Goal: Information Seeking & Learning: Learn about a topic

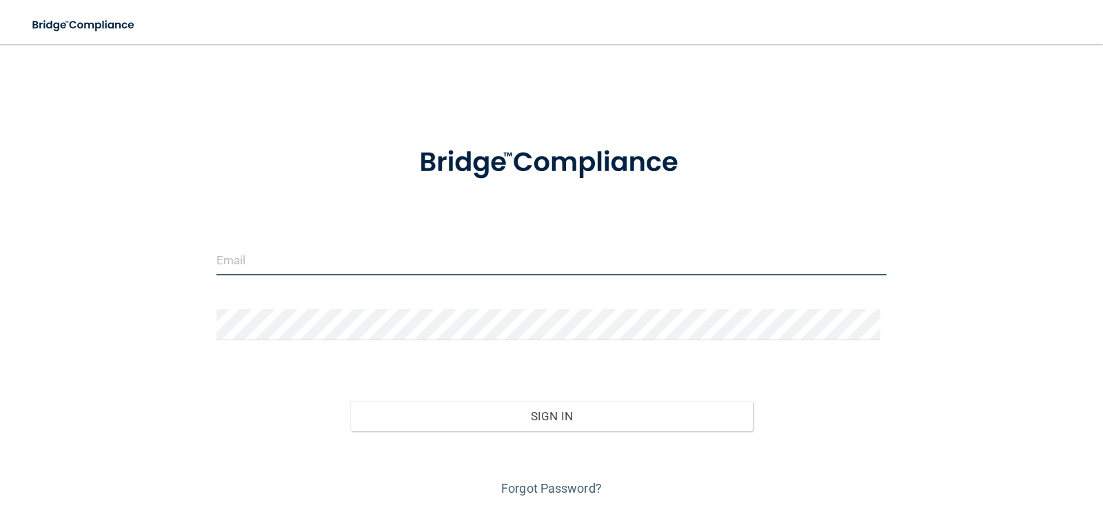
click at [320, 263] on input "email" at bounding box center [552, 259] width 671 height 31
type input "[PERSON_NAME][DOMAIN_NAME][EMAIL_ADDRESS][DOMAIN_NAME]"
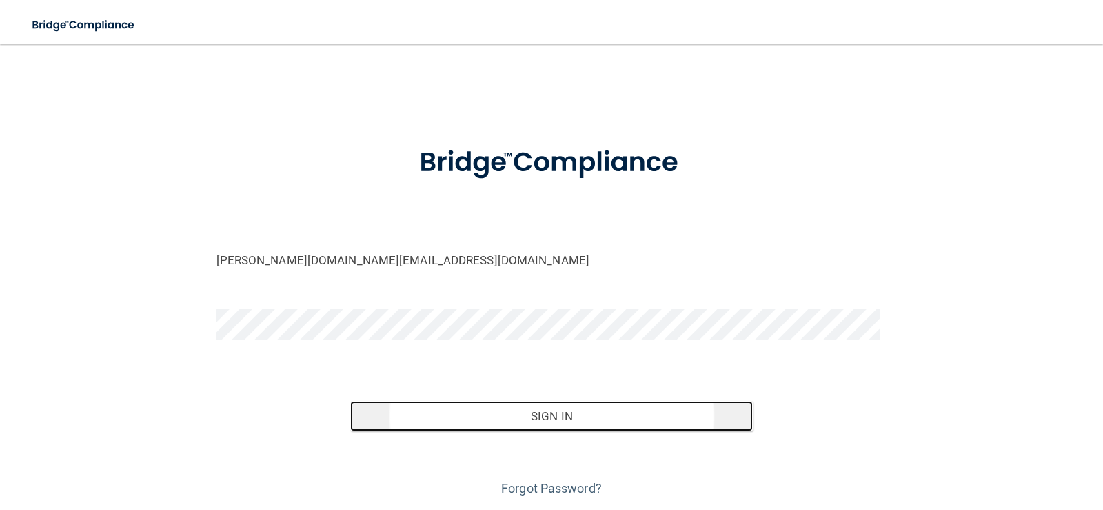
click at [477, 417] on button "Sign In" at bounding box center [551, 416] width 403 height 30
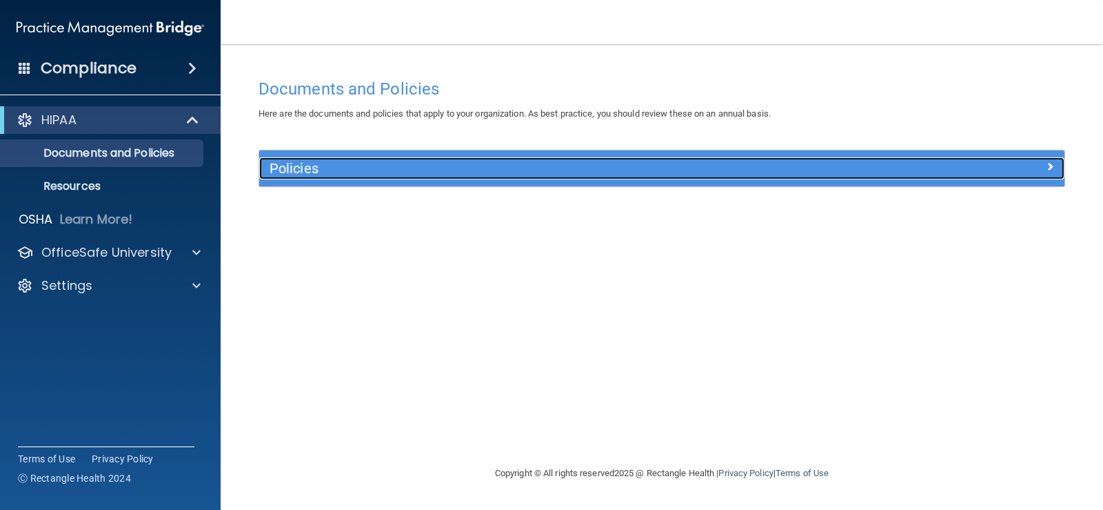
click at [1050, 163] on span at bounding box center [1050, 166] width 8 height 17
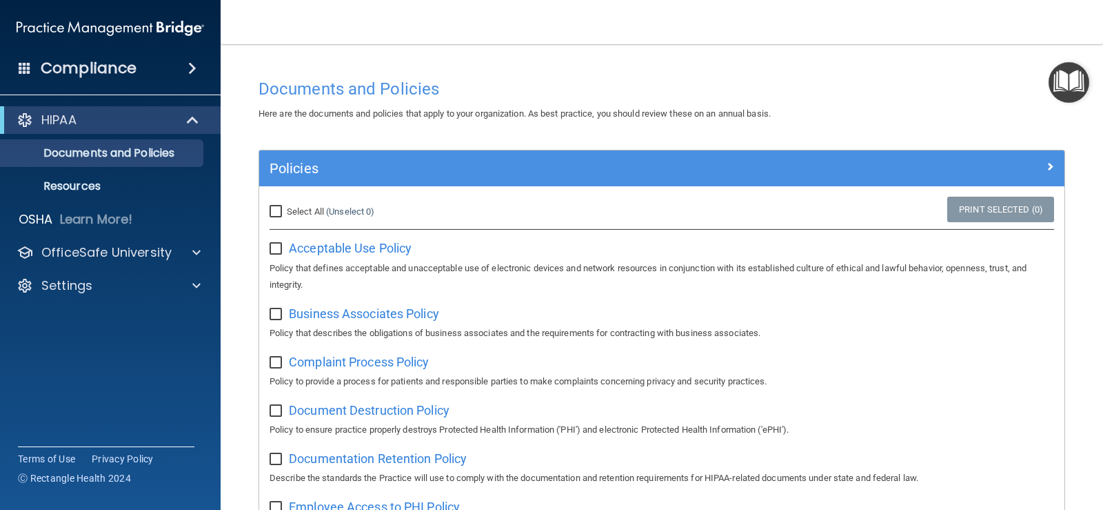
click at [277, 209] on input "Select All (Unselect 0) Unselect All" at bounding box center [278, 211] width 16 height 11
checkbox input "true"
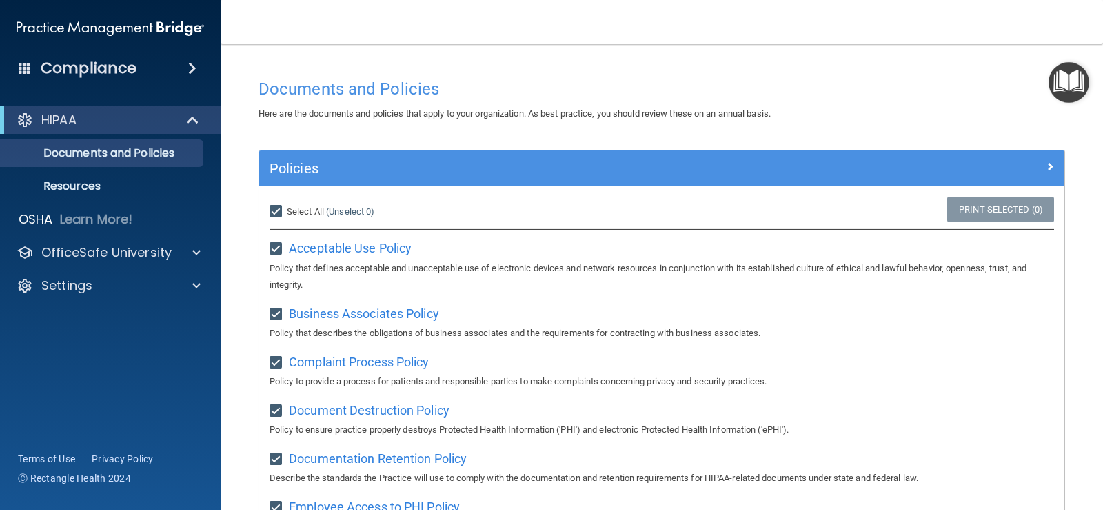
checkbox input "true"
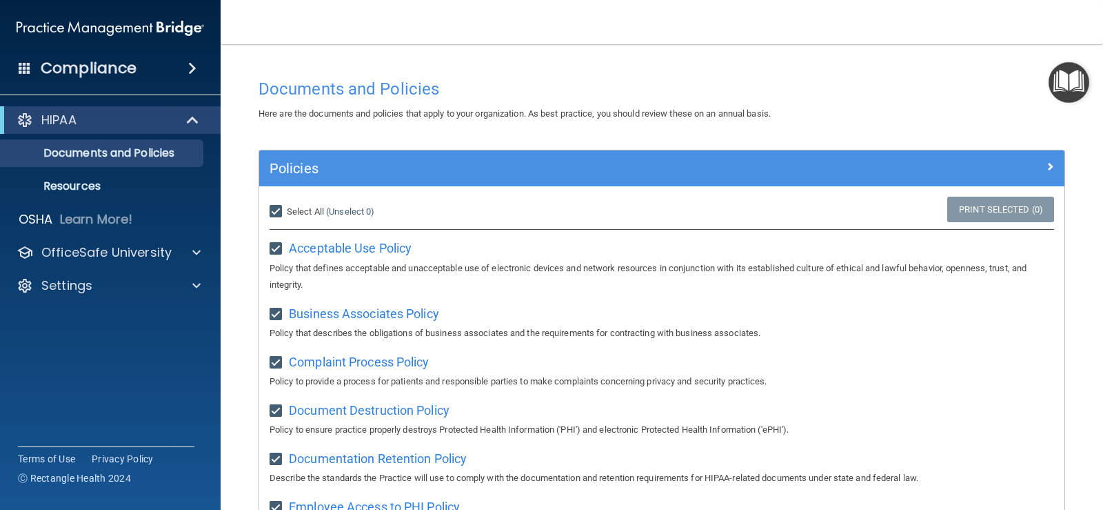
checkbox input "true"
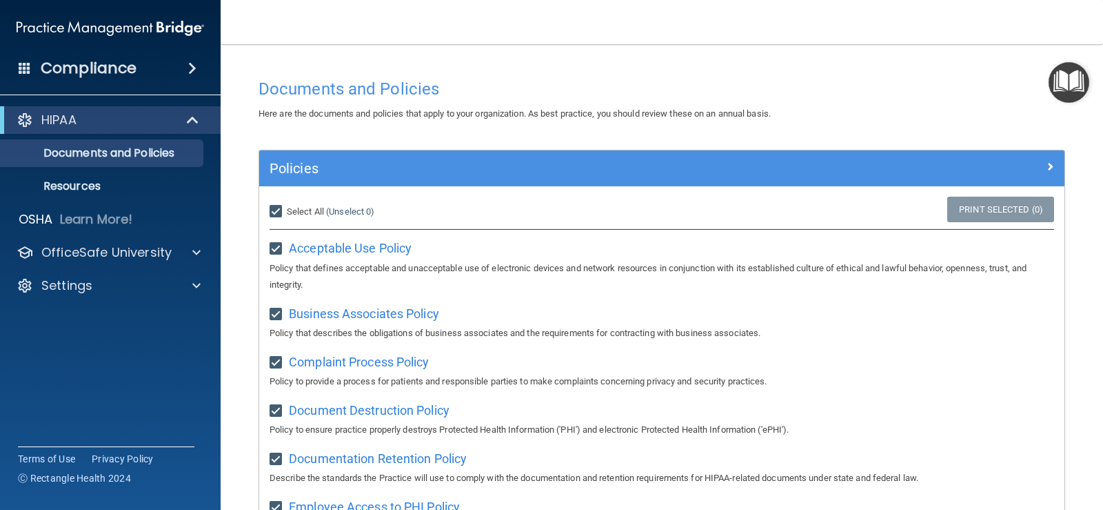
checkbox input "true"
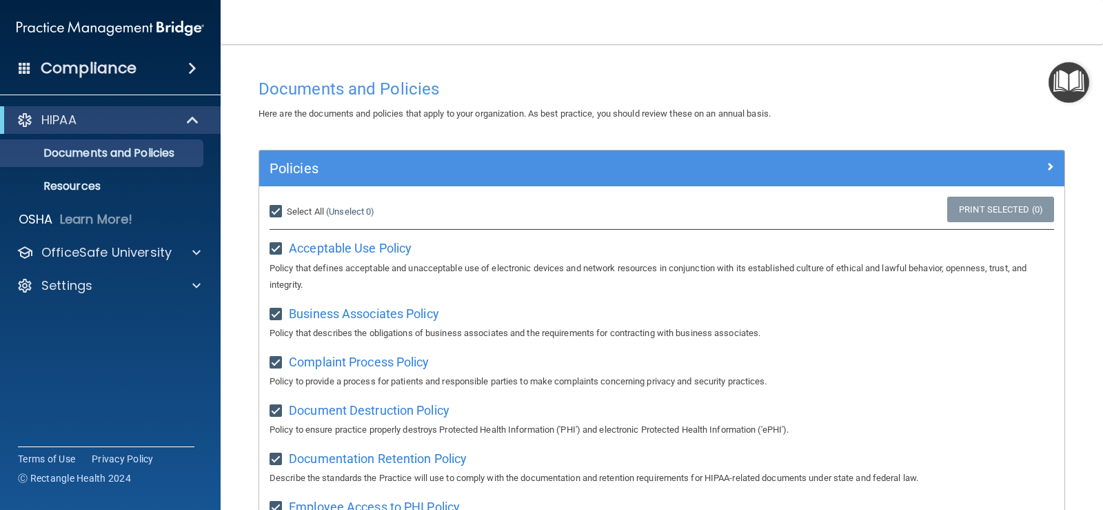
checkbox input "true"
click at [112, 69] on h4 "Compliance" at bounding box center [89, 68] width 96 height 19
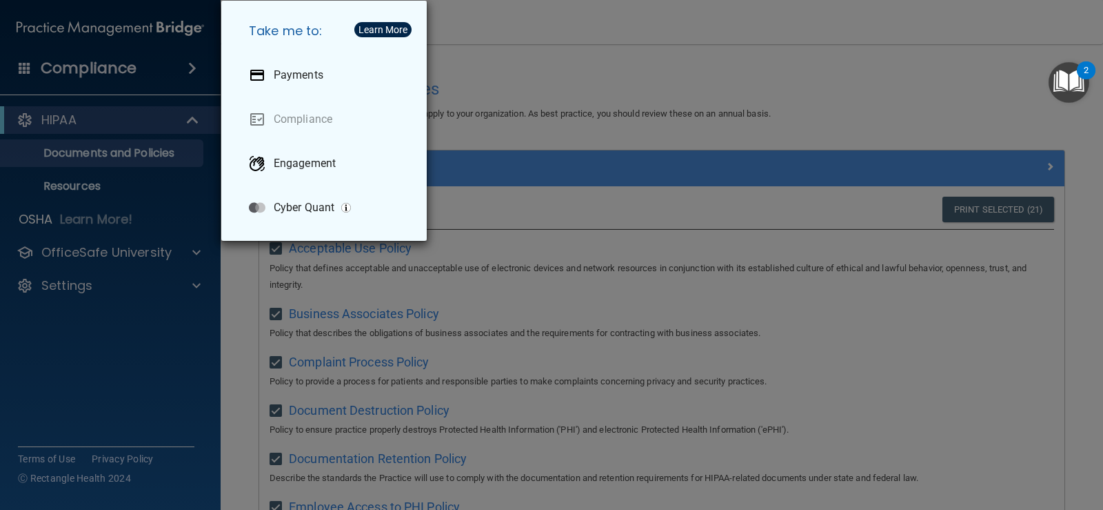
click at [533, 52] on div "Take me to: Payments Compliance Engagement Cyber Quant" at bounding box center [551, 255] width 1103 height 510
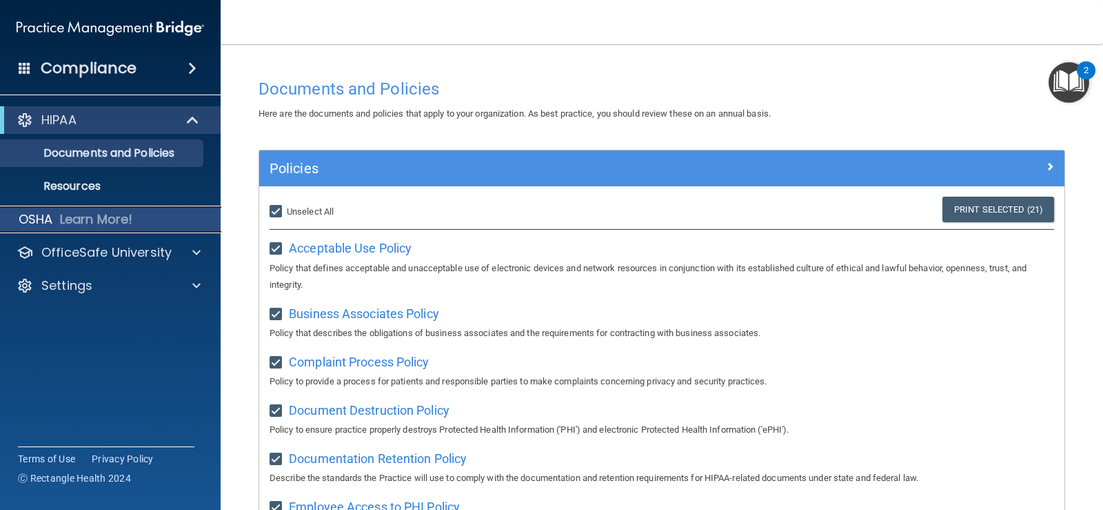
click at [109, 219] on p "Learn More!" at bounding box center [96, 219] width 73 height 17
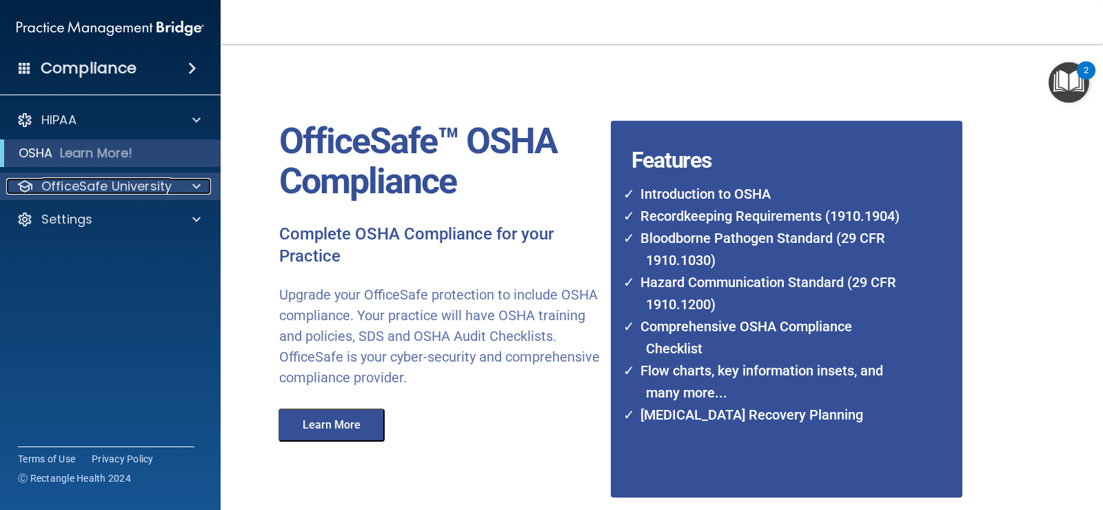
click at [83, 190] on p "OfficeSafe University" at bounding box center [106, 186] width 130 height 17
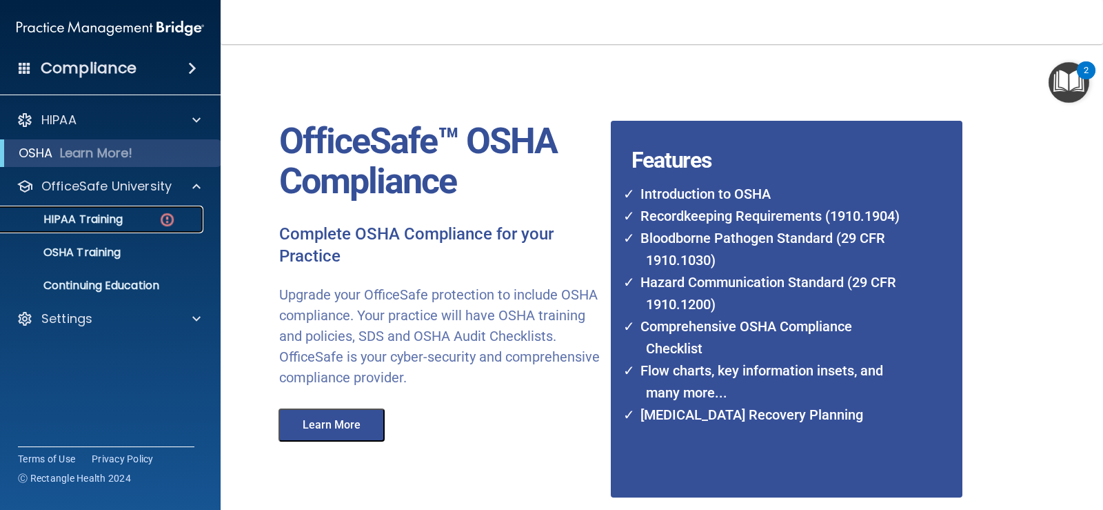
click at [108, 214] on p "HIPAA Training" at bounding box center [66, 219] width 114 height 14
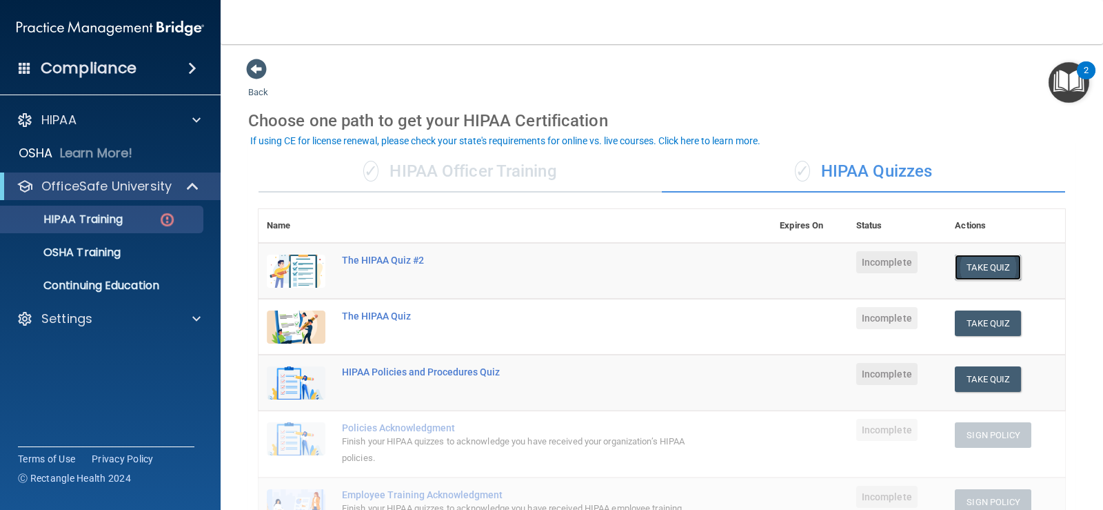
click at [984, 263] on button "Take Quiz" at bounding box center [988, 267] width 66 height 26
click at [979, 259] on button "Take Quiz" at bounding box center [988, 267] width 66 height 26
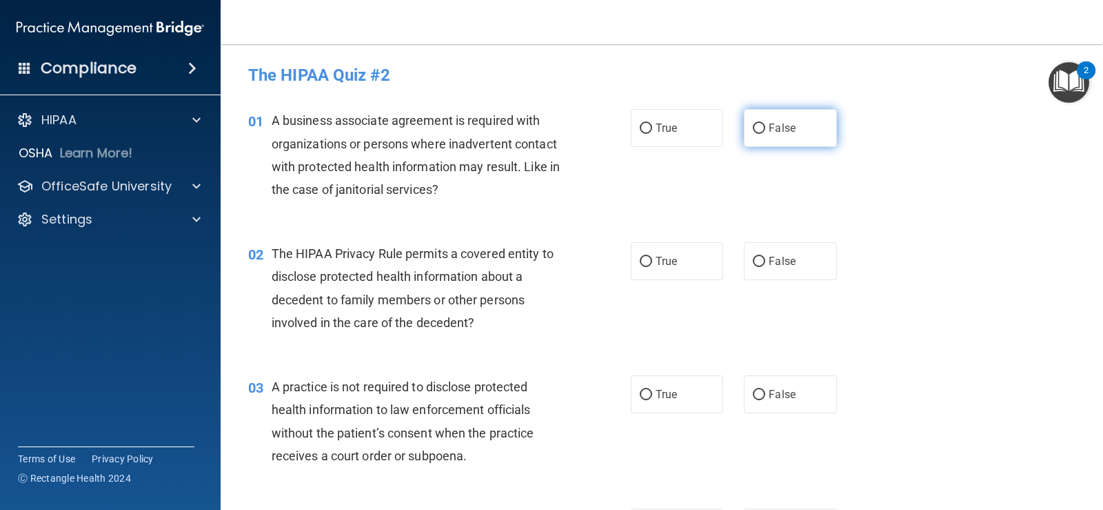
click at [753, 128] on input "False" at bounding box center [759, 128] width 12 height 10
radio input "true"
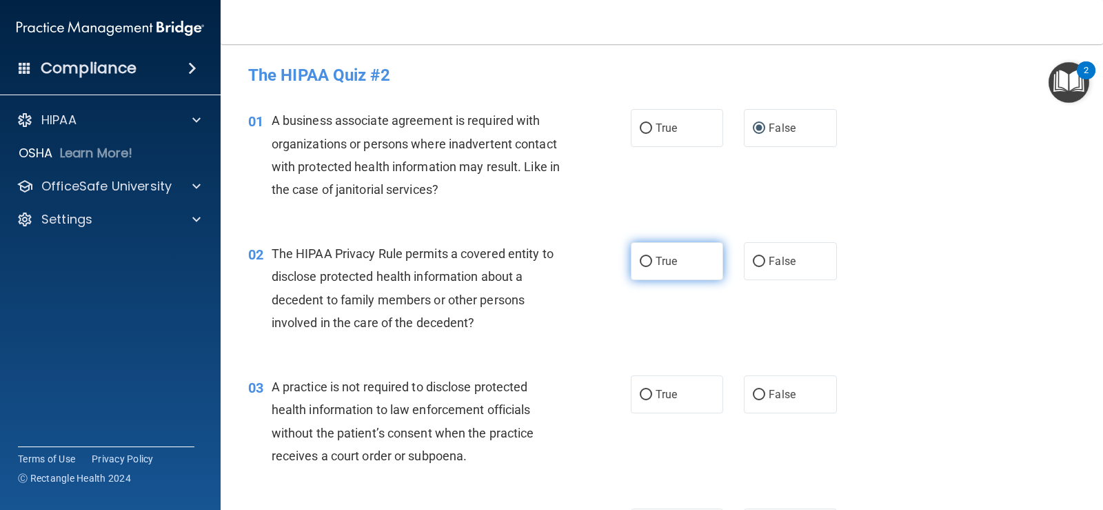
click at [640, 261] on input "True" at bounding box center [646, 262] width 12 height 10
radio input "true"
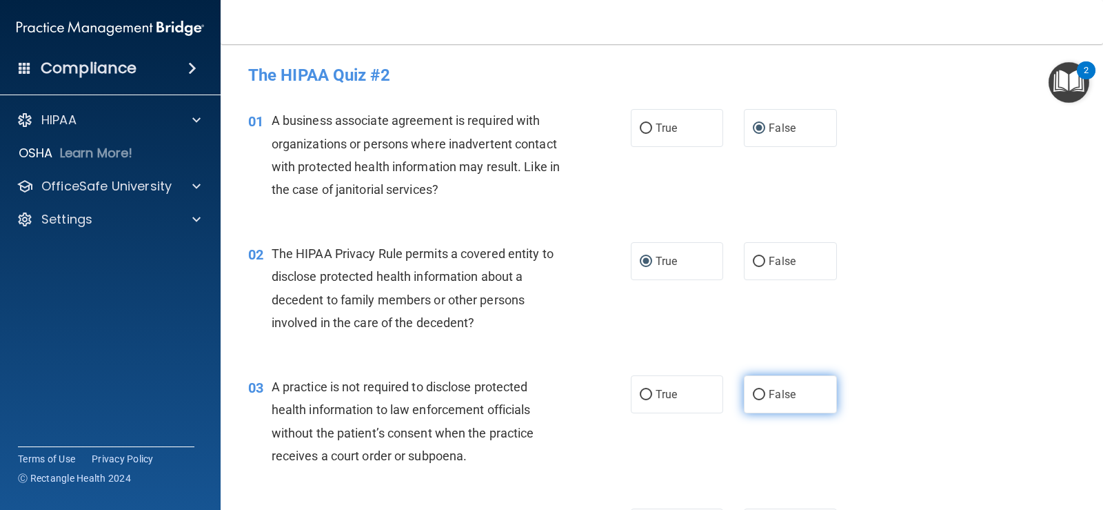
click at [757, 391] on input "False" at bounding box center [759, 395] width 12 height 10
radio input "true"
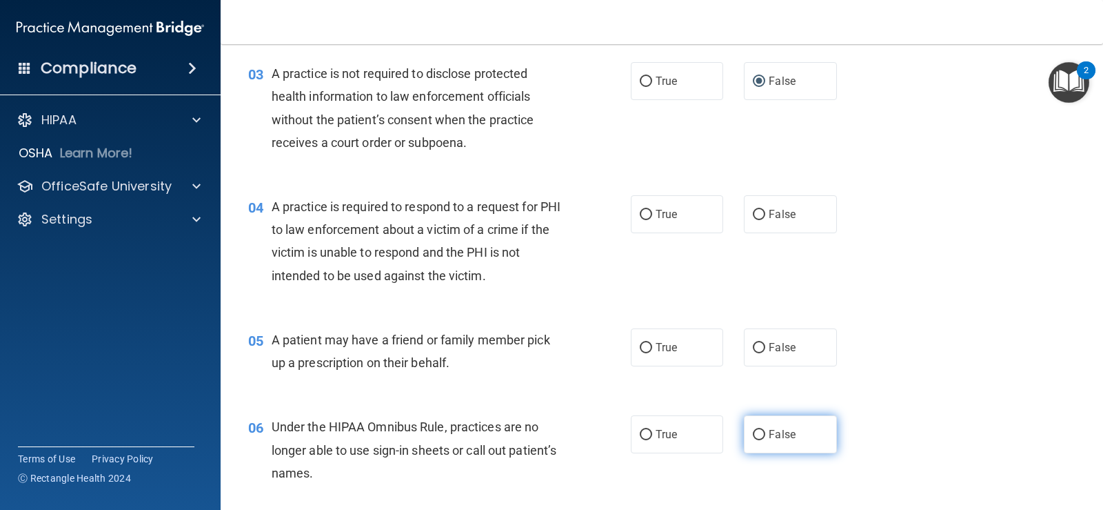
scroll to position [345, 0]
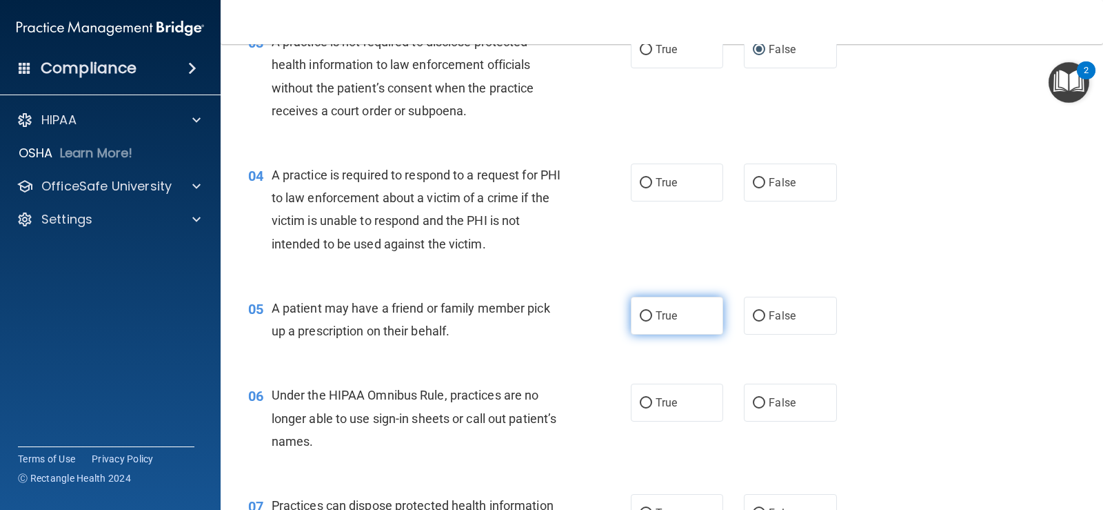
click at [641, 316] on input "True" at bounding box center [646, 316] width 12 height 10
radio input "true"
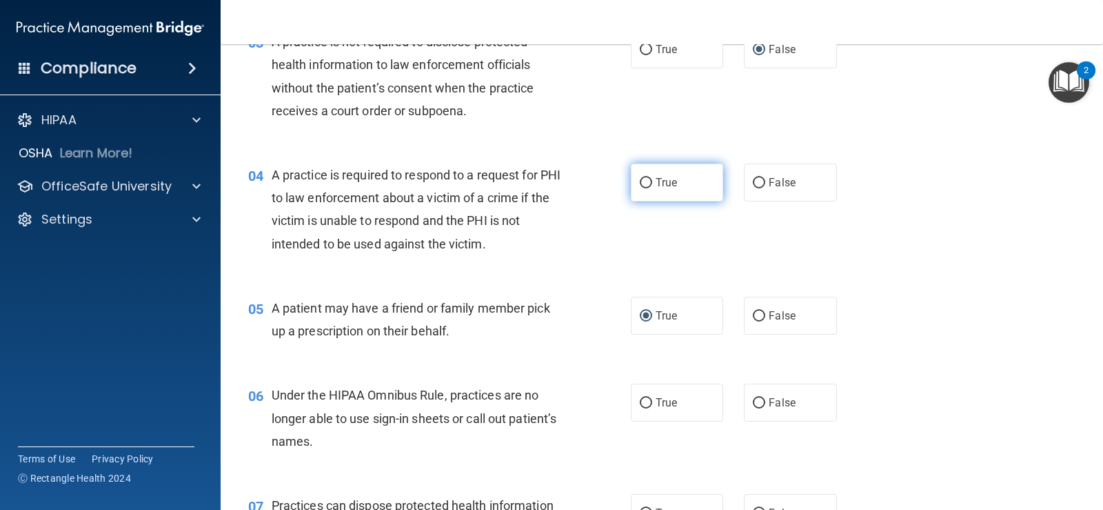
click at [637, 175] on label "True" at bounding box center [677, 182] width 92 height 38
click at [640, 178] on input "True" at bounding box center [646, 183] width 12 height 10
radio input "true"
click at [753, 401] on input "False" at bounding box center [759, 403] width 12 height 10
radio input "true"
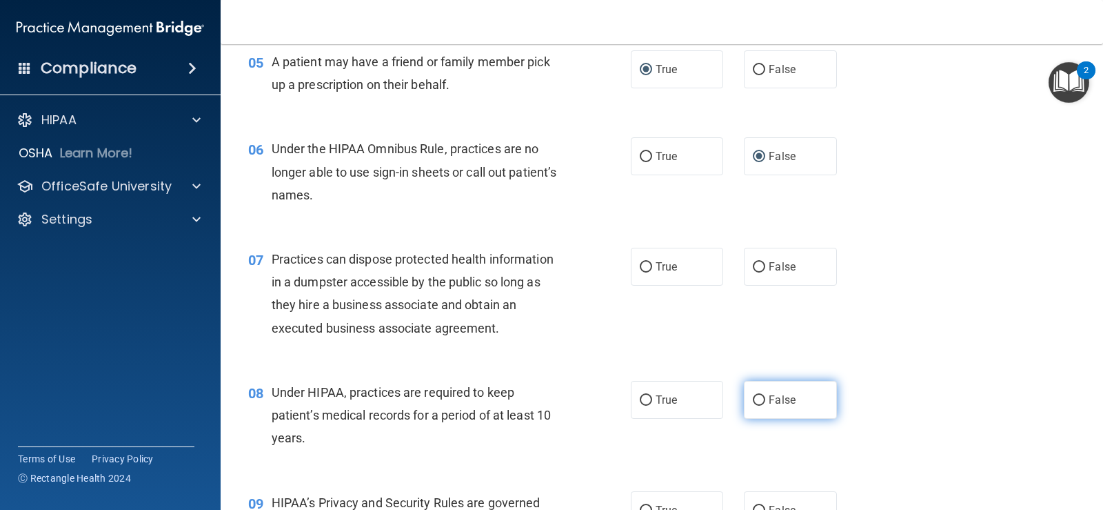
scroll to position [621, 0]
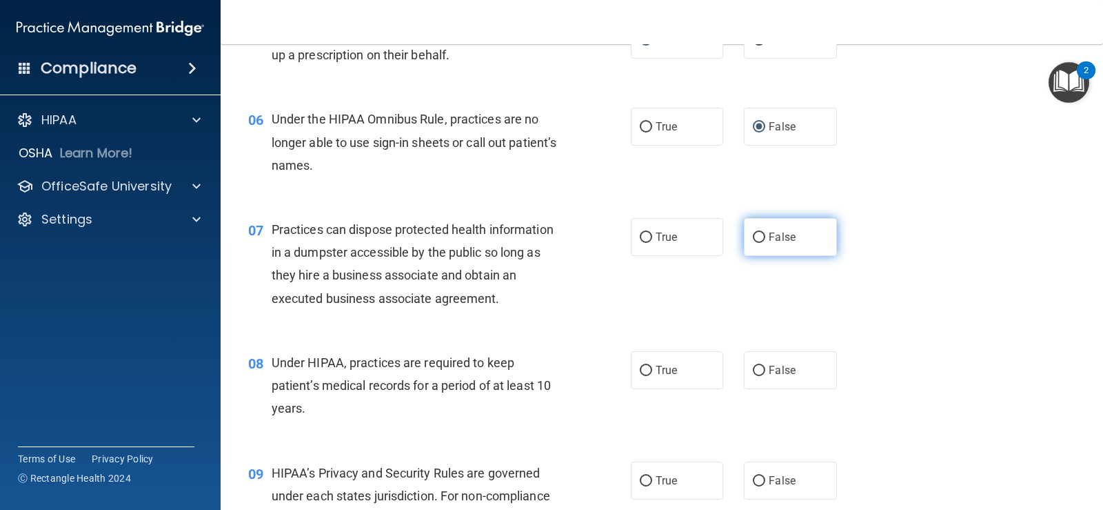
click at [755, 233] on input "False" at bounding box center [759, 237] width 12 height 10
radio input "true"
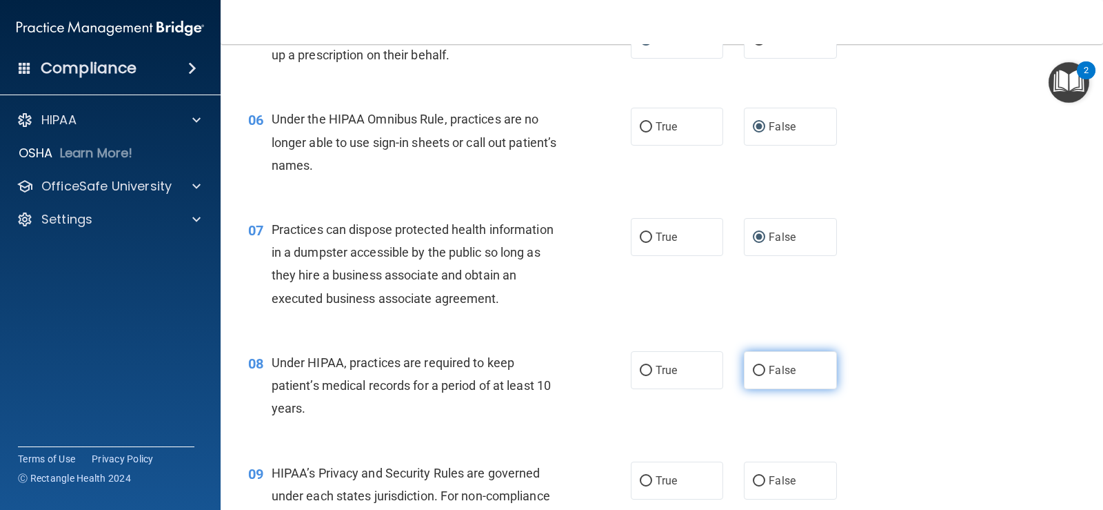
click at [755, 368] on input "False" at bounding box center [759, 371] width 12 height 10
radio input "true"
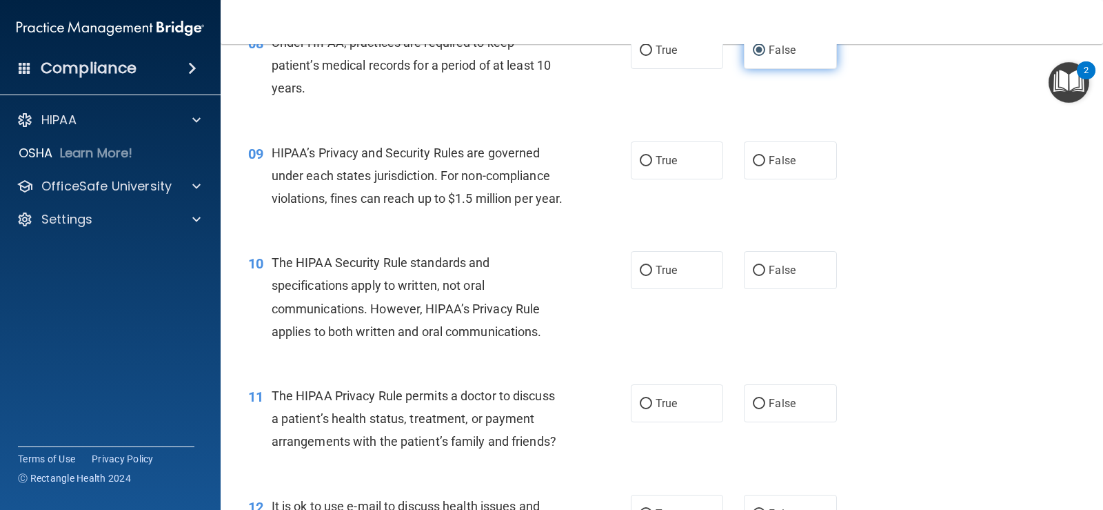
scroll to position [966, 0]
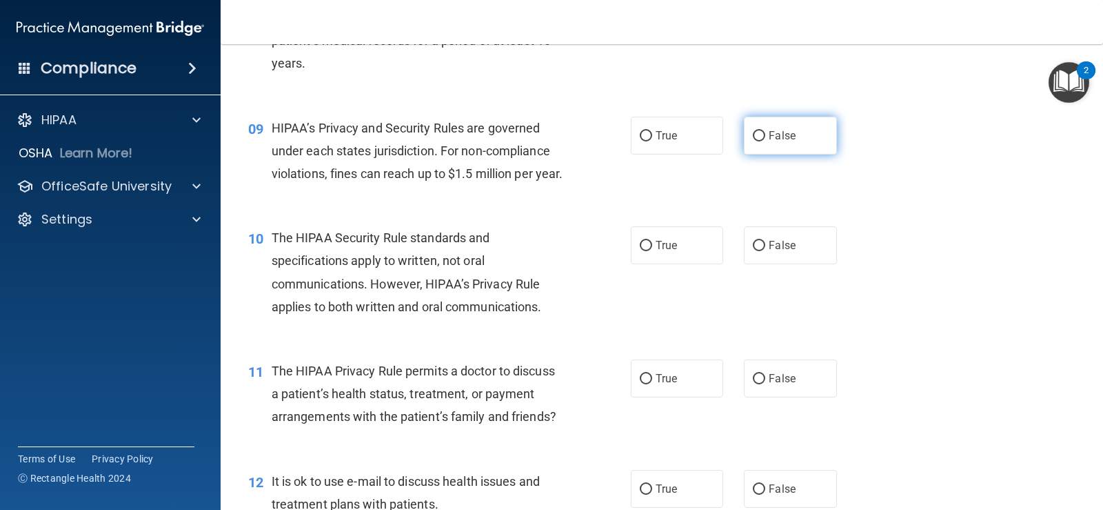
click at [756, 135] on input "False" at bounding box center [759, 136] width 12 height 10
radio input "true"
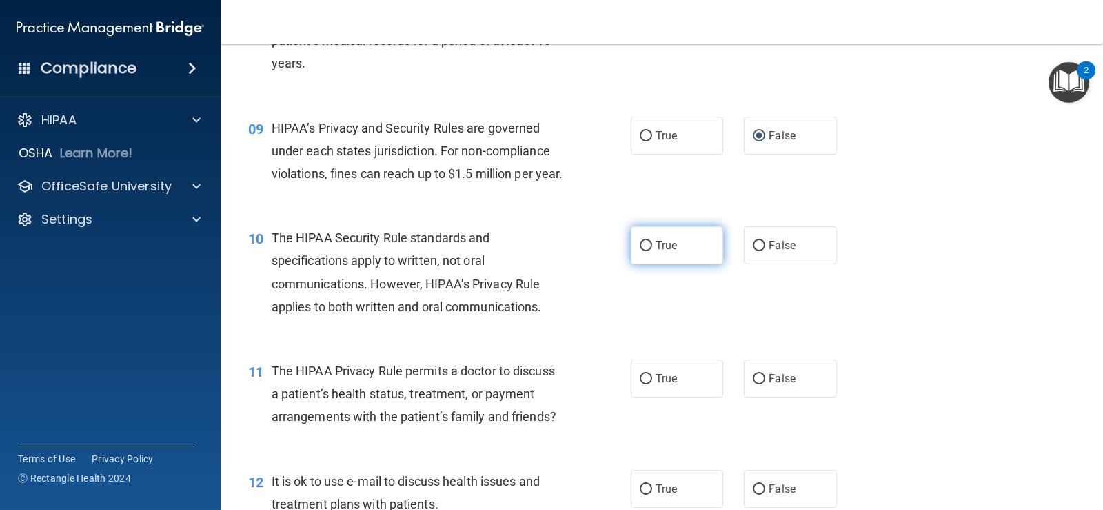
click at [645, 251] on input "True" at bounding box center [646, 246] width 12 height 10
radio input "true"
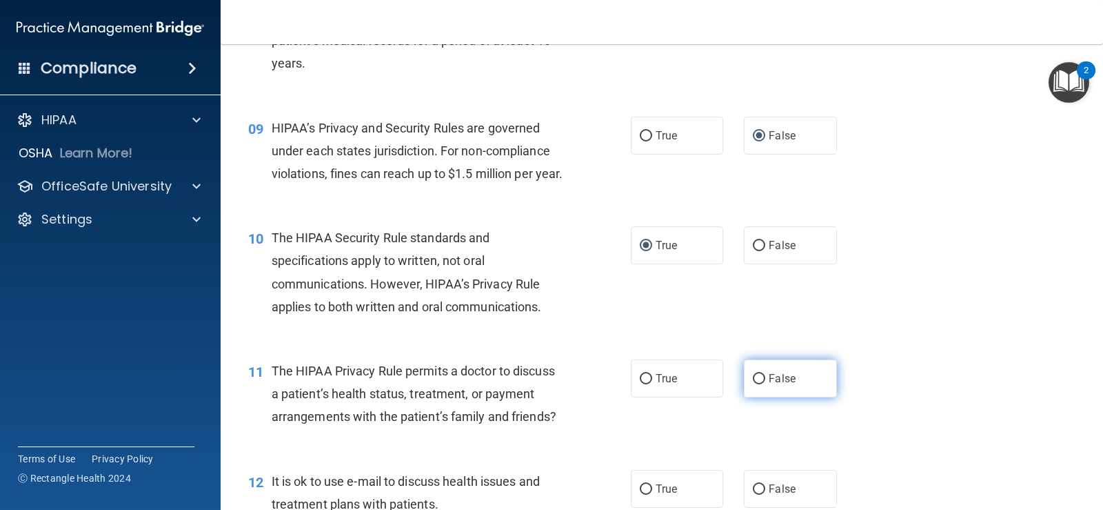
click at [753, 384] on input "False" at bounding box center [759, 379] width 12 height 10
radio input "true"
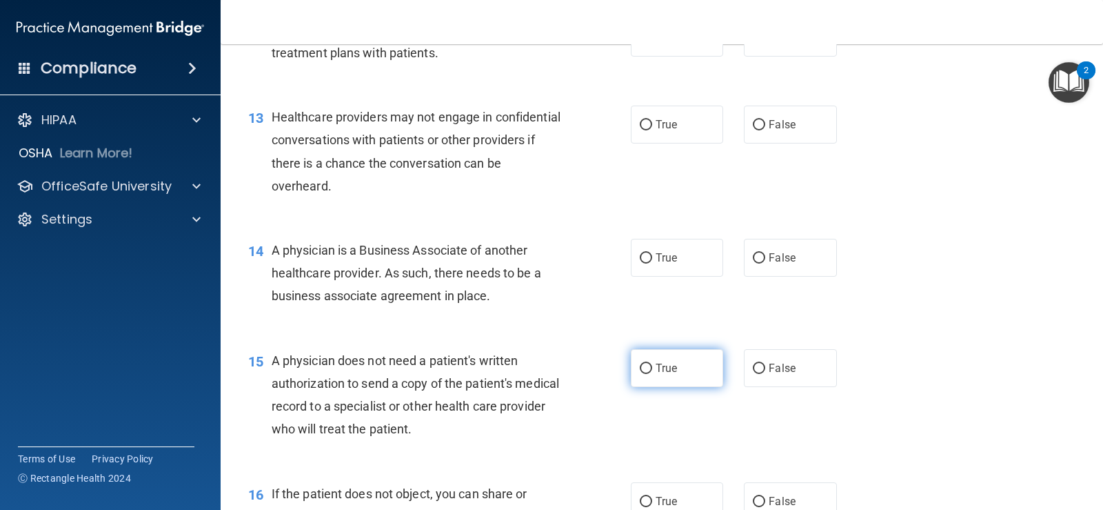
scroll to position [1379, 0]
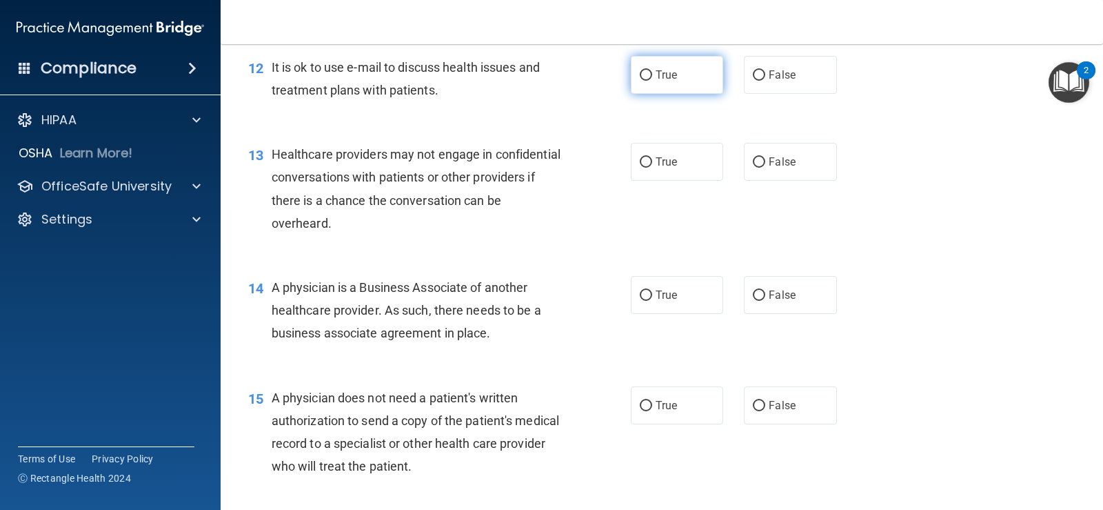
click at [640, 81] on input "True" at bounding box center [646, 75] width 12 height 10
radio input "true"
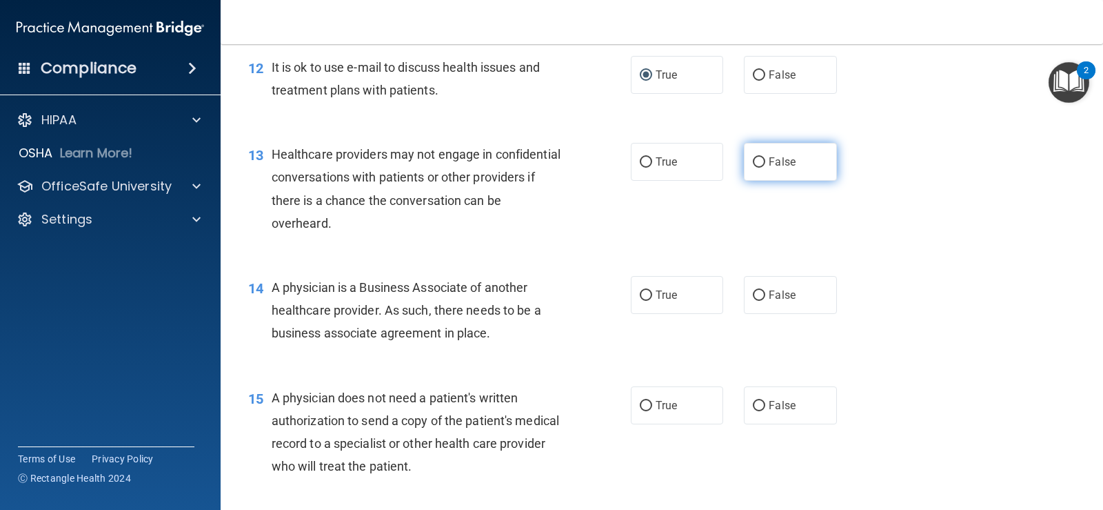
click at [753, 168] on input "False" at bounding box center [759, 162] width 12 height 10
radio input "true"
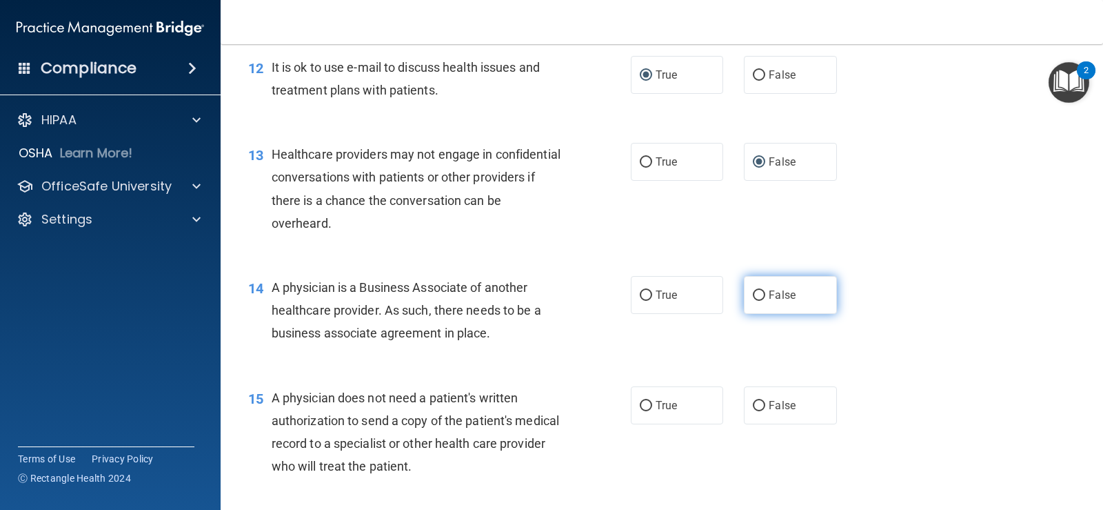
click at [753, 301] on input "False" at bounding box center [759, 295] width 12 height 10
radio input "true"
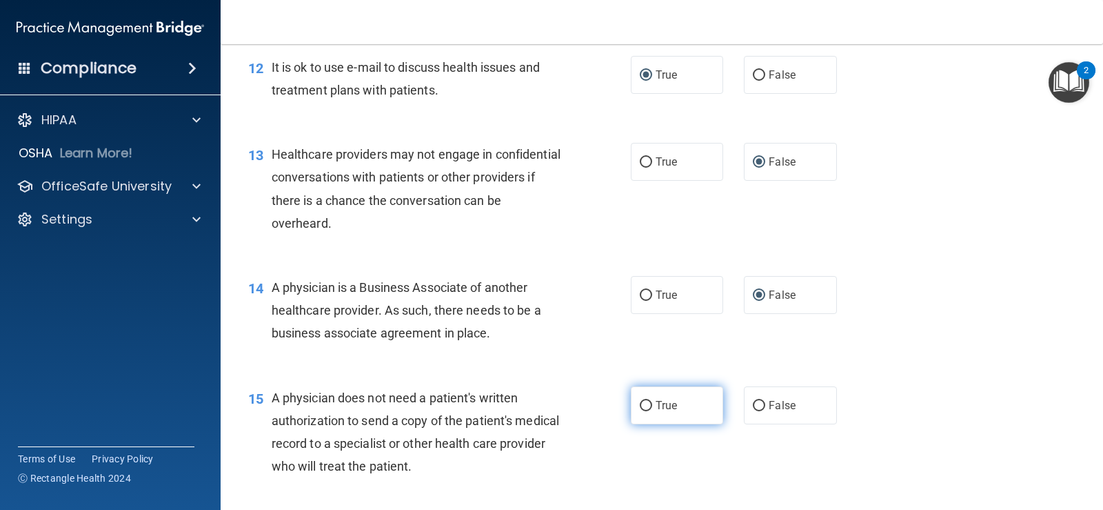
click at [642, 411] on input "True" at bounding box center [646, 406] width 12 height 10
radio input "true"
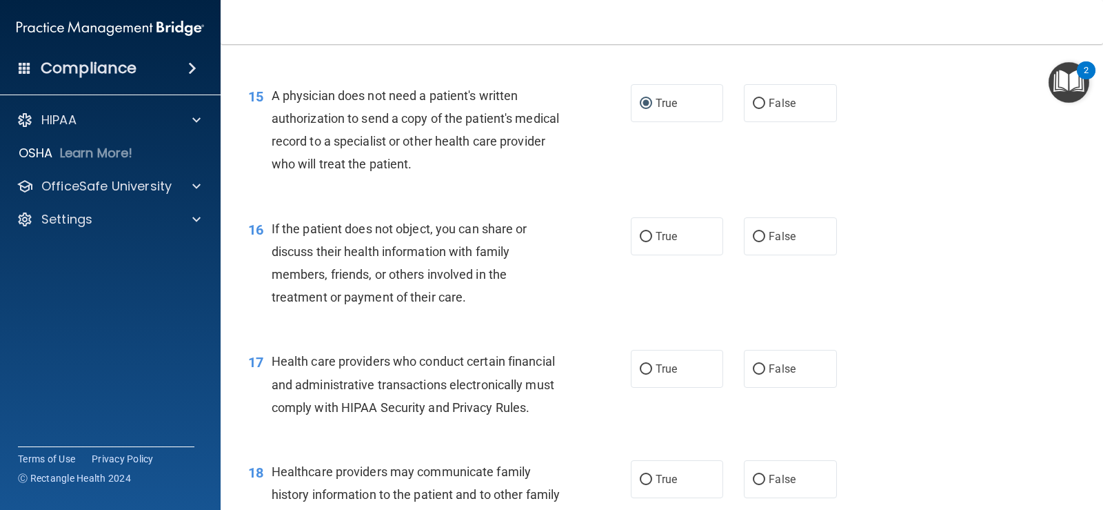
scroll to position [1724, 0]
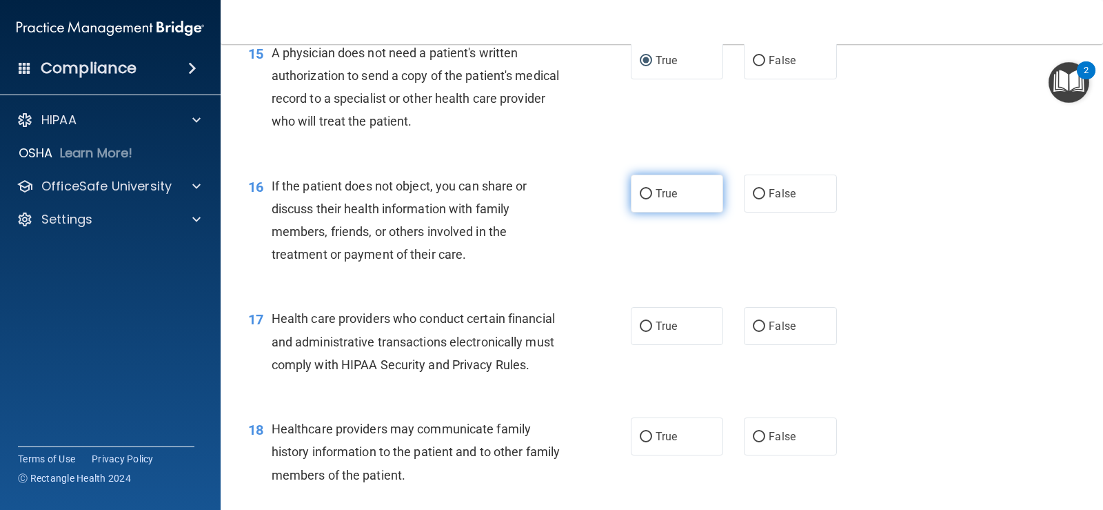
click at [643, 199] on input "True" at bounding box center [646, 194] width 12 height 10
radio input "true"
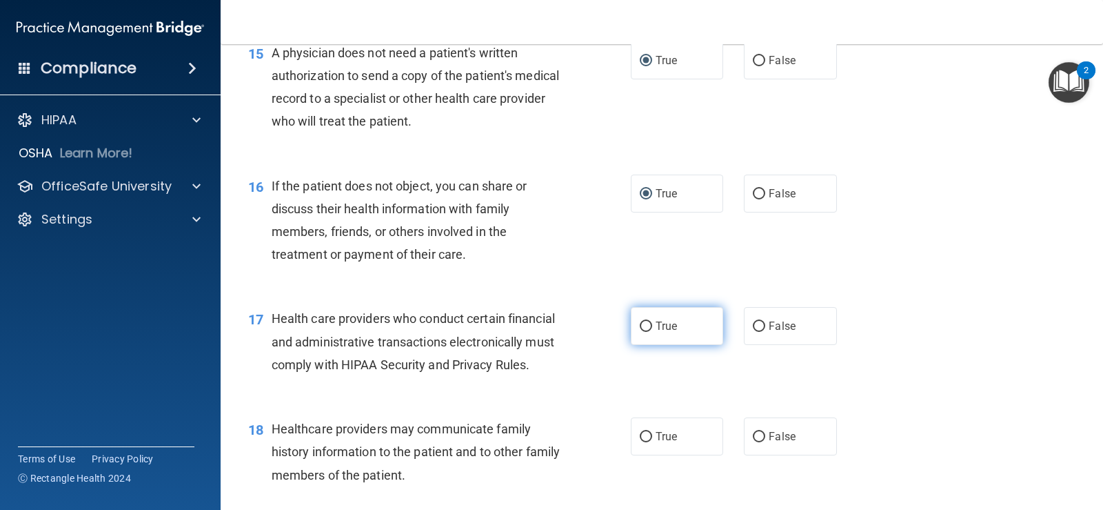
click at [640, 332] on input "True" at bounding box center [646, 326] width 12 height 10
radio input "true"
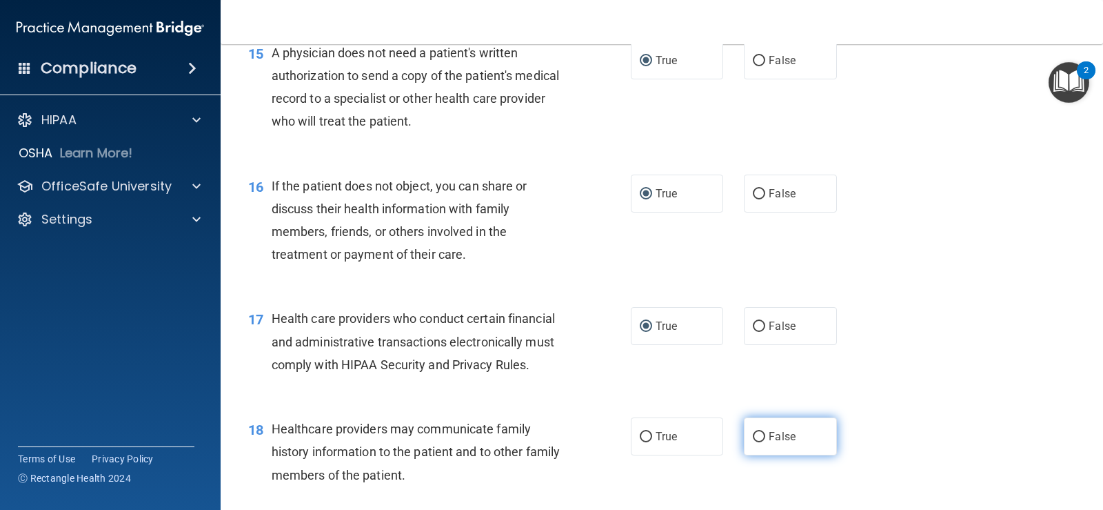
click at [753, 442] on input "False" at bounding box center [759, 437] width 12 height 10
radio input "true"
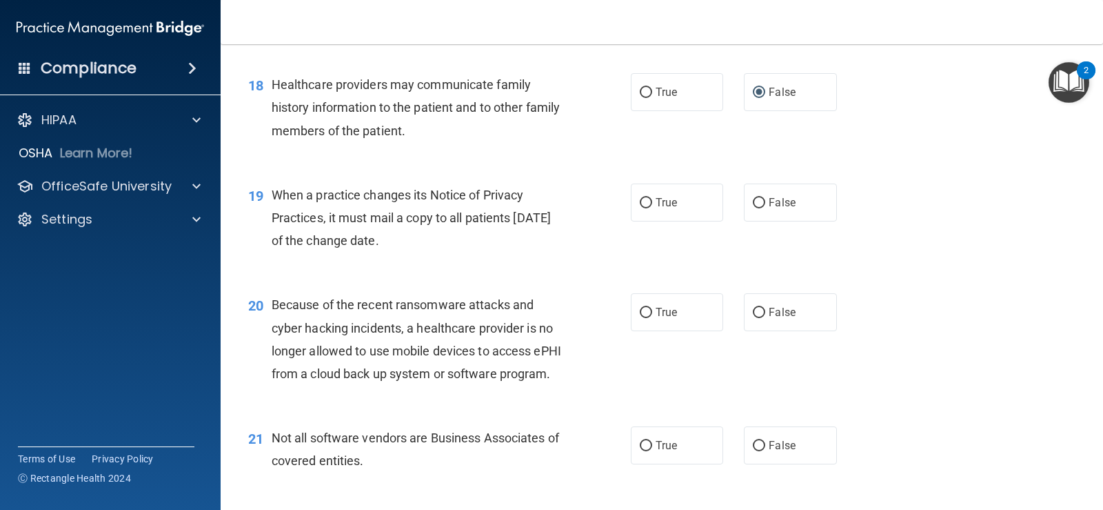
scroll to position [2069, 0]
click at [756, 208] on input "False" at bounding box center [759, 202] width 12 height 10
radio input "true"
click at [753, 317] on input "False" at bounding box center [759, 312] width 12 height 10
radio input "true"
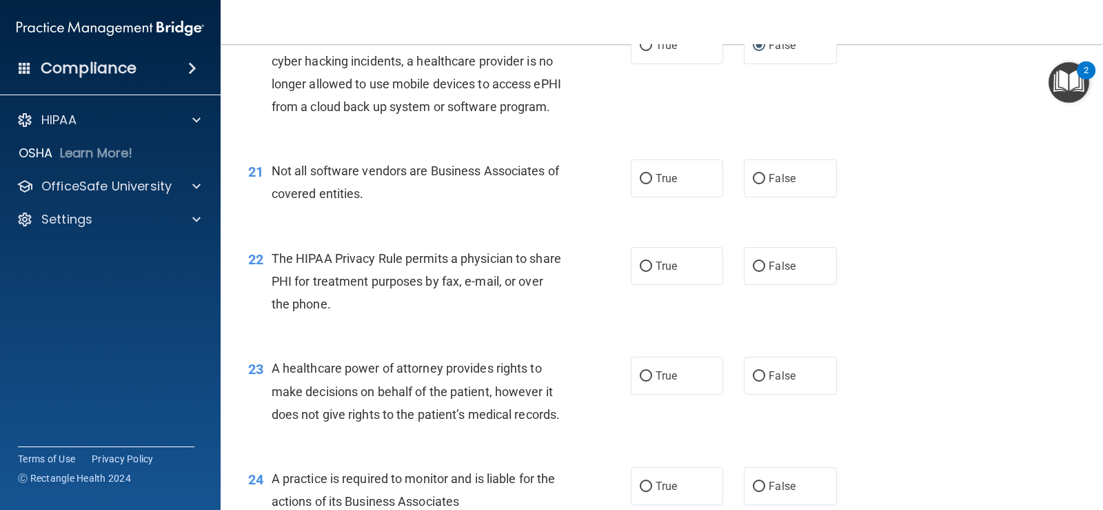
scroll to position [2345, 0]
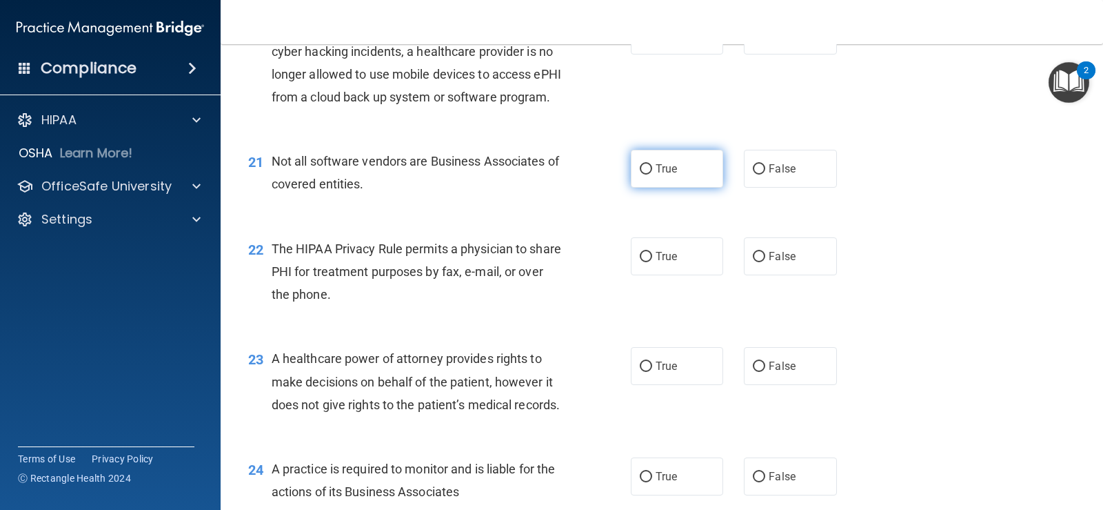
click at [645, 174] on input "True" at bounding box center [646, 169] width 12 height 10
radio input "true"
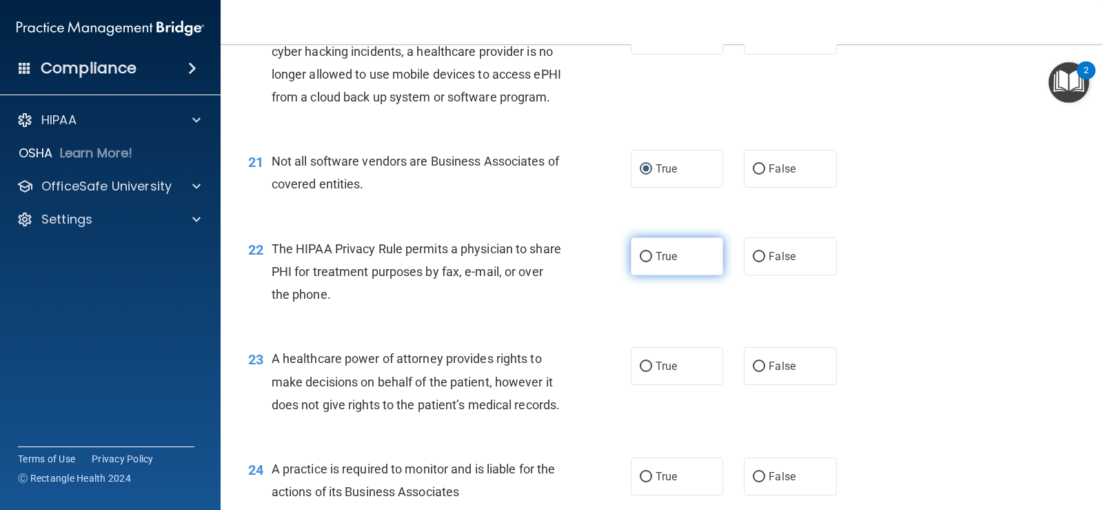
click at [642, 262] on input "True" at bounding box center [646, 257] width 12 height 10
radio input "true"
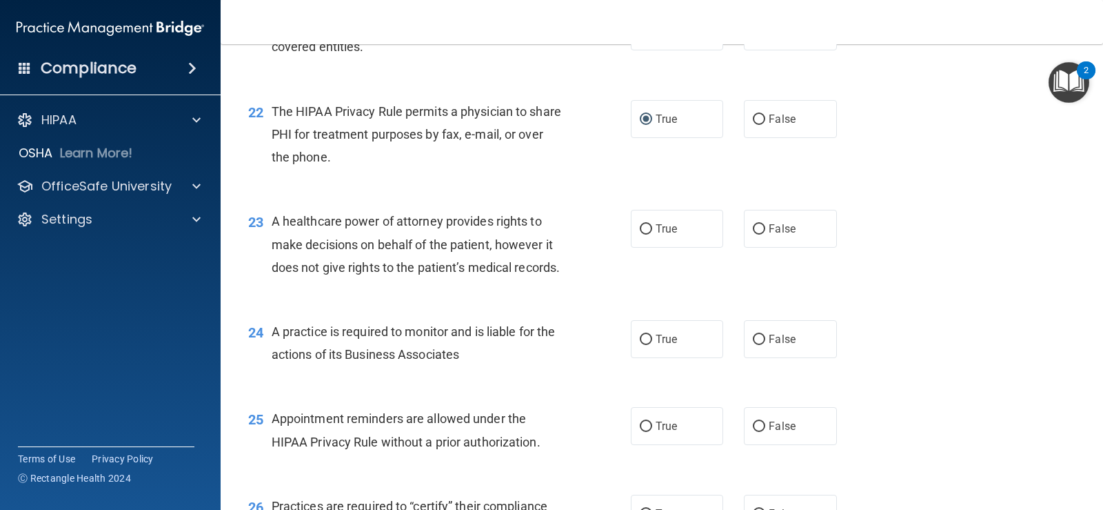
scroll to position [2483, 0]
click at [755, 234] on input "False" at bounding box center [759, 228] width 12 height 10
radio input "true"
click at [753, 344] on input "False" at bounding box center [759, 339] width 12 height 10
radio input "true"
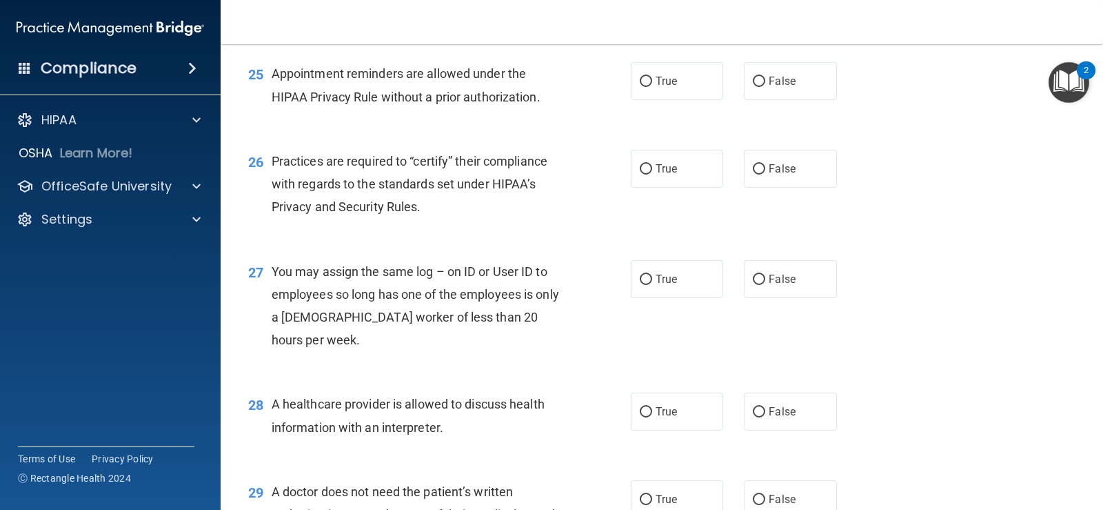
scroll to position [2828, 0]
click at [644, 86] on input "True" at bounding box center [646, 81] width 12 height 10
radio input "true"
click at [755, 174] on input "False" at bounding box center [759, 168] width 12 height 10
radio input "true"
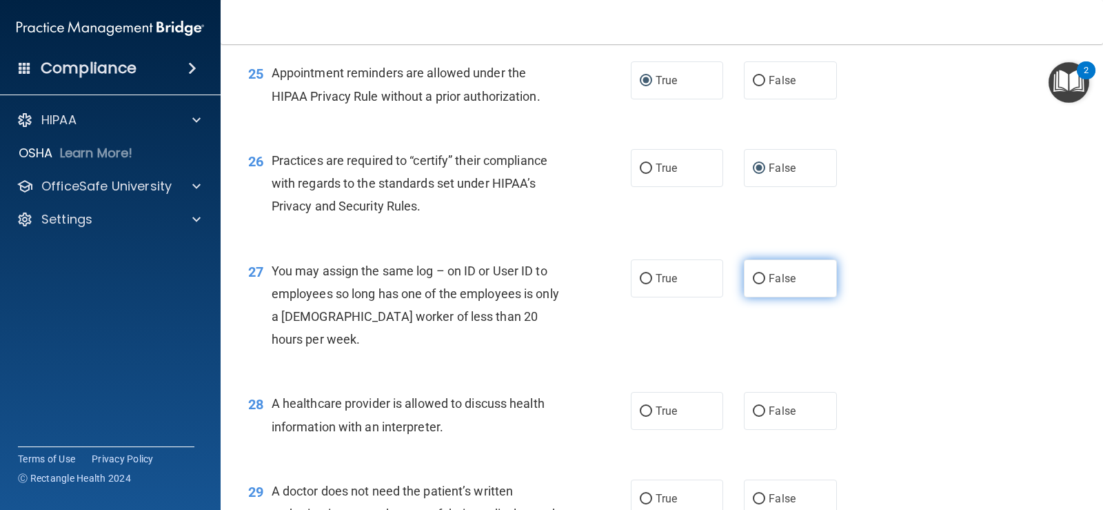
click at [754, 284] on input "False" at bounding box center [759, 279] width 12 height 10
radio input "true"
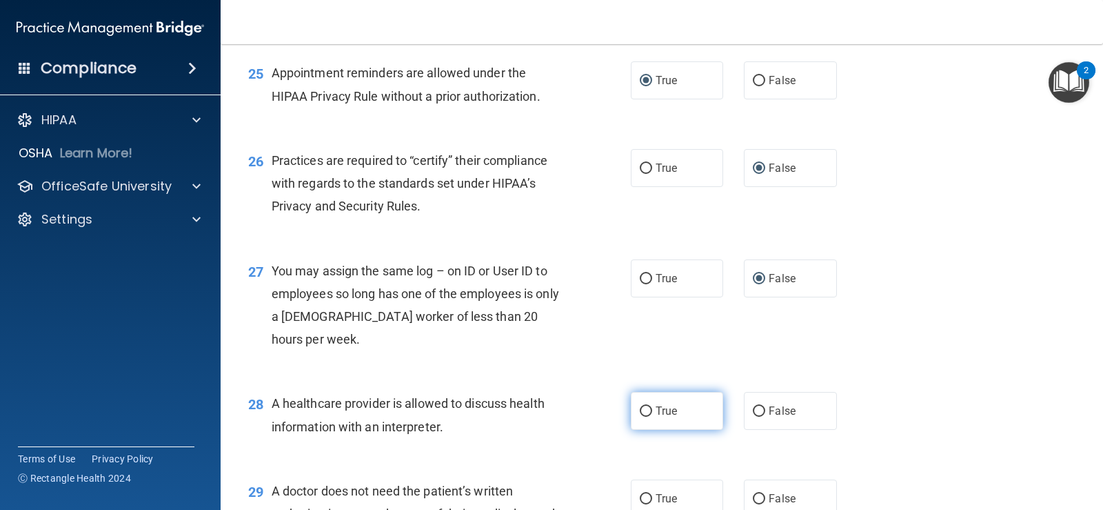
click at [642, 417] on input "True" at bounding box center [646, 411] width 12 height 10
radio input "true"
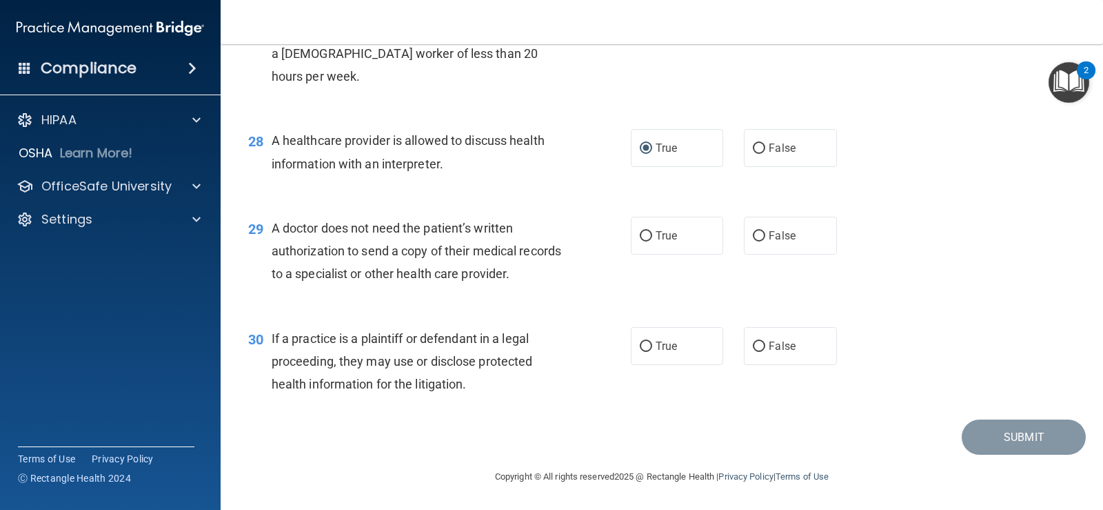
scroll to position [3159, 0]
click at [641, 228] on label "True" at bounding box center [677, 236] width 92 height 38
click at [641, 231] on input "True" at bounding box center [646, 236] width 12 height 10
radio input "true"
click at [643, 344] on input "True" at bounding box center [646, 346] width 12 height 10
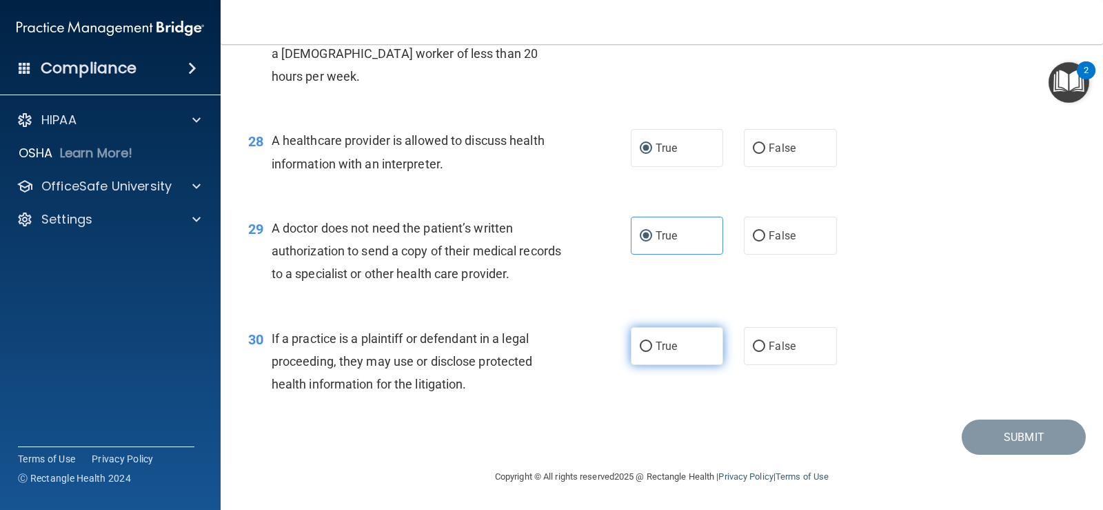
radio input "true"
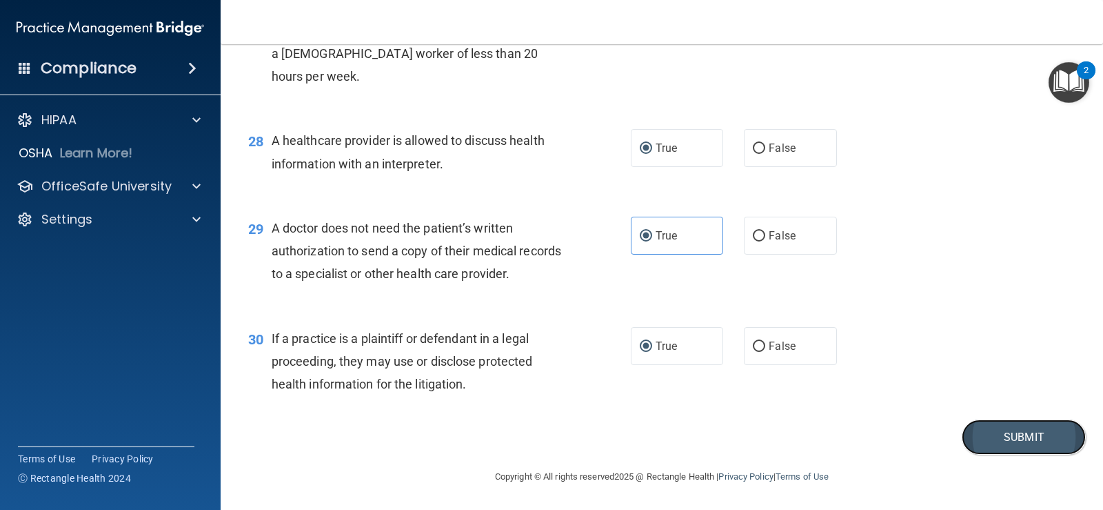
click at [997, 431] on button "Submit" at bounding box center [1024, 436] width 124 height 35
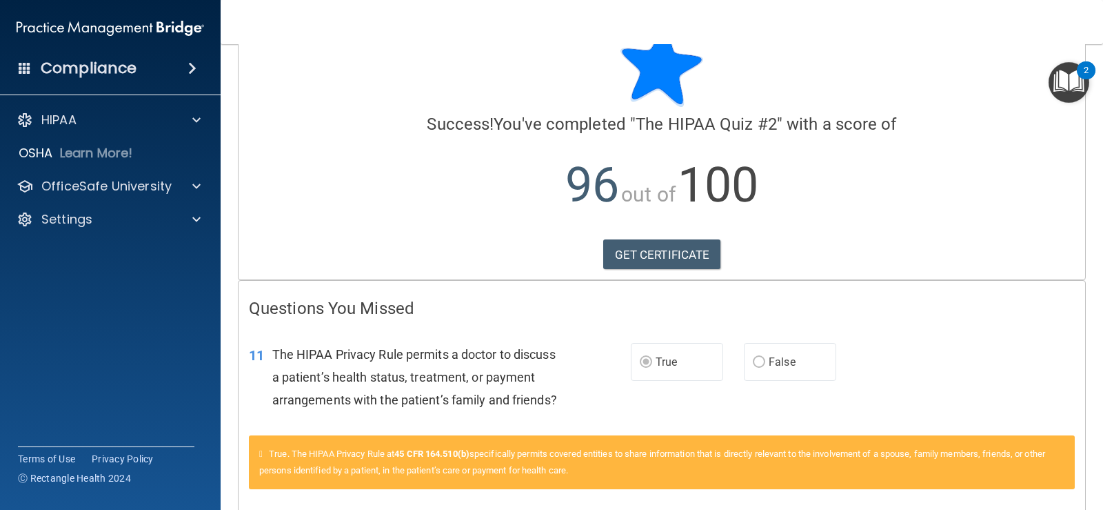
scroll to position [106, 0]
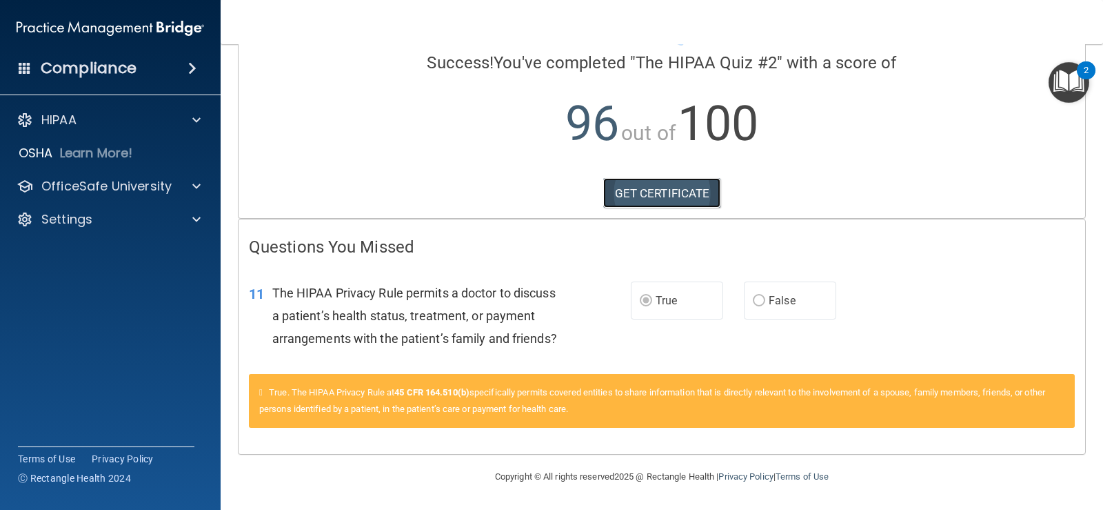
click at [686, 188] on link "GET CERTIFICATE" at bounding box center [662, 193] width 118 height 30
click at [656, 299] on span "True" at bounding box center [666, 300] width 21 height 13
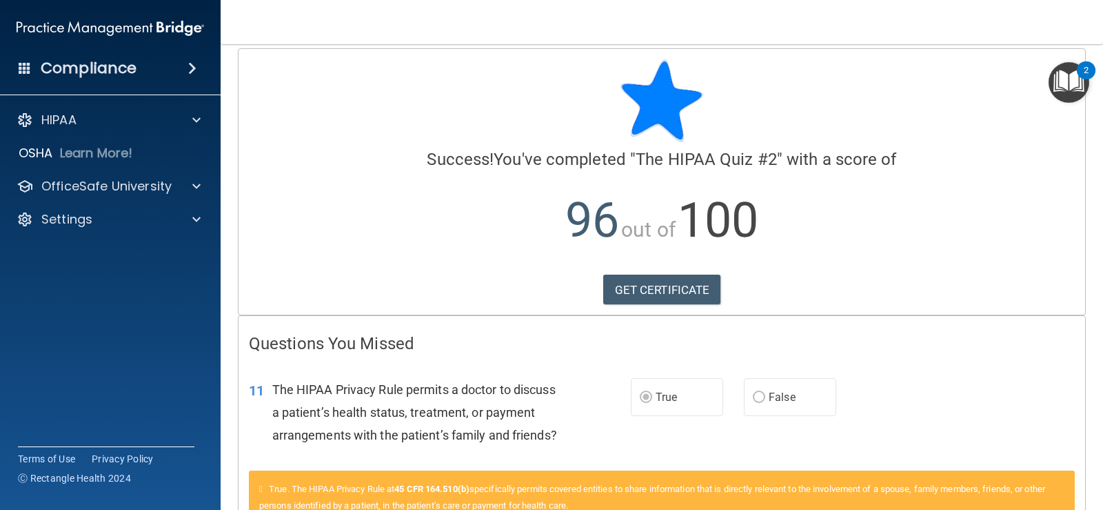
scroll to position [0, 0]
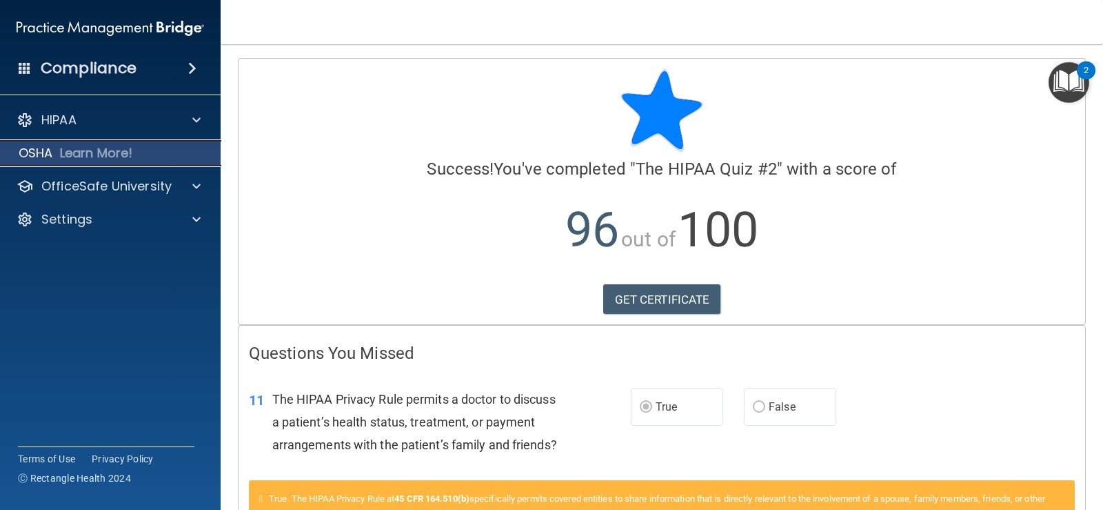
click at [59, 148] on div "OSHA Learn More!" at bounding box center [111, 153] width 242 height 28
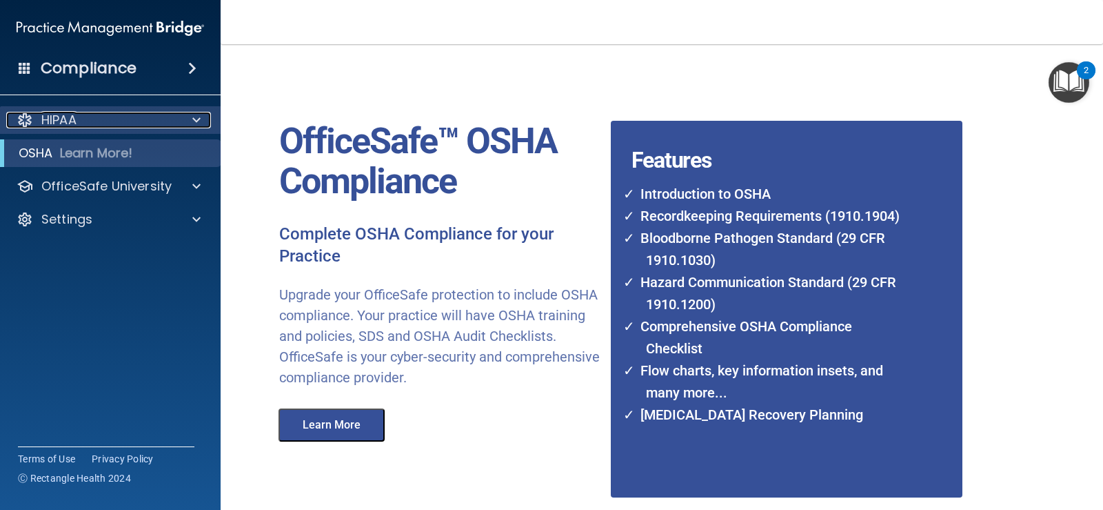
click at [195, 118] on span at bounding box center [196, 120] width 8 height 17
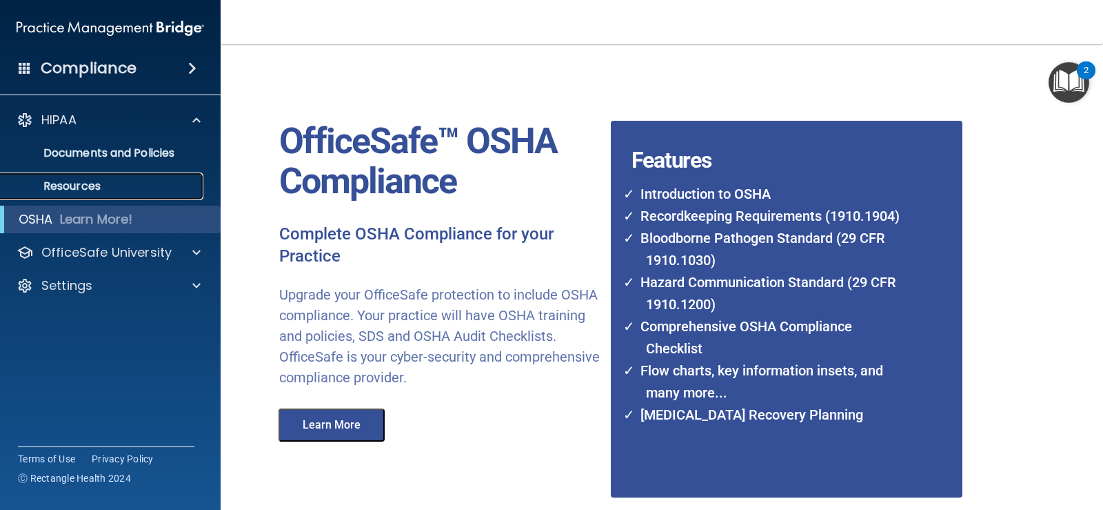
click at [86, 186] on p "Resources" at bounding box center [103, 186] width 188 height 14
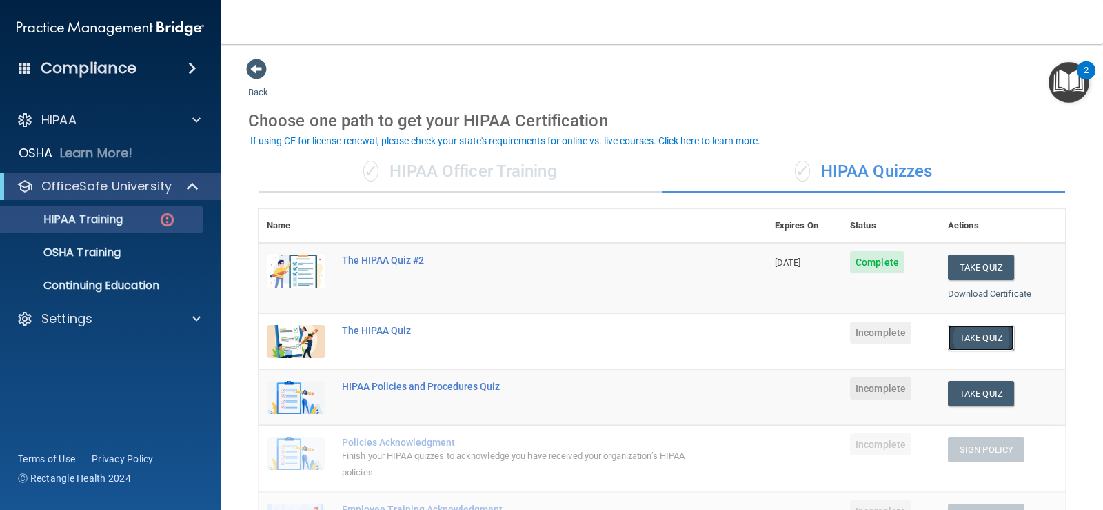
click at [976, 331] on button "Take Quiz" at bounding box center [981, 338] width 66 height 26
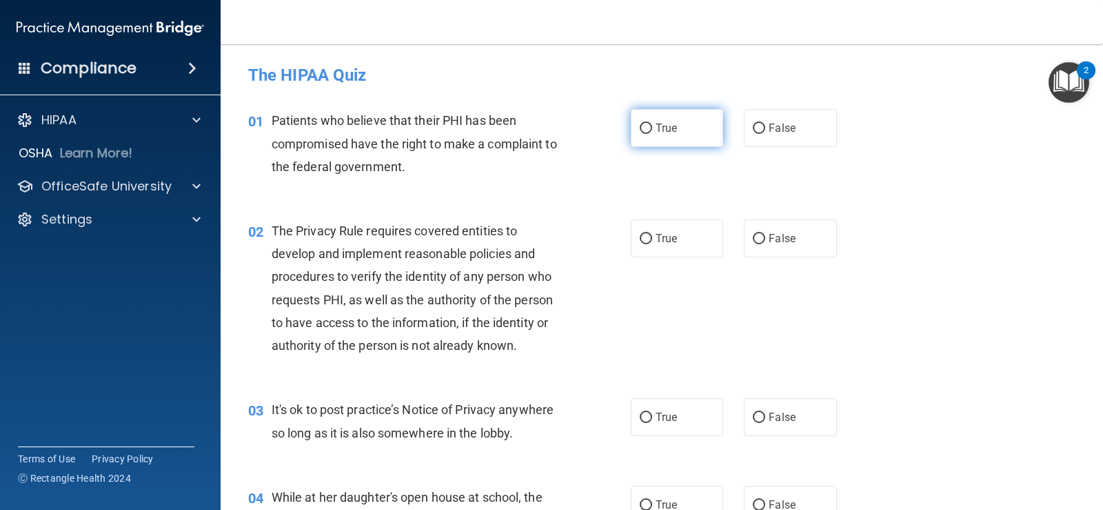
click at [642, 128] on input "True" at bounding box center [646, 128] width 12 height 10
radio input "true"
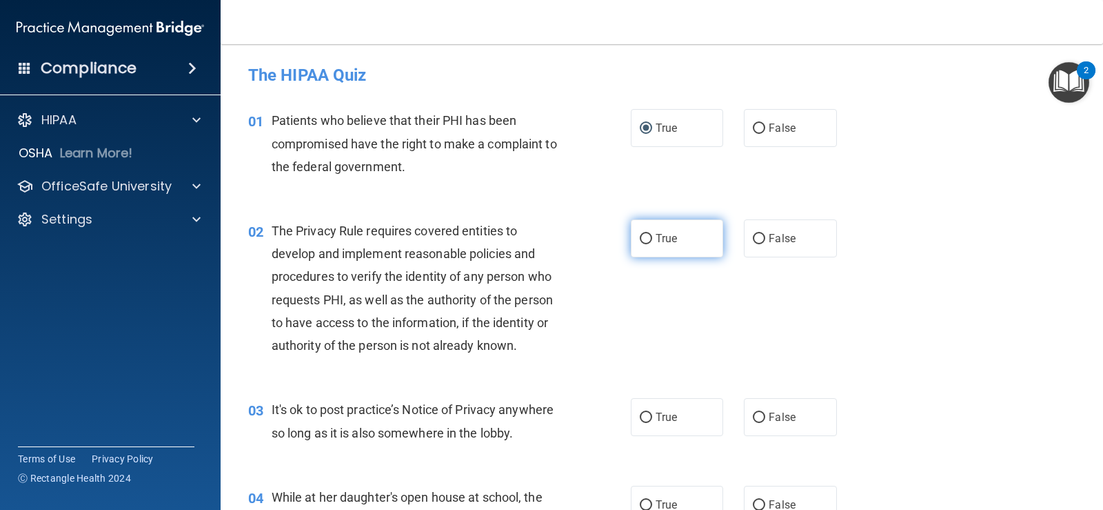
click at [643, 234] on input "True" at bounding box center [646, 239] width 12 height 10
radio input "true"
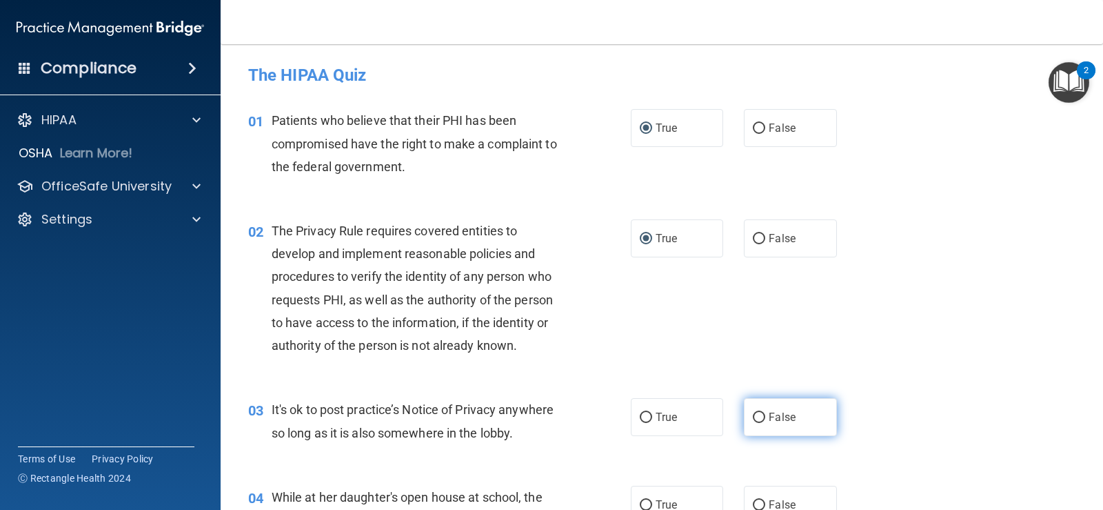
click at [757, 420] on input "False" at bounding box center [759, 417] width 12 height 10
radio input "true"
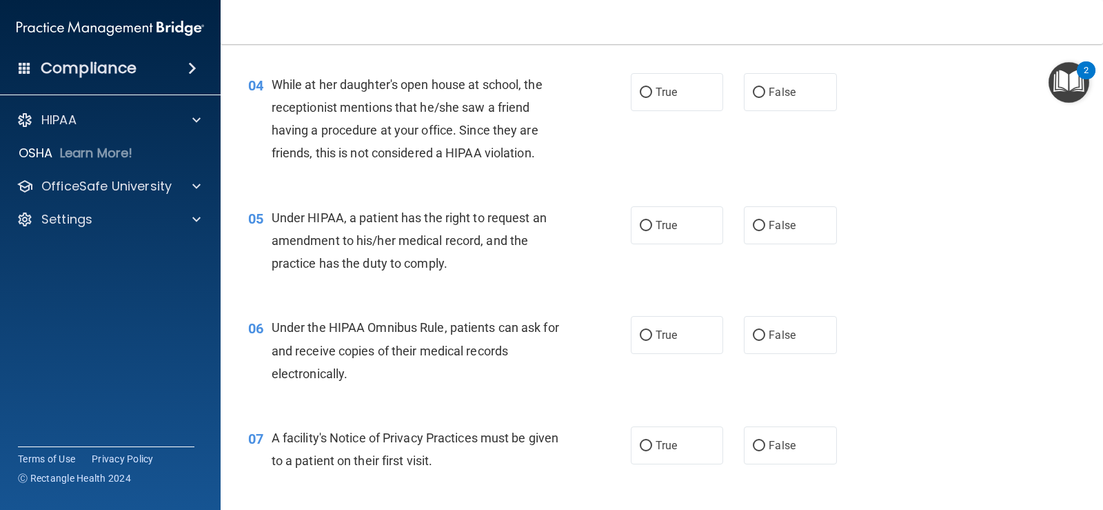
scroll to position [414, 0]
click at [756, 90] on input "False" at bounding box center [759, 91] width 12 height 10
radio input "true"
click at [756, 223] on input "False" at bounding box center [759, 224] width 12 height 10
radio input "true"
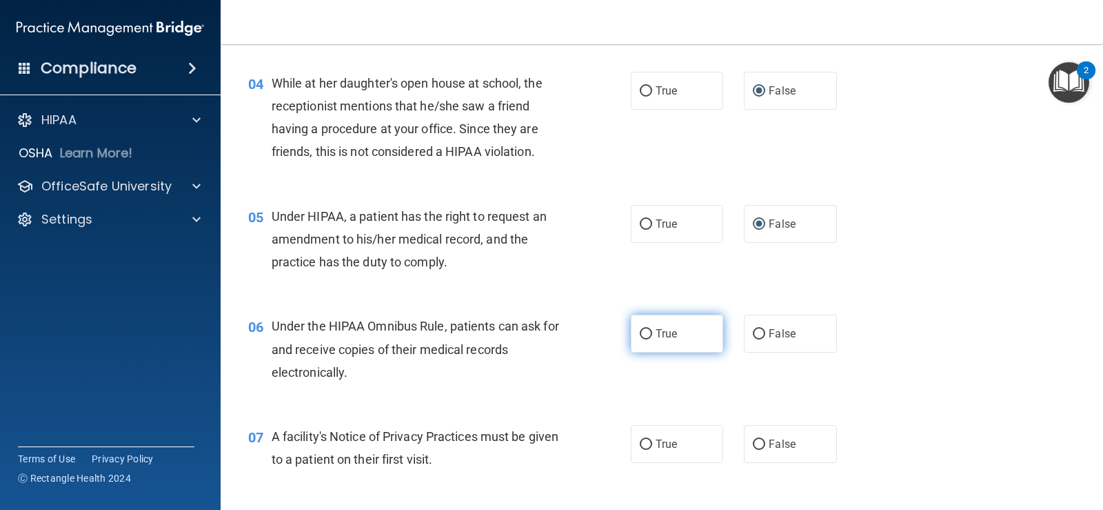
click at [641, 332] on input "True" at bounding box center [646, 334] width 12 height 10
radio input "true"
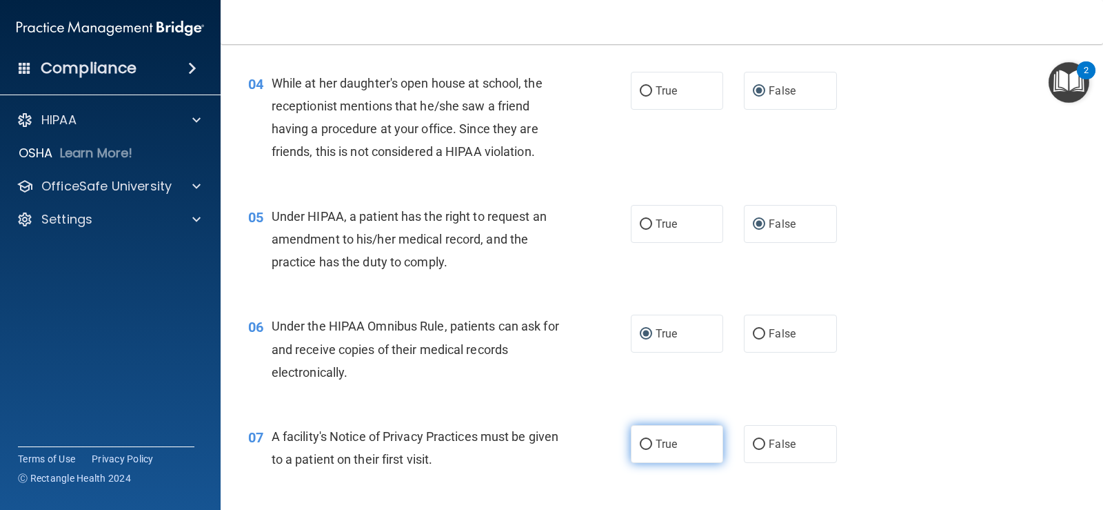
click at [641, 442] on input "True" at bounding box center [646, 444] width 12 height 10
radio input "true"
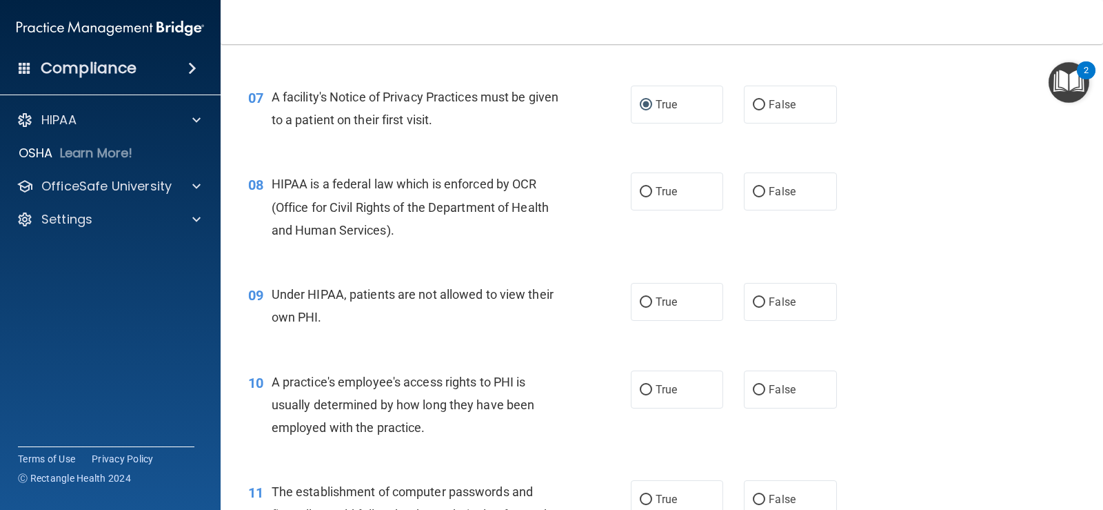
scroll to position [759, 0]
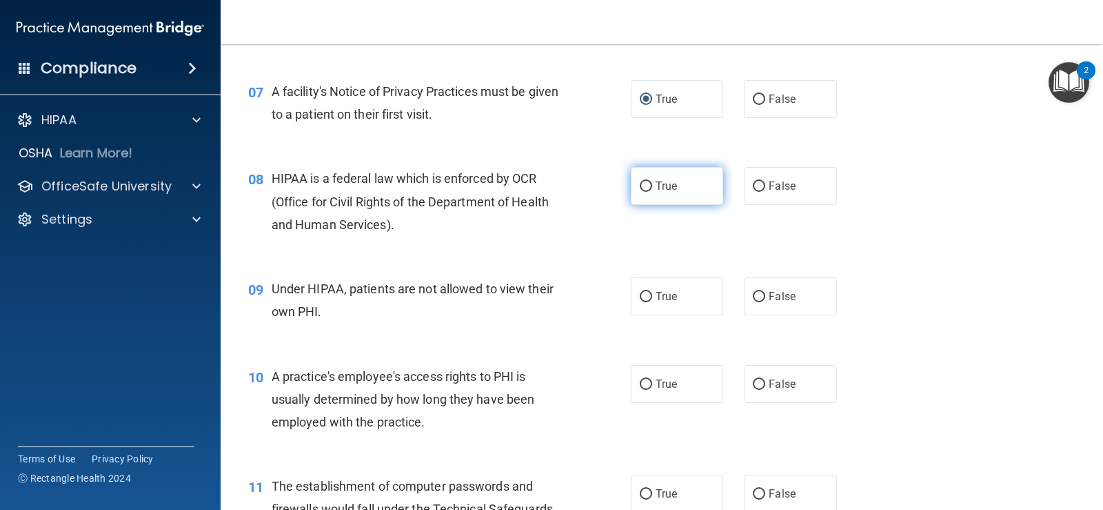
click at [641, 185] on input "True" at bounding box center [646, 186] width 12 height 10
radio input "true"
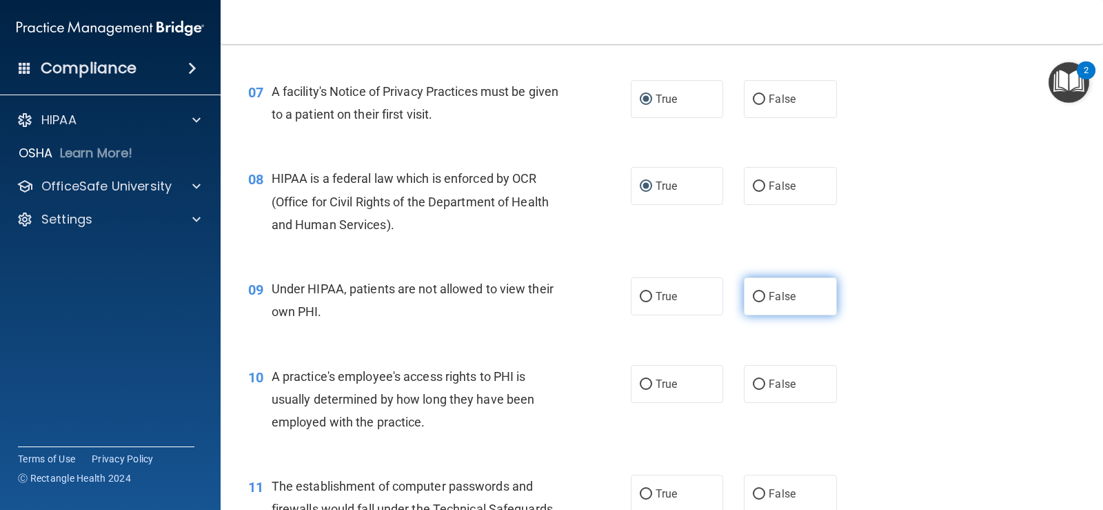
click at [753, 294] on input "False" at bounding box center [759, 297] width 12 height 10
radio input "true"
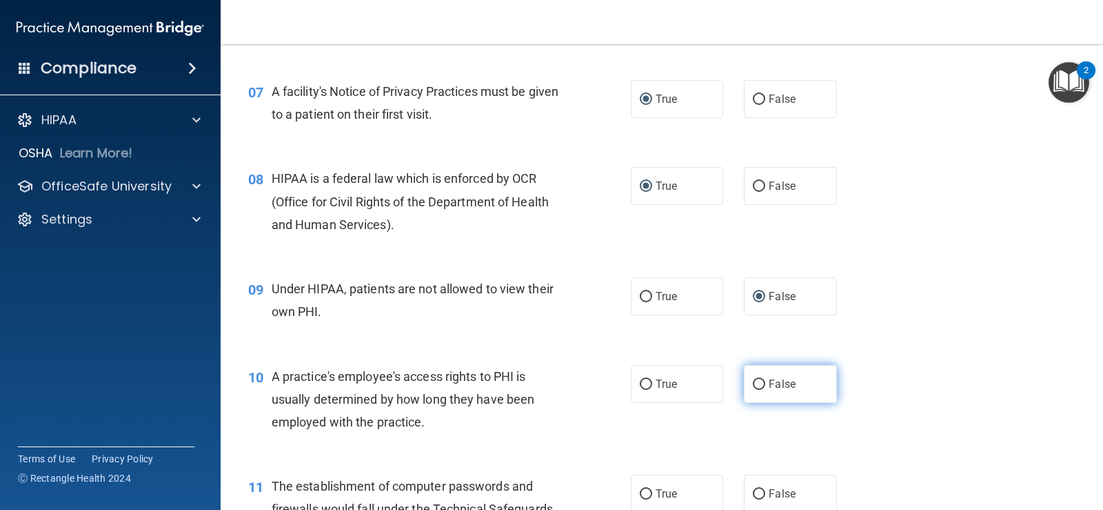
click at [755, 379] on input "False" at bounding box center [759, 384] width 12 height 10
radio input "true"
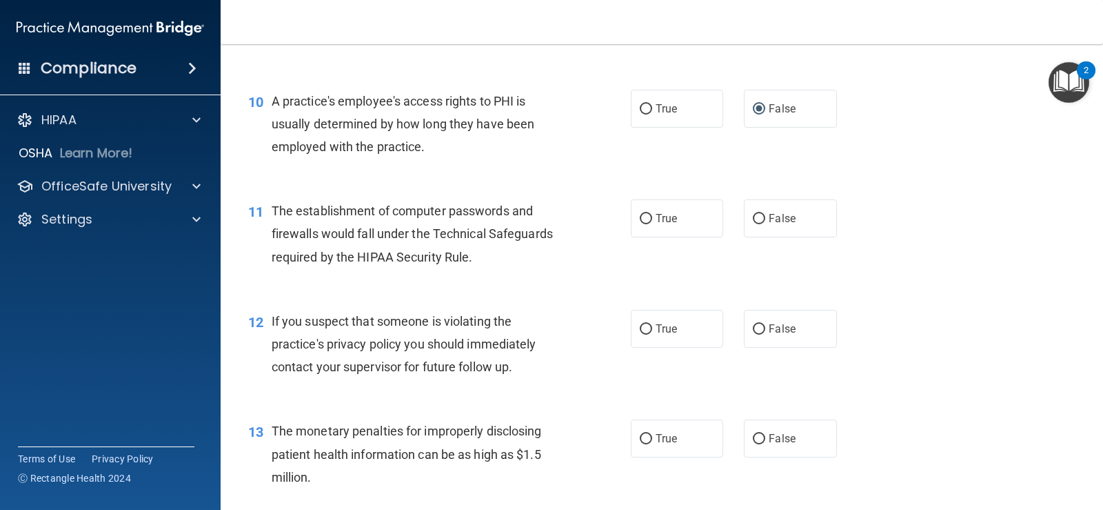
scroll to position [1035, 0]
click at [641, 215] on input "True" at bounding box center [646, 218] width 12 height 10
radio input "true"
click at [641, 328] on input "True" at bounding box center [646, 328] width 12 height 10
radio input "true"
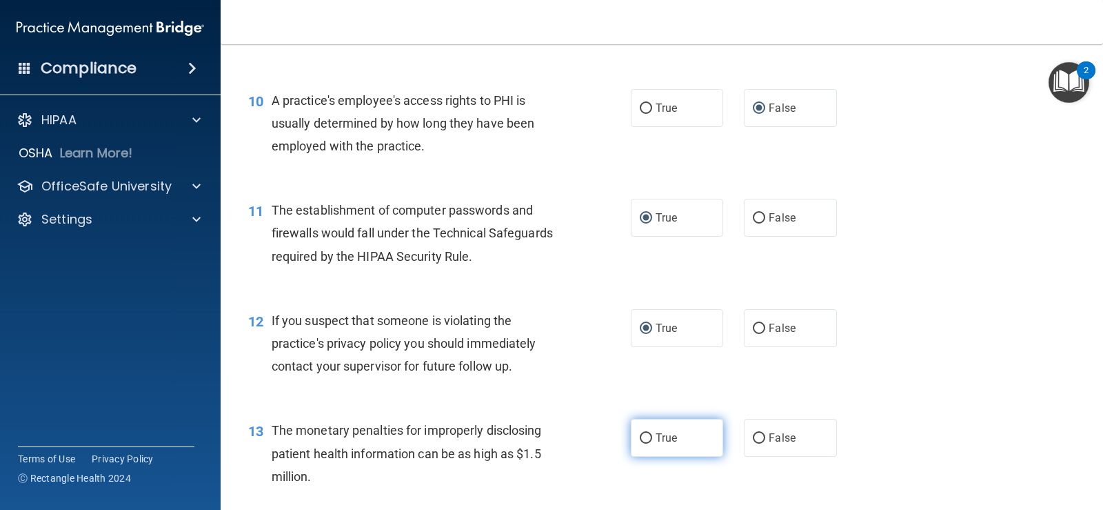
click at [641, 438] on input "True" at bounding box center [646, 438] width 12 height 10
radio input "true"
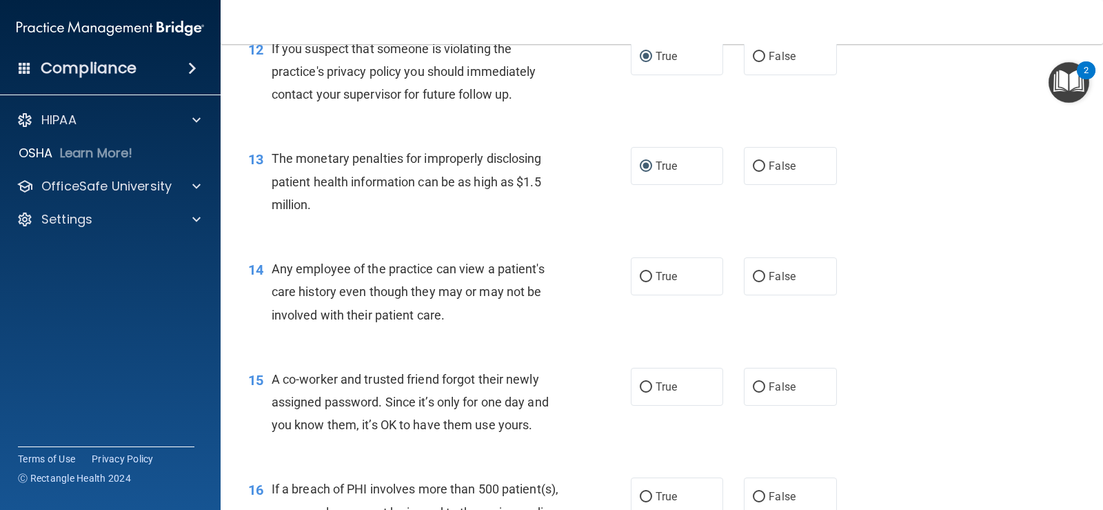
scroll to position [1310, 0]
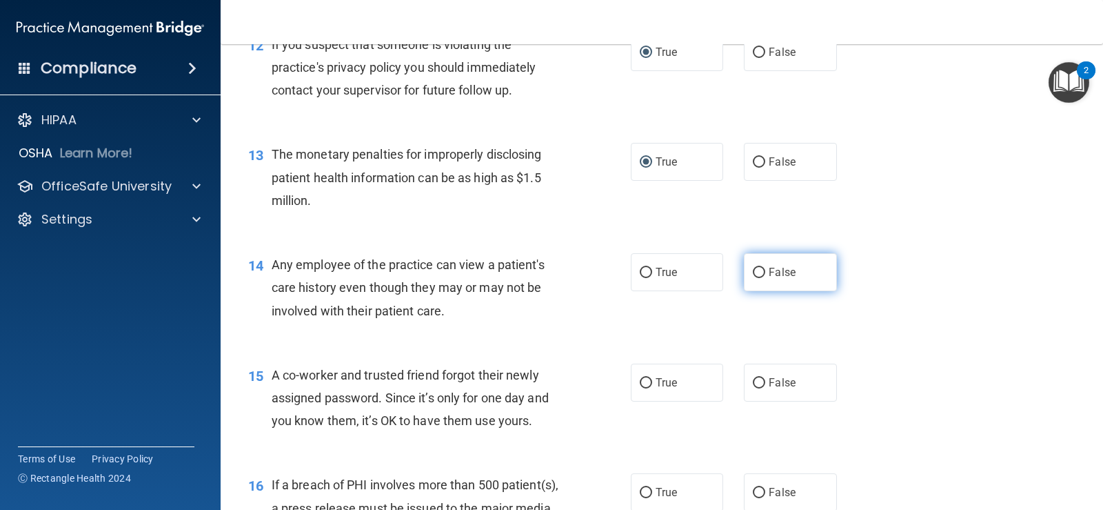
click at [753, 269] on input "False" at bounding box center [759, 273] width 12 height 10
radio input "true"
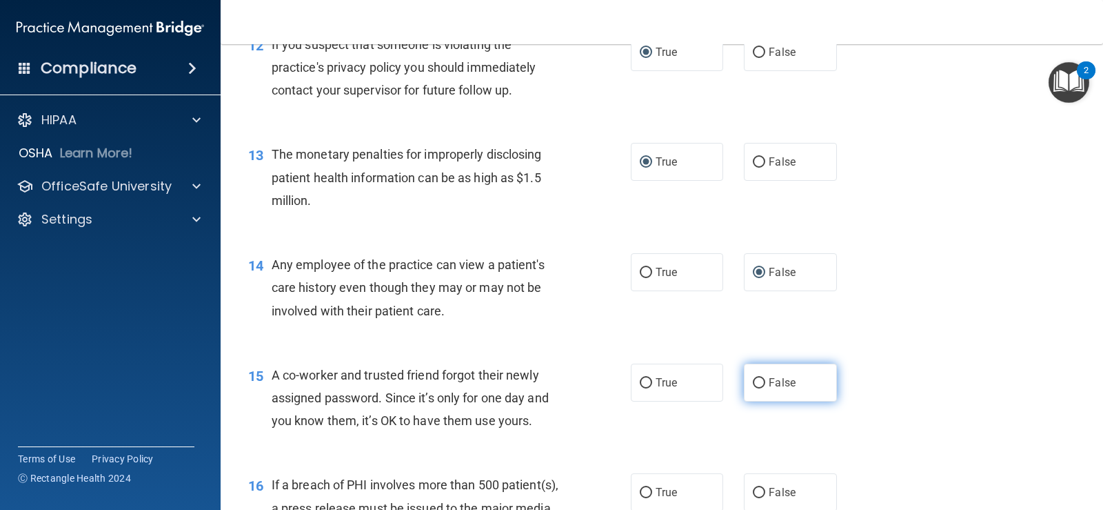
click at [754, 383] on input "False" at bounding box center [759, 383] width 12 height 10
radio input "true"
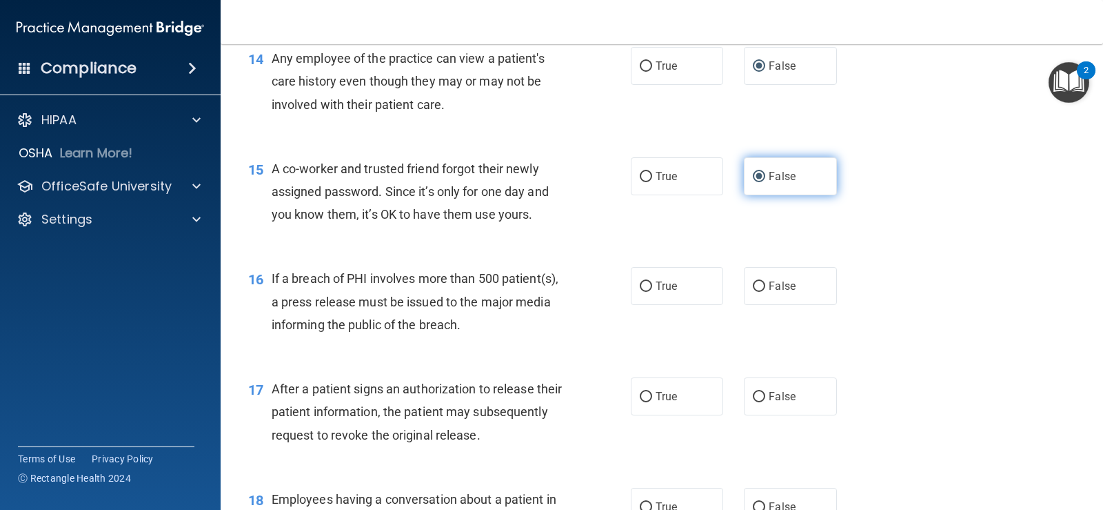
scroll to position [1517, 0]
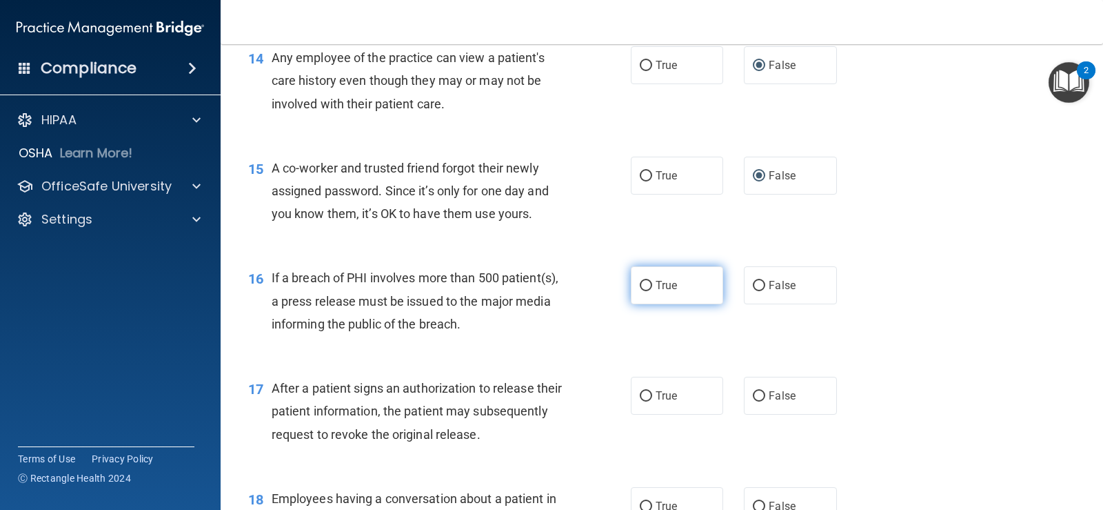
click at [640, 285] on input "True" at bounding box center [646, 286] width 12 height 10
radio input "true"
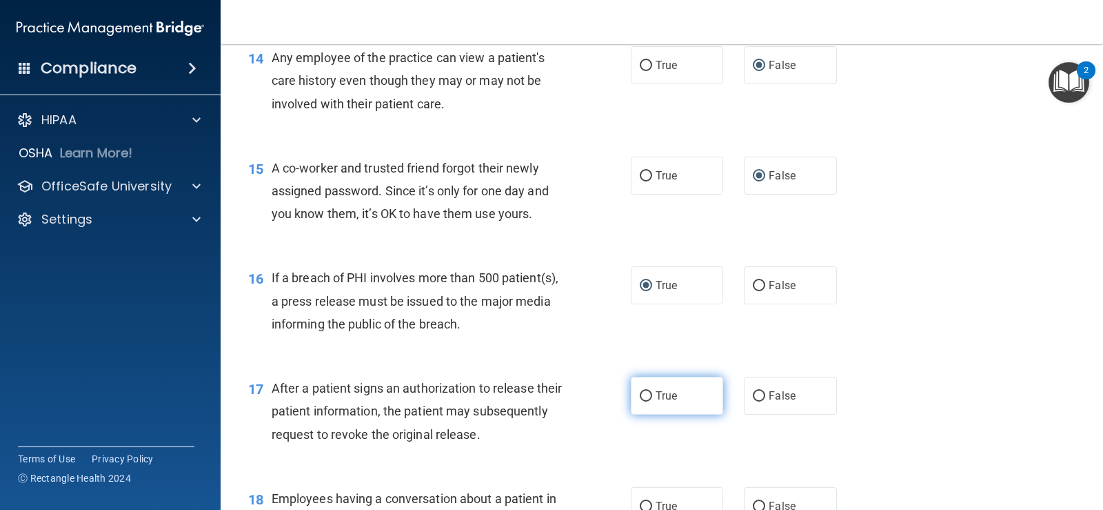
click at [643, 391] on input "True" at bounding box center [646, 396] width 12 height 10
radio input "true"
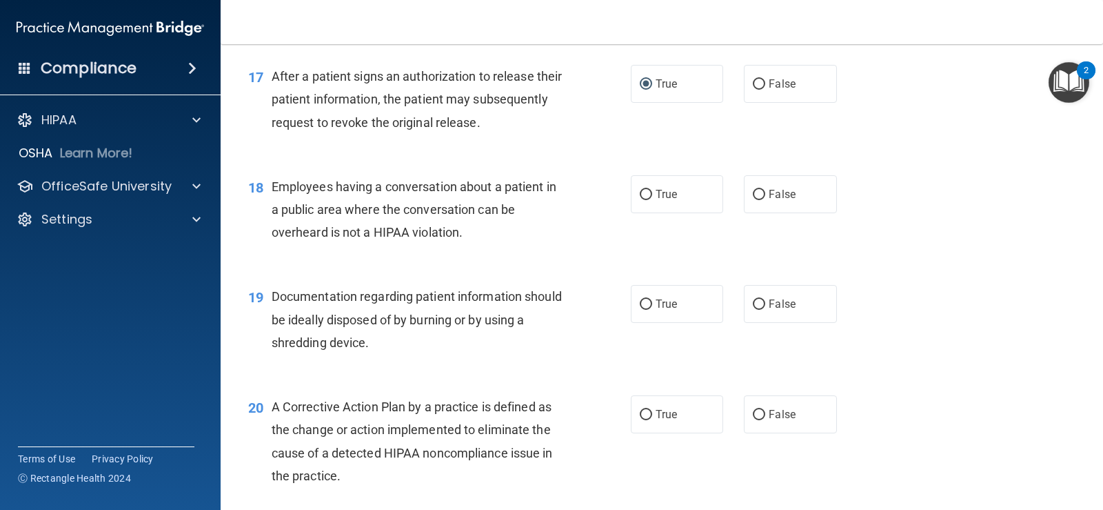
scroll to position [1862, 0]
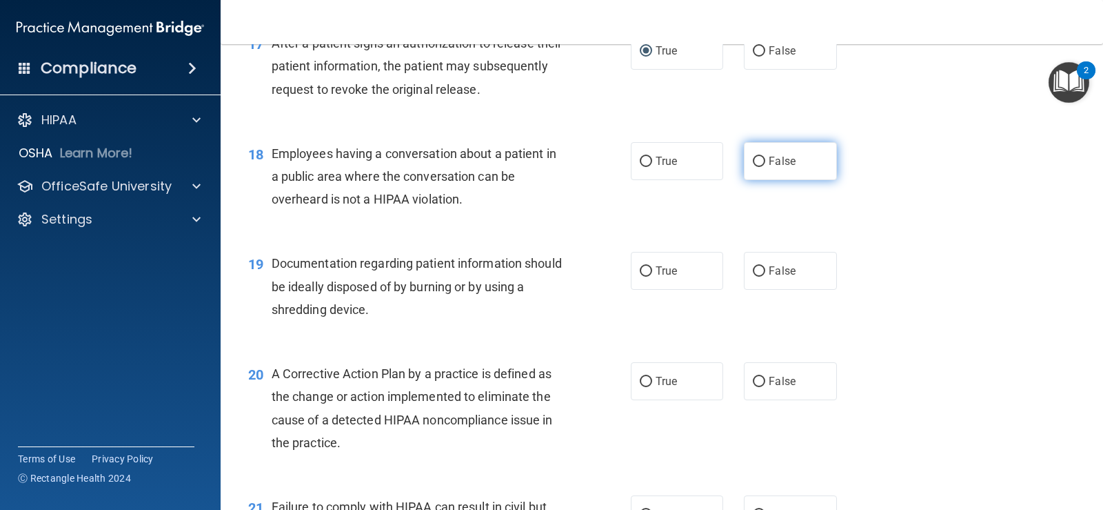
click at [754, 161] on input "False" at bounding box center [759, 162] width 12 height 10
radio input "true"
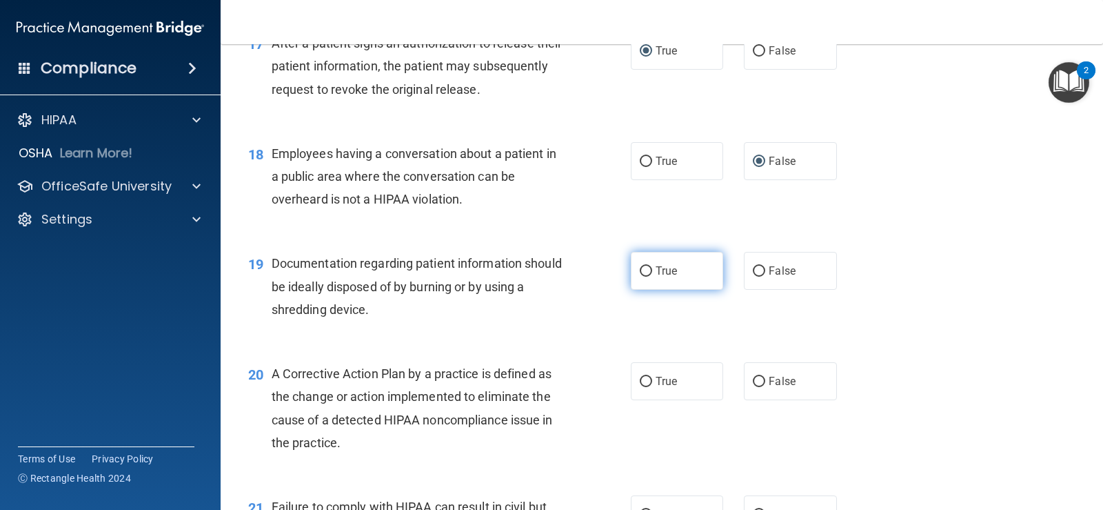
click at [640, 269] on input "True" at bounding box center [646, 271] width 12 height 10
radio input "true"
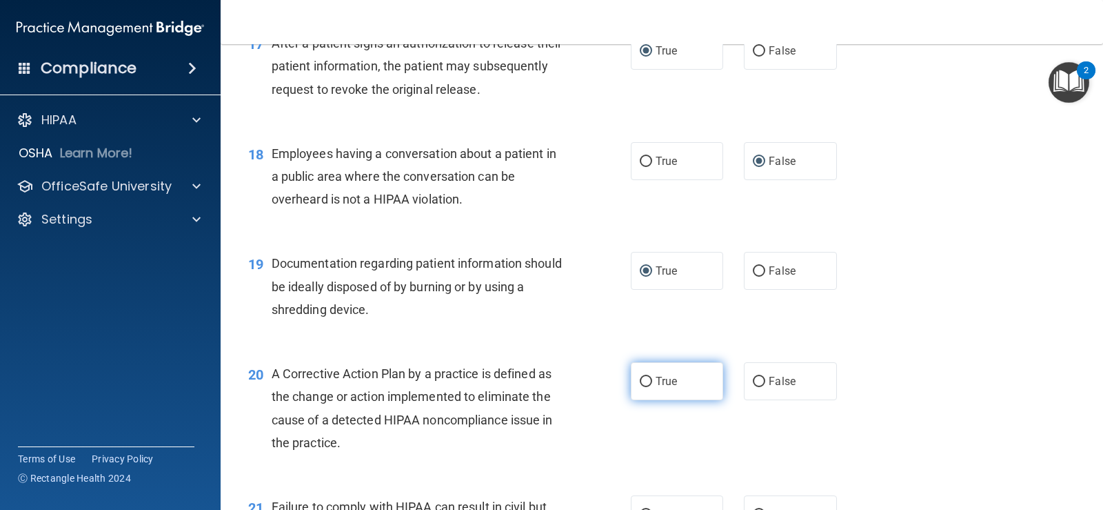
click at [644, 381] on input "True" at bounding box center [646, 382] width 12 height 10
radio input "true"
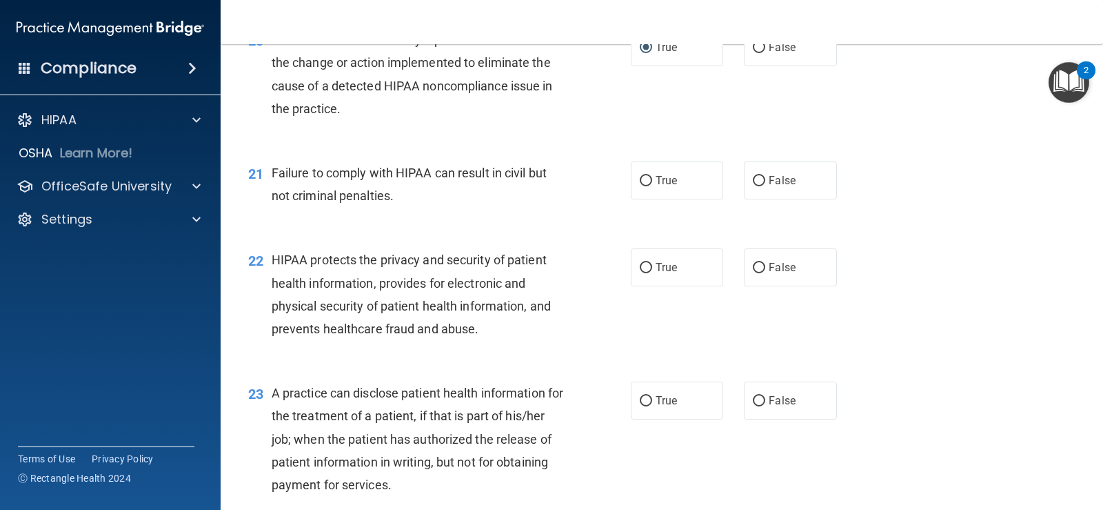
scroll to position [2207, 0]
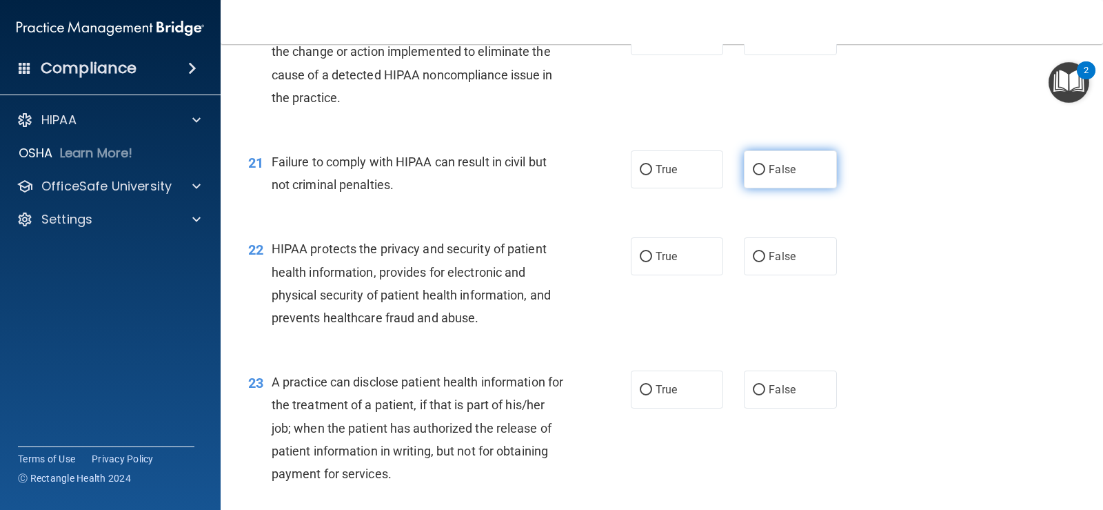
click at [755, 168] on input "False" at bounding box center [759, 170] width 12 height 10
radio input "true"
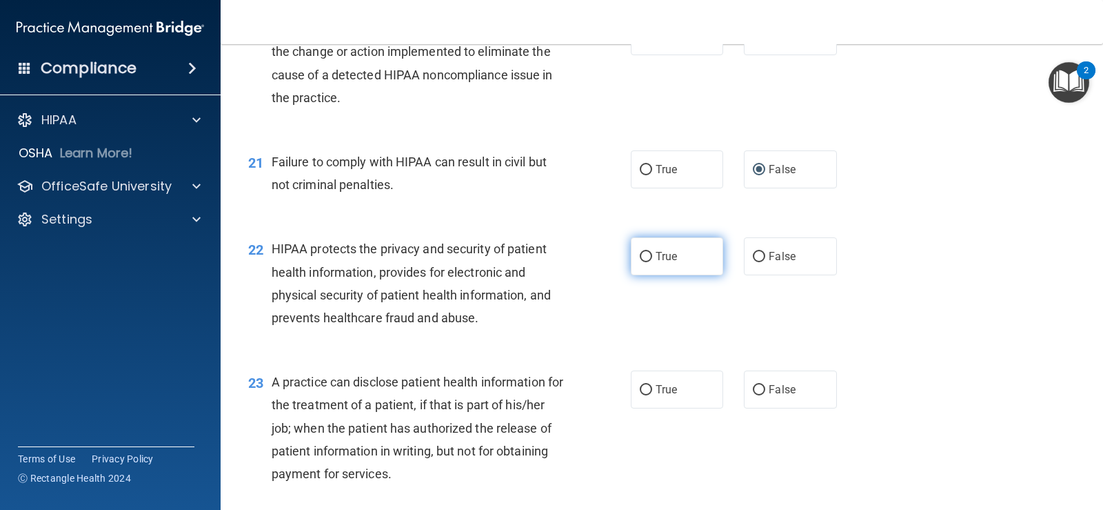
click at [640, 255] on input "True" at bounding box center [646, 257] width 12 height 10
radio input "true"
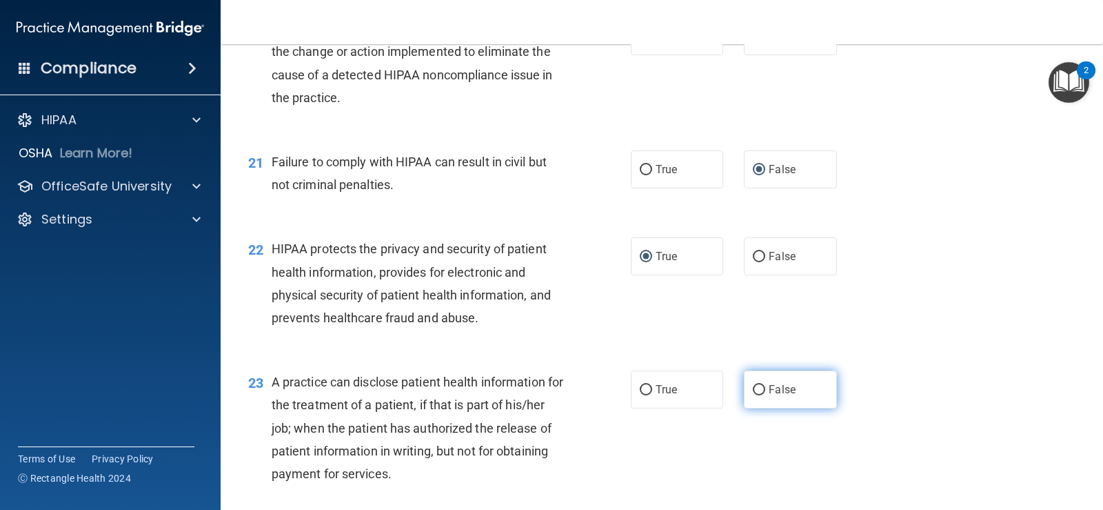
click at [754, 389] on input "False" at bounding box center [759, 390] width 12 height 10
radio input "true"
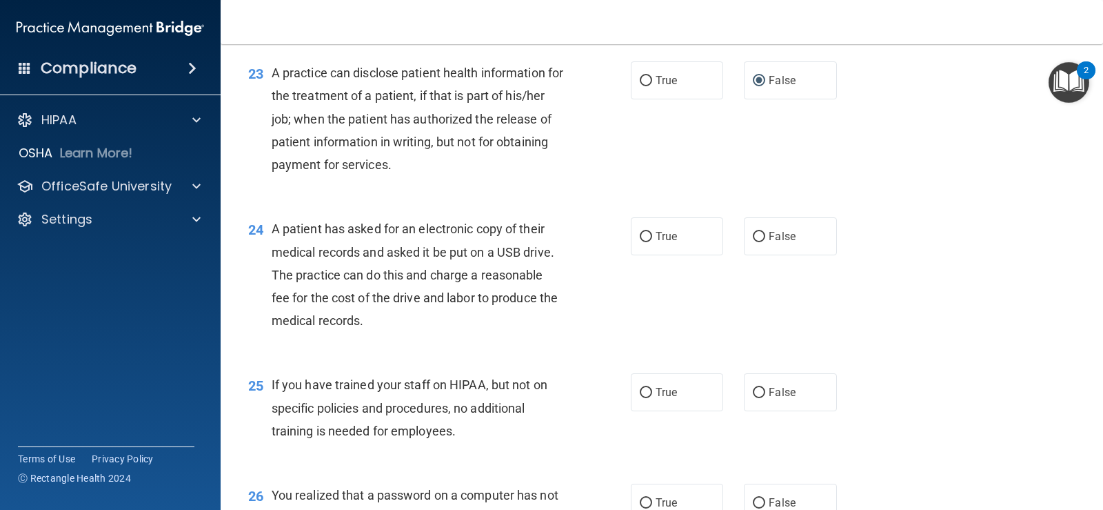
scroll to position [2552, 0]
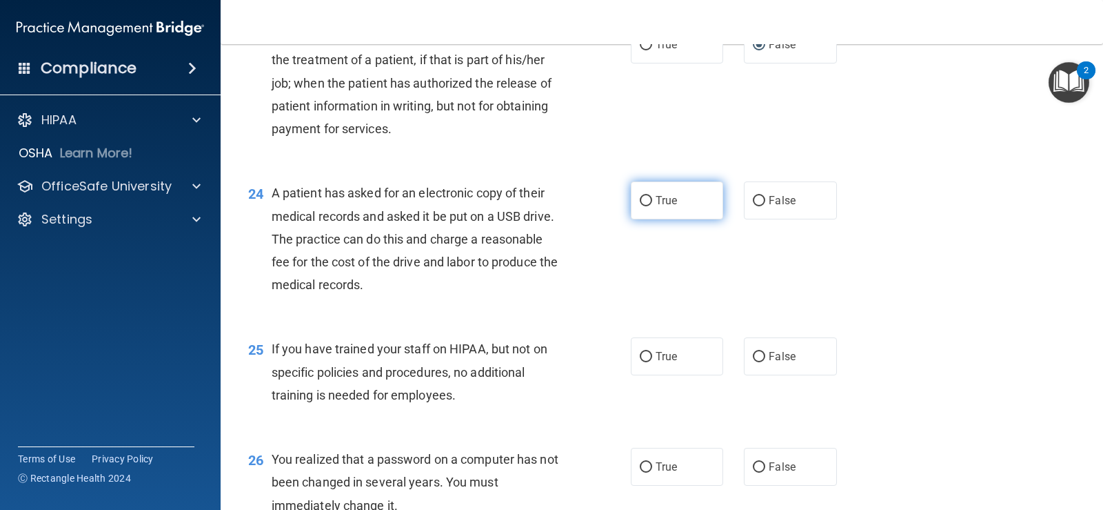
click at [643, 201] on input "True" at bounding box center [646, 201] width 12 height 10
radio input "true"
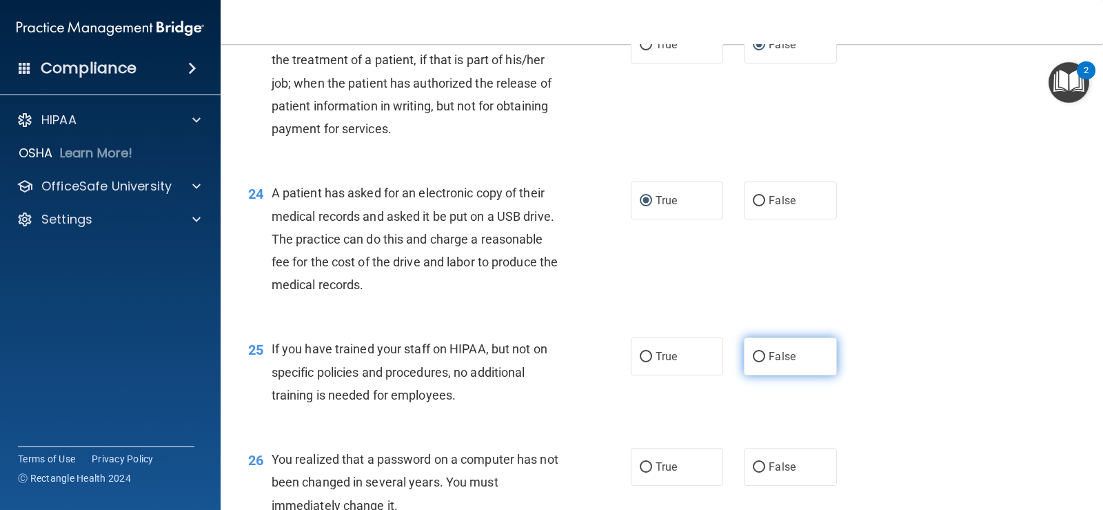
click at [757, 357] on input "False" at bounding box center [759, 357] width 12 height 10
radio input "true"
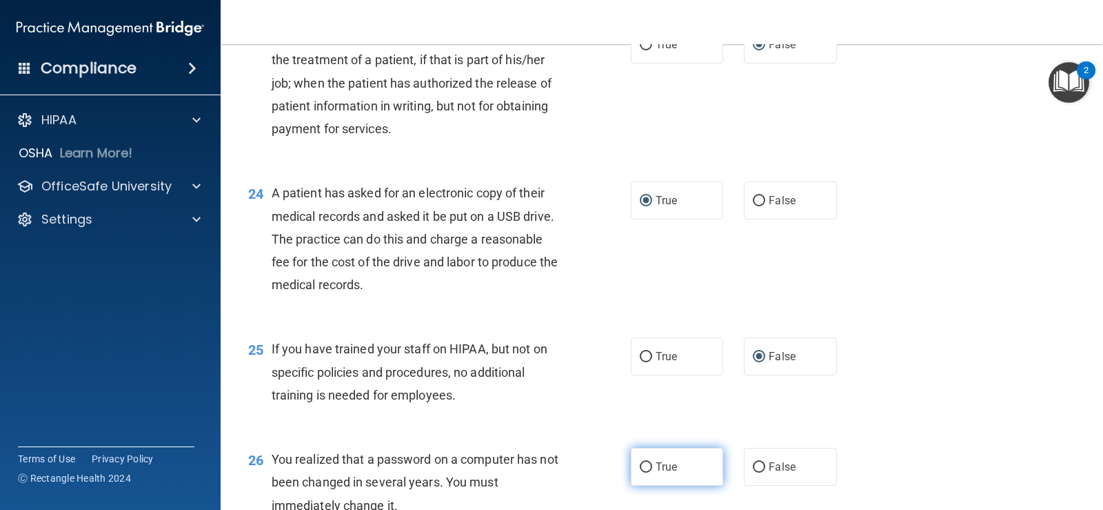
click at [641, 466] on input "True" at bounding box center [646, 467] width 12 height 10
radio input "true"
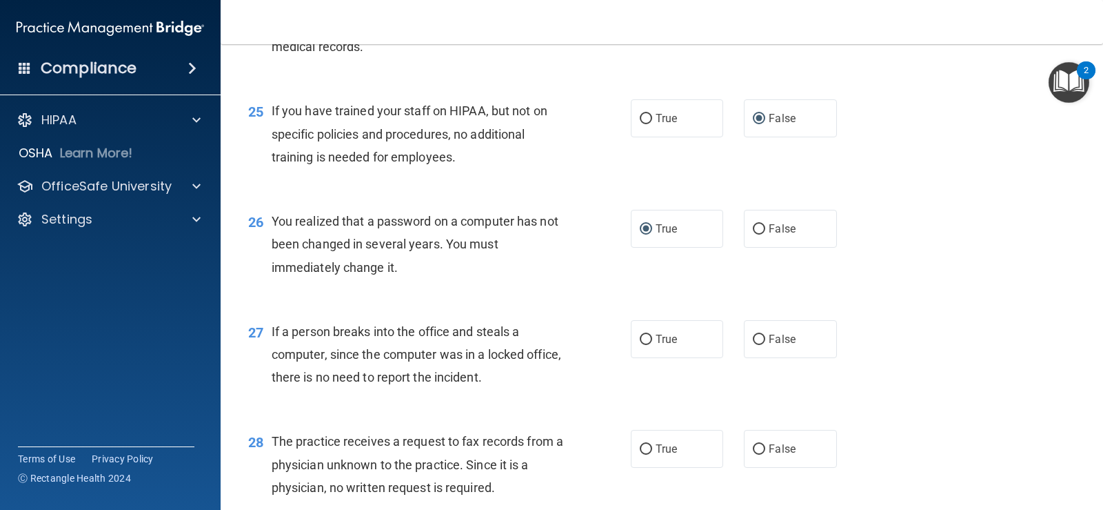
scroll to position [2828, 0]
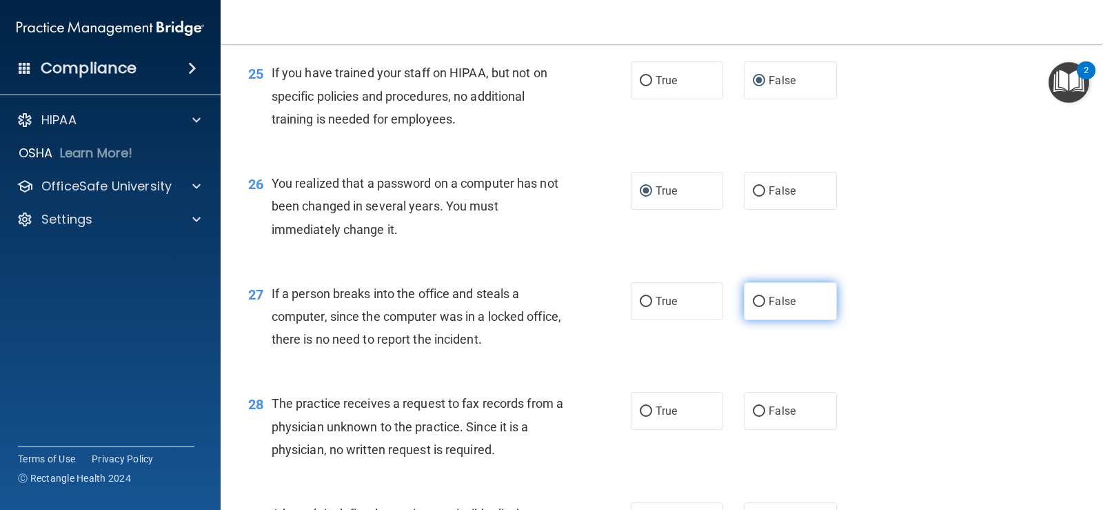
click at [756, 302] on input "False" at bounding box center [759, 302] width 12 height 10
radio input "true"
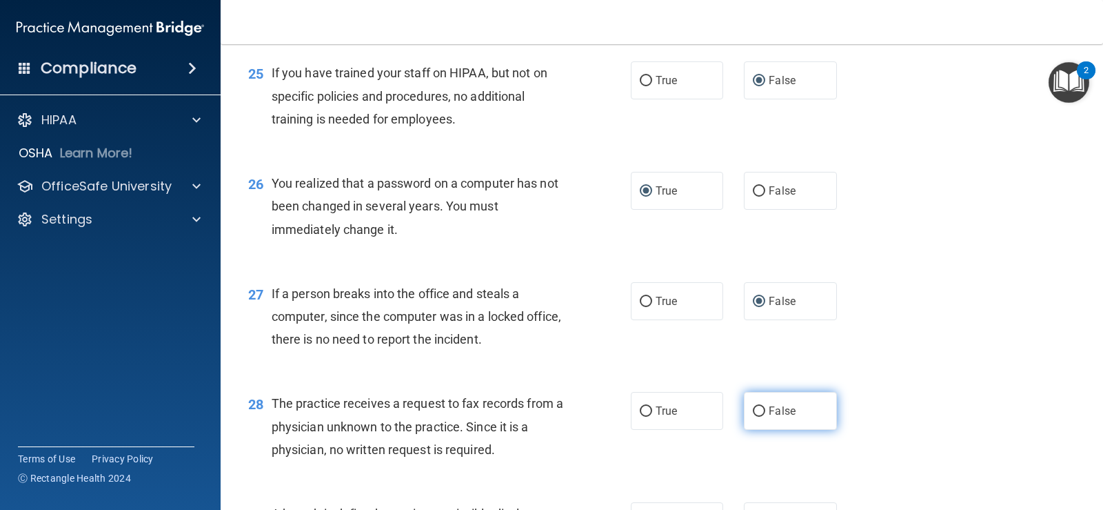
click at [753, 410] on input "False" at bounding box center [759, 411] width 12 height 10
radio input "true"
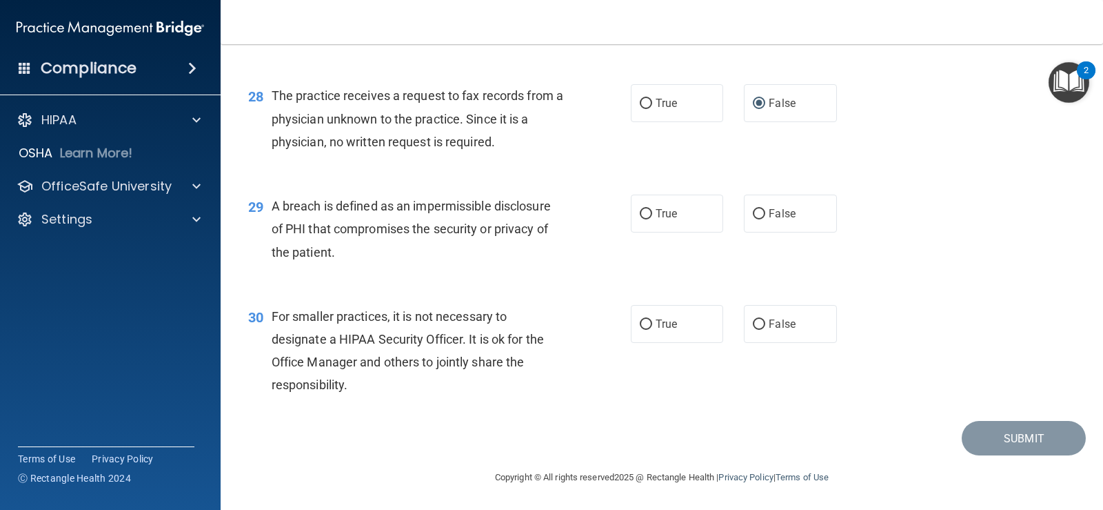
scroll to position [3136, 0]
click at [643, 210] on input "True" at bounding box center [646, 213] width 12 height 10
radio input "true"
click at [753, 321] on input "False" at bounding box center [759, 324] width 12 height 10
radio input "true"
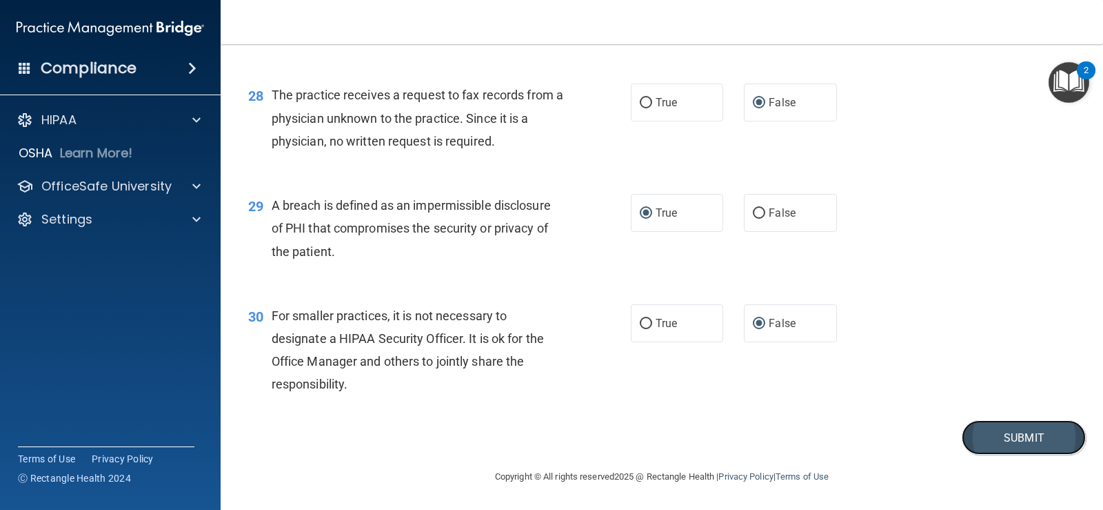
click at [1018, 434] on button "Submit" at bounding box center [1024, 437] width 124 height 35
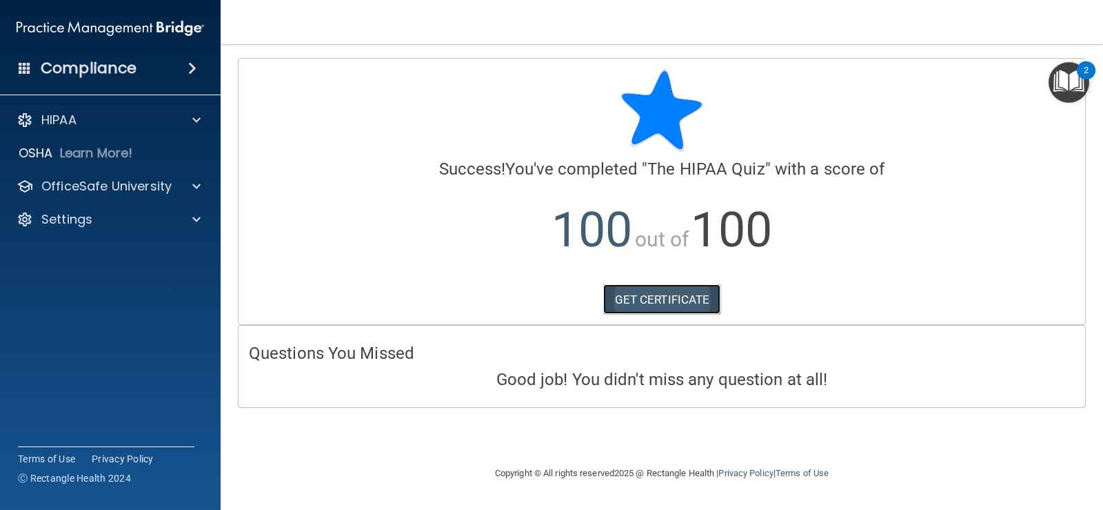
click at [681, 290] on link "GET CERTIFICATE" at bounding box center [662, 299] width 118 height 30
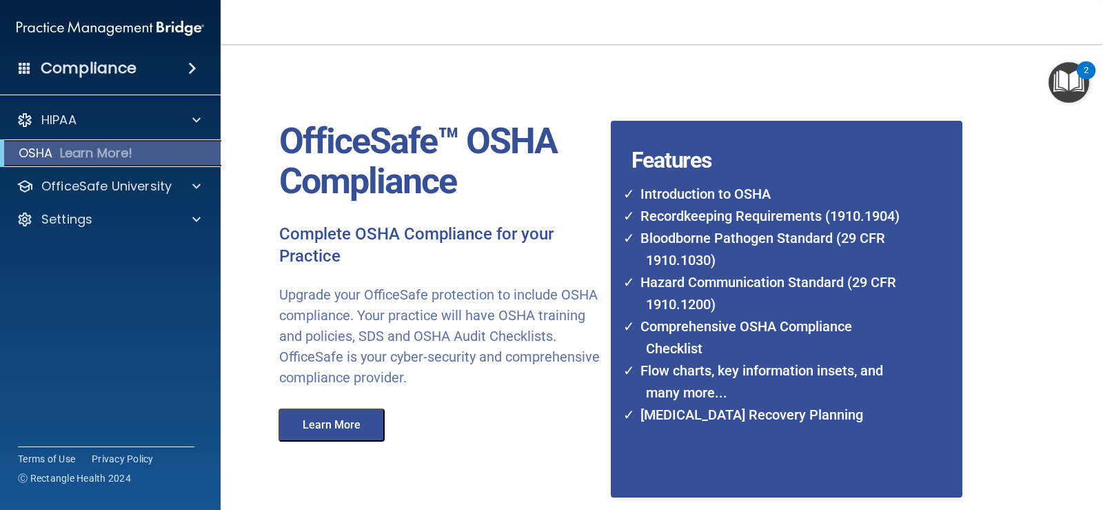
click at [82, 153] on p "Learn More!" at bounding box center [96, 153] width 73 height 17
click at [32, 148] on p "OSHA" at bounding box center [36, 153] width 34 height 17
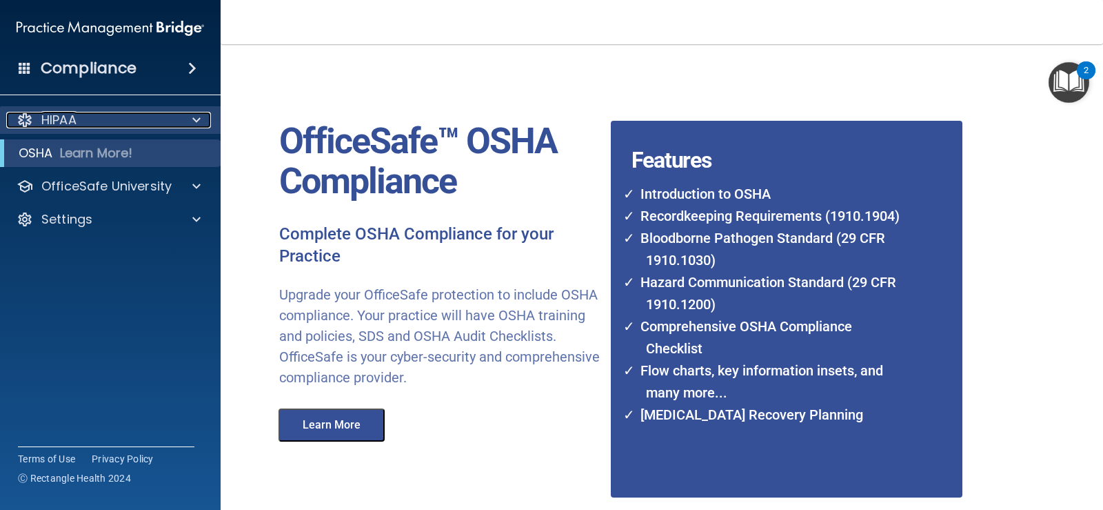
click at [64, 112] on p "HIPAA" at bounding box center [58, 120] width 35 height 17
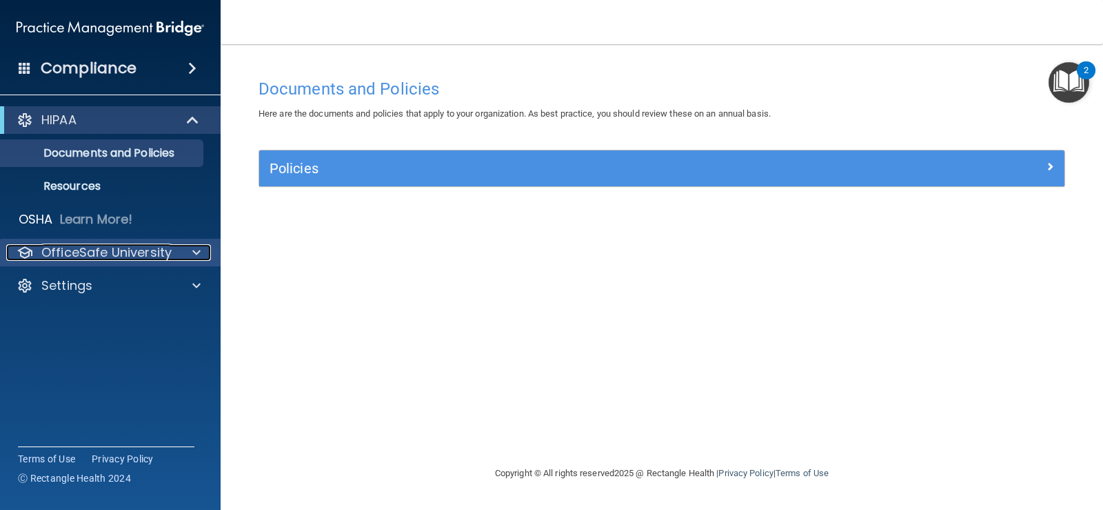
click at [119, 249] on p "OfficeSafe University" at bounding box center [106, 252] width 130 height 17
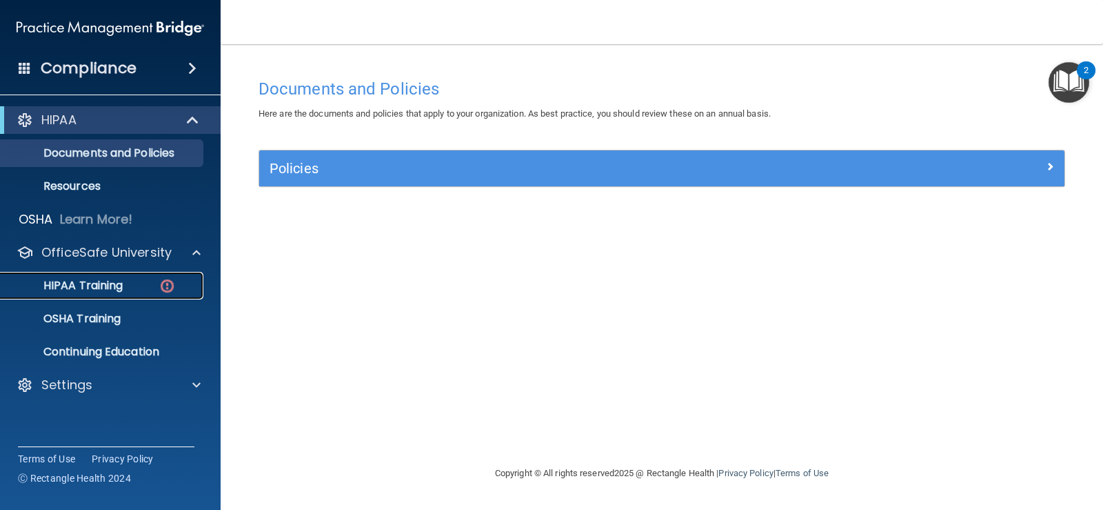
click at [104, 283] on p "HIPAA Training" at bounding box center [66, 286] width 114 height 14
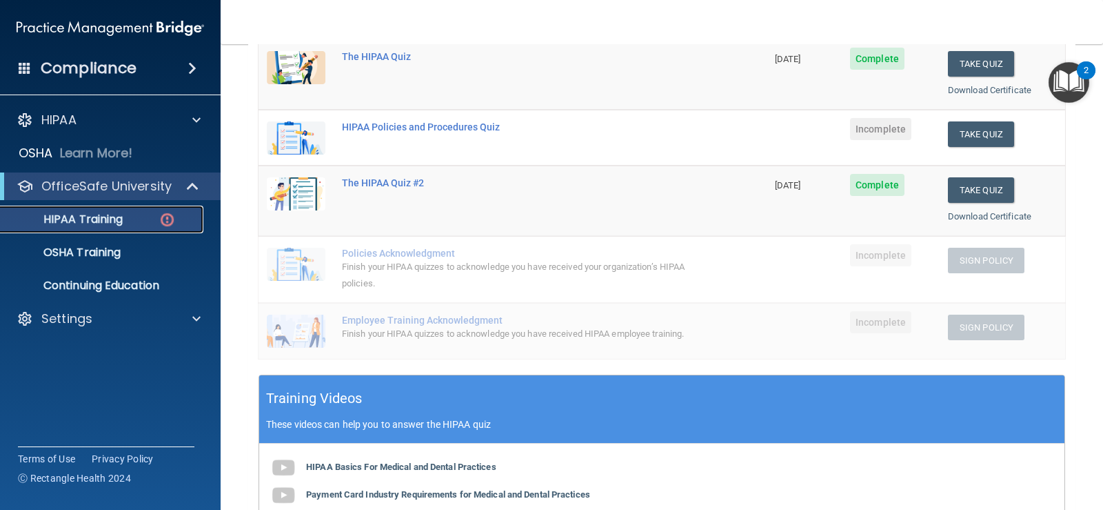
scroll to position [207, 0]
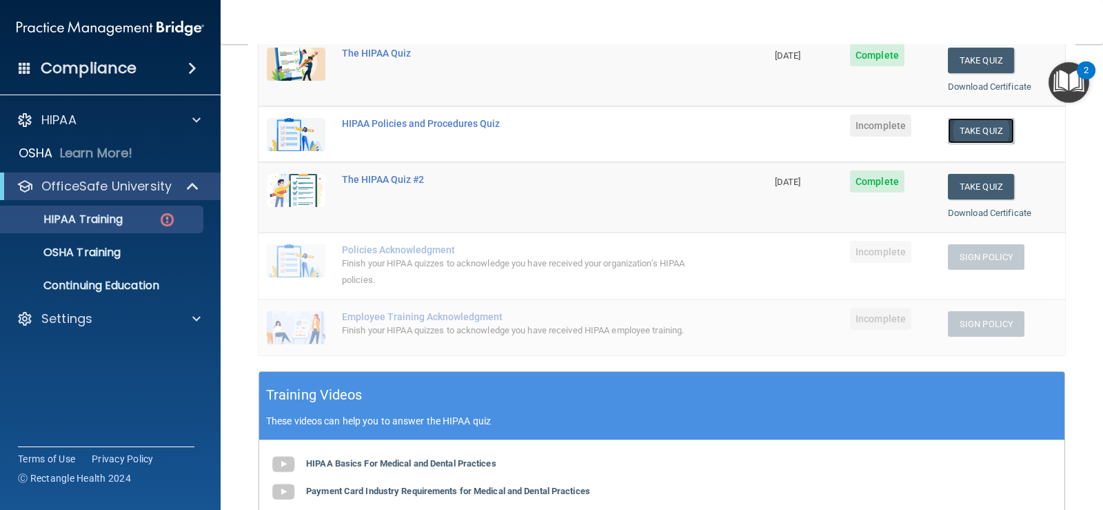
click at [971, 123] on button "Take Quiz" at bounding box center [981, 131] width 66 height 26
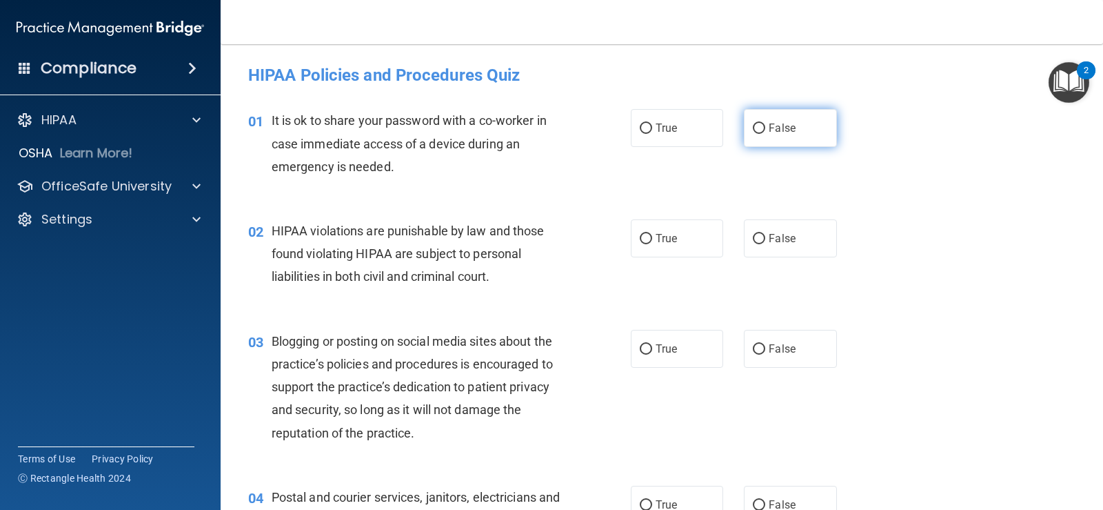
click at [754, 125] on input "False" at bounding box center [759, 128] width 12 height 10
radio input "true"
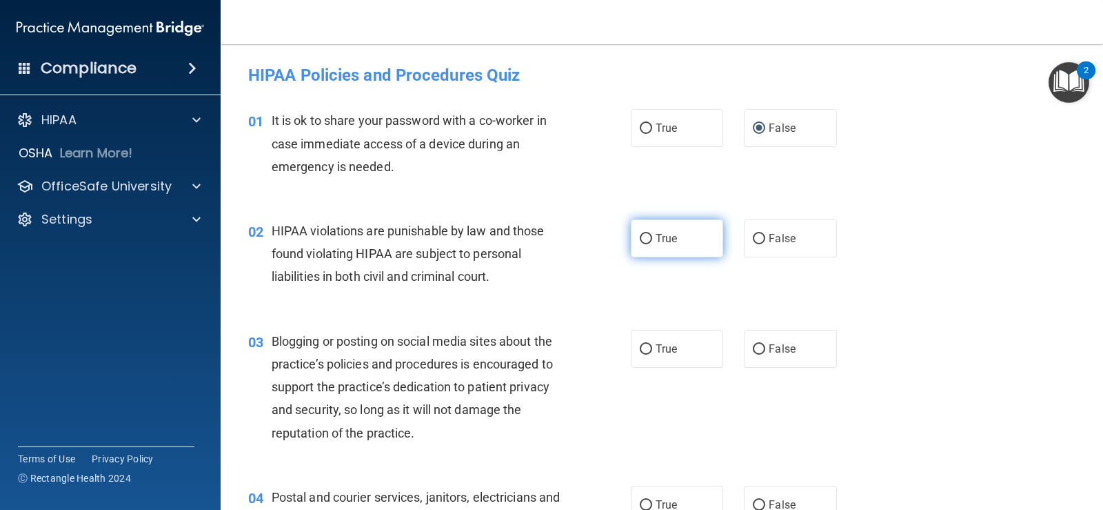
click at [641, 237] on input "True" at bounding box center [646, 239] width 12 height 10
radio input "true"
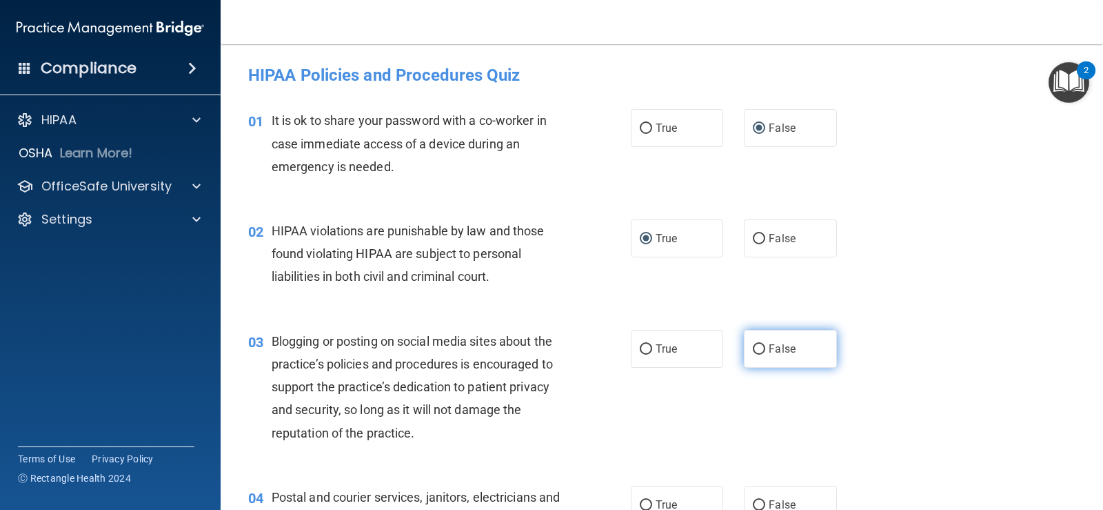
click at [757, 347] on input "False" at bounding box center [759, 349] width 12 height 10
radio input "true"
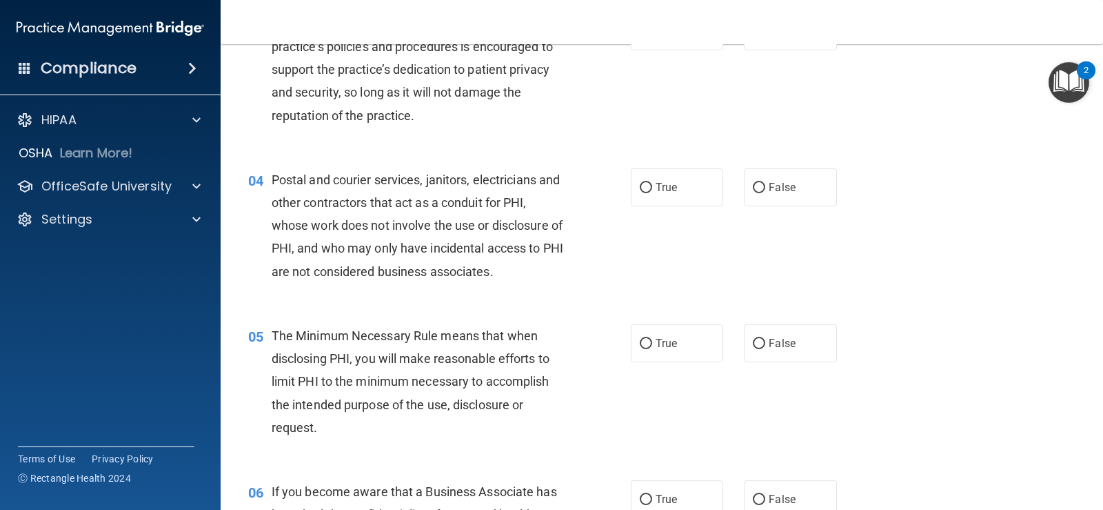
scroll to position [345, 0]
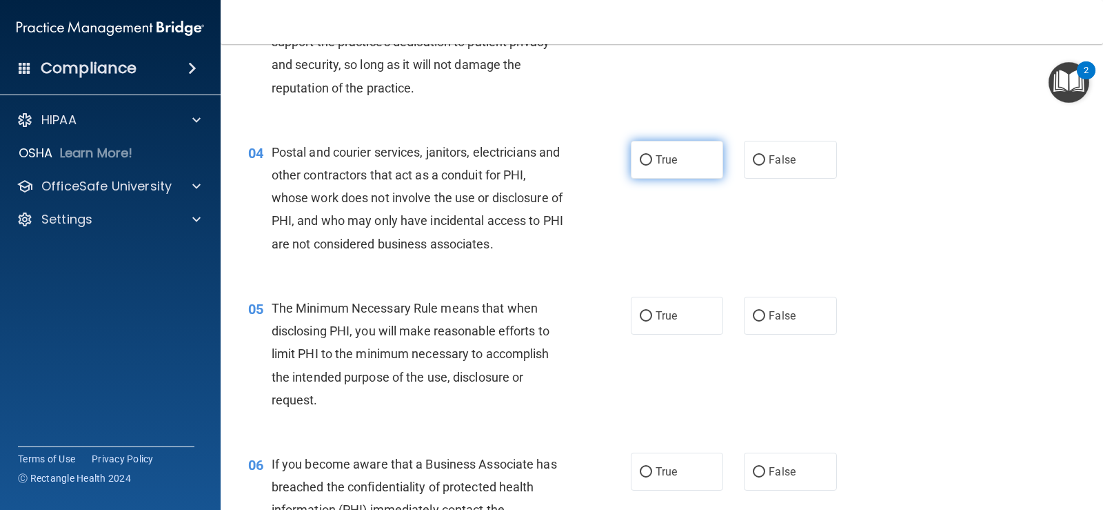
click at [642, 157] on input "True" at bounding box center [646, 160] width 12 height 10
radio input "true"
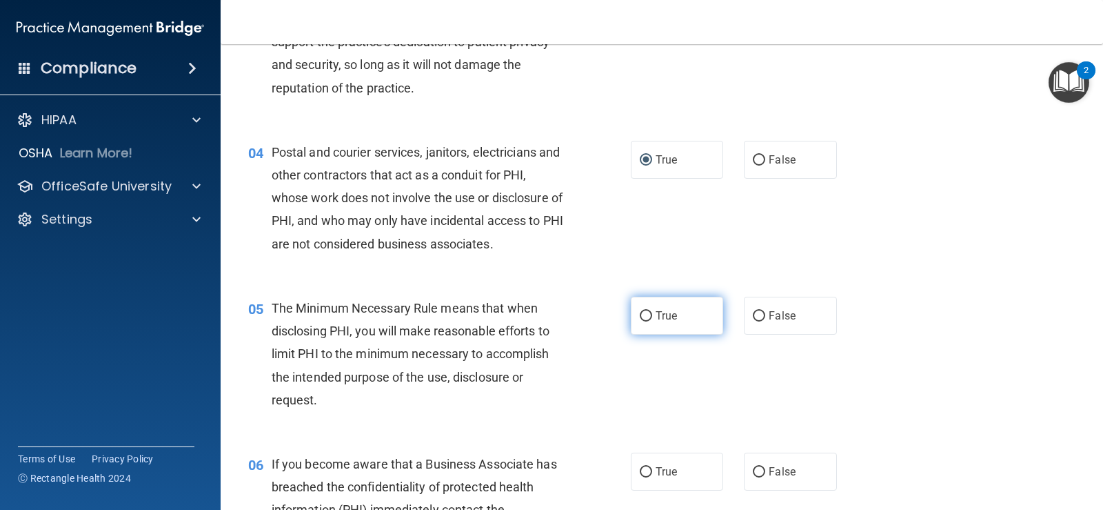
click at [641, 314] on input "True" at bounding box center [646, 316] width 12 height 10
radio input "true"
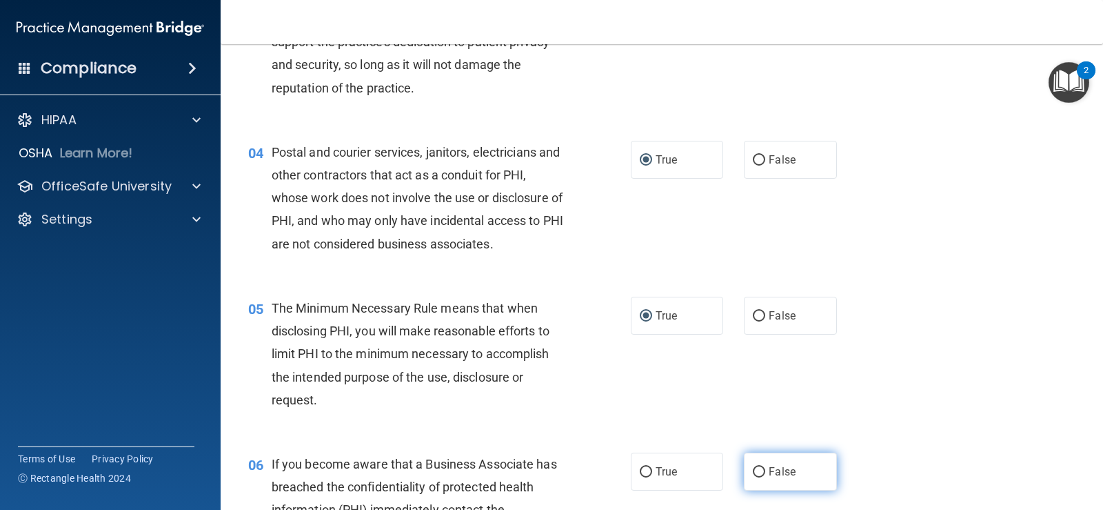
click at [753, 470] on input "False" at bounding box center [759, 472] width 12 height 10
radio input "true"
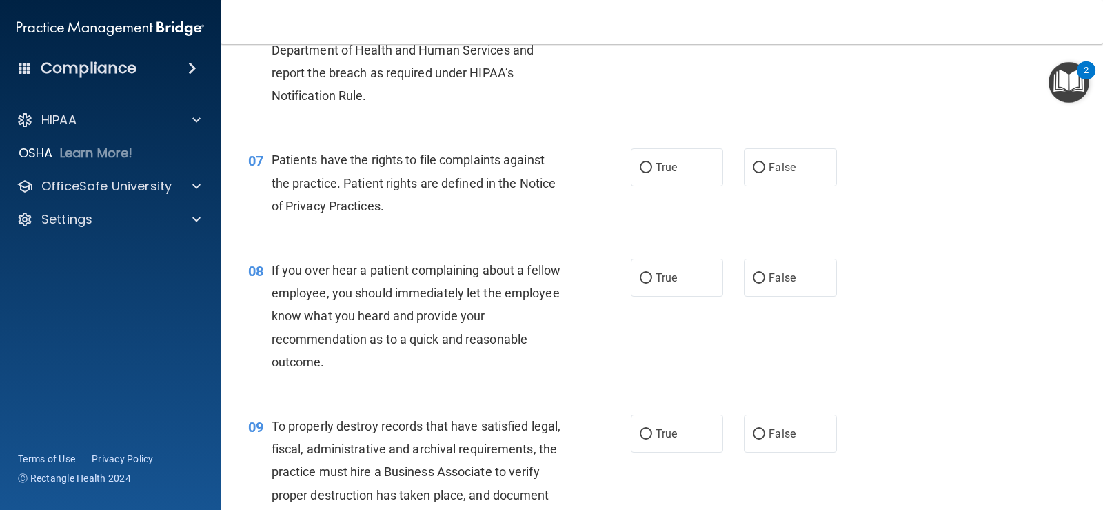
scroll to position [897, 0]
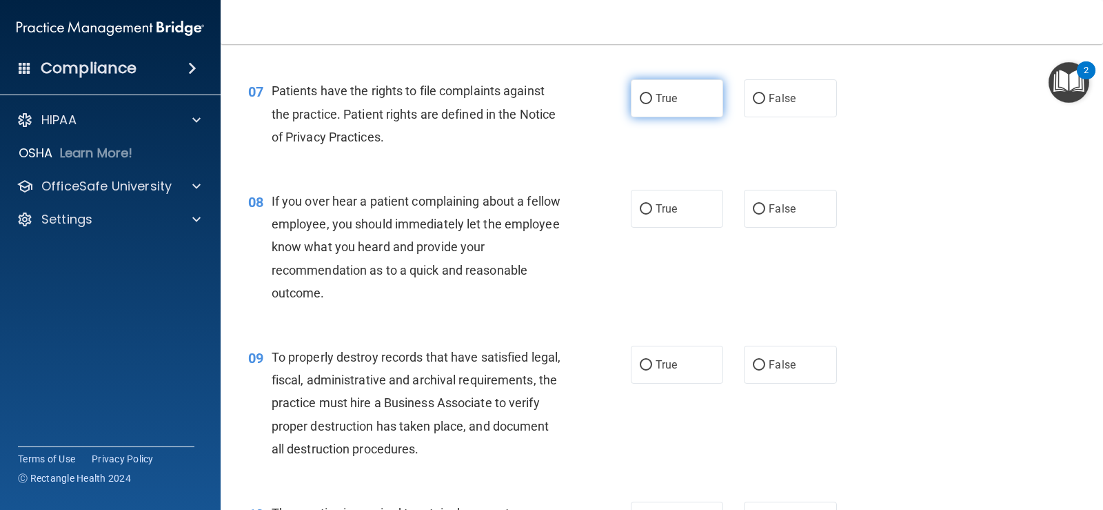
click at [641, 98] on input "True" at bounding box center [646, 99] width 12 height 10
radio input "true"
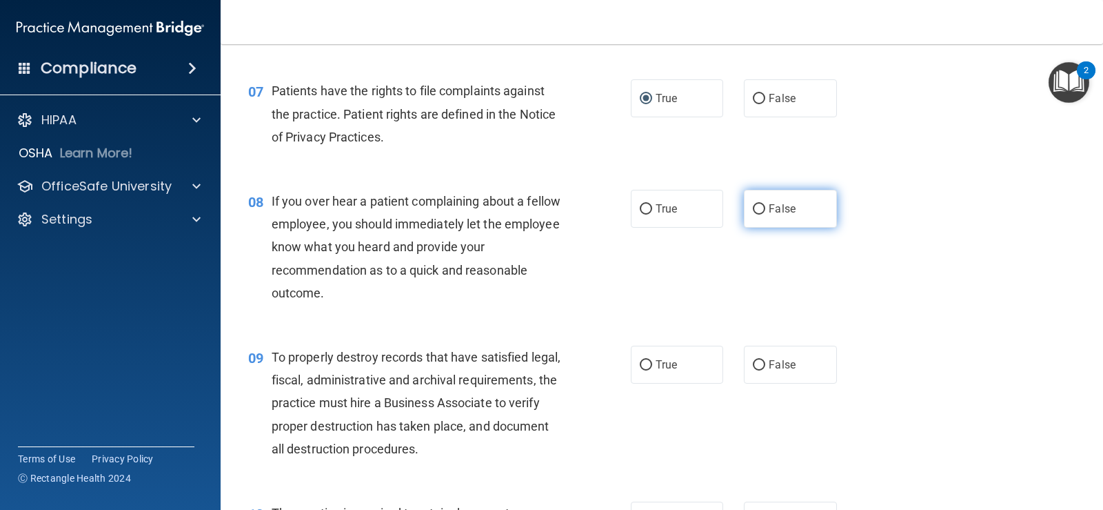
click at [755, 209] on input "False" at bounding box center [759, 209] width 12 height 10
radio input "true"
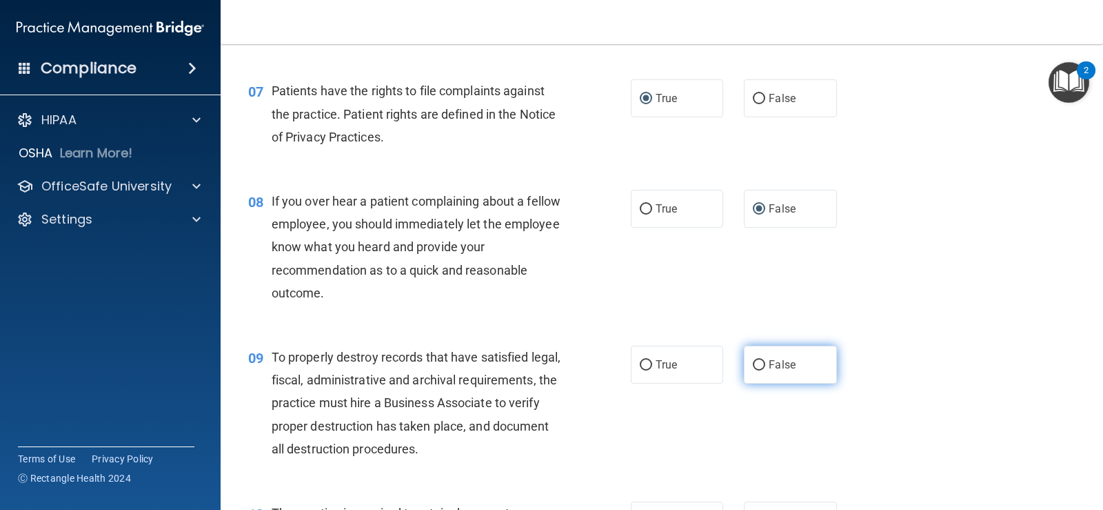
click at [753, 366] on input "False" at bounding box center [759, 365] width 12 height 10
radio input "true"
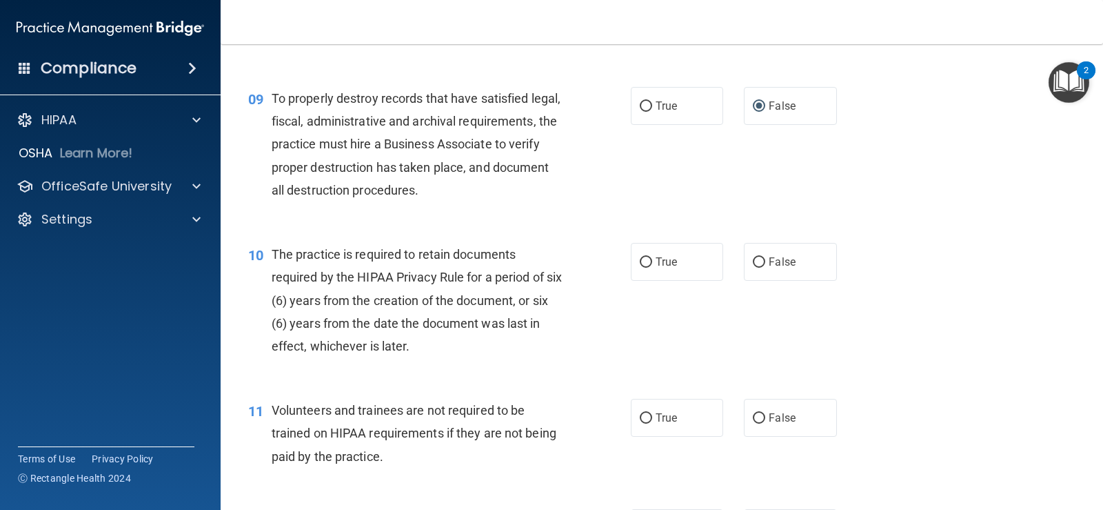
scroll to position [1172, 0]
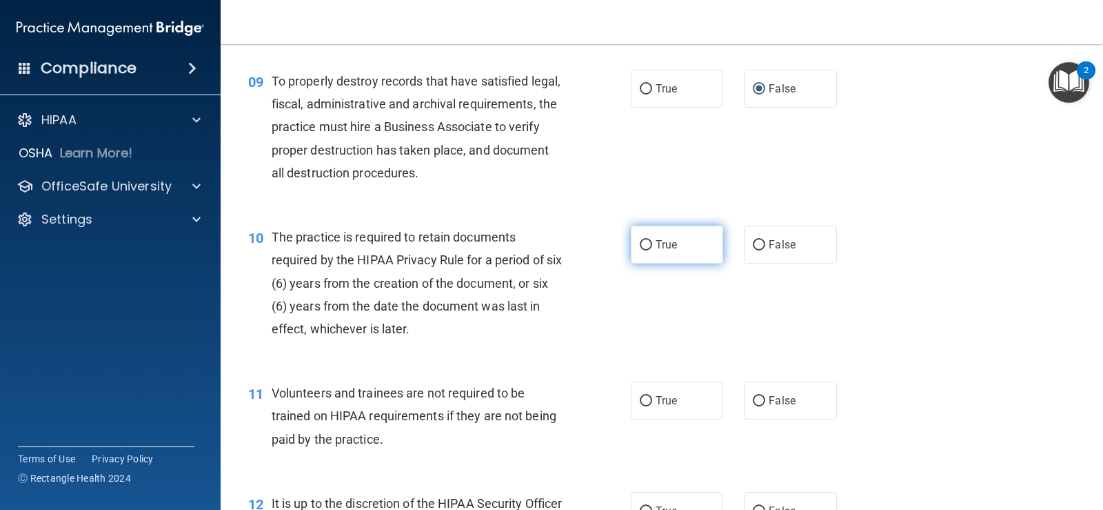
click at [641, 243] on input "True" at bounding box center [646, 245] width 12 height 10
radio input "true"
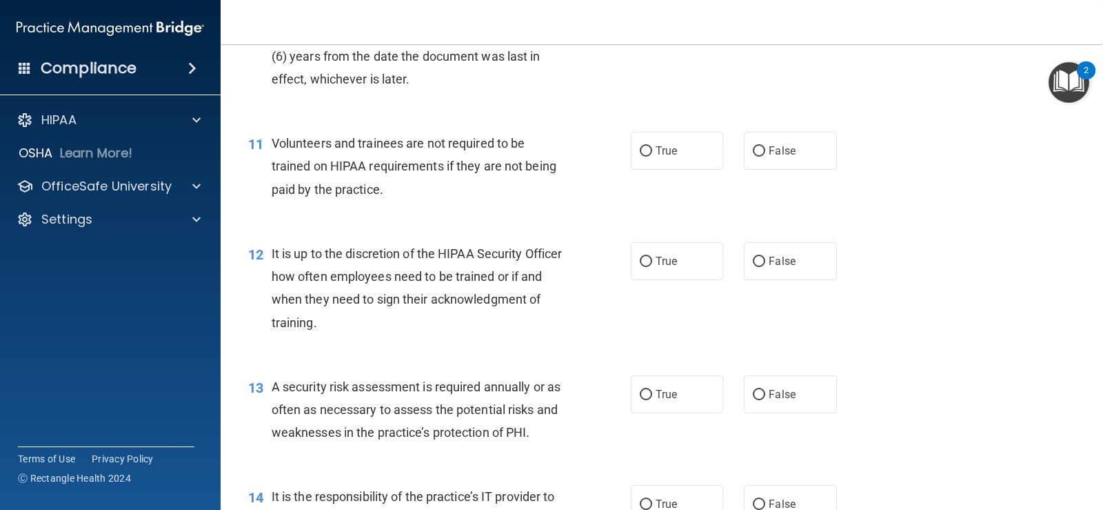
scroll to position [1448, 0]
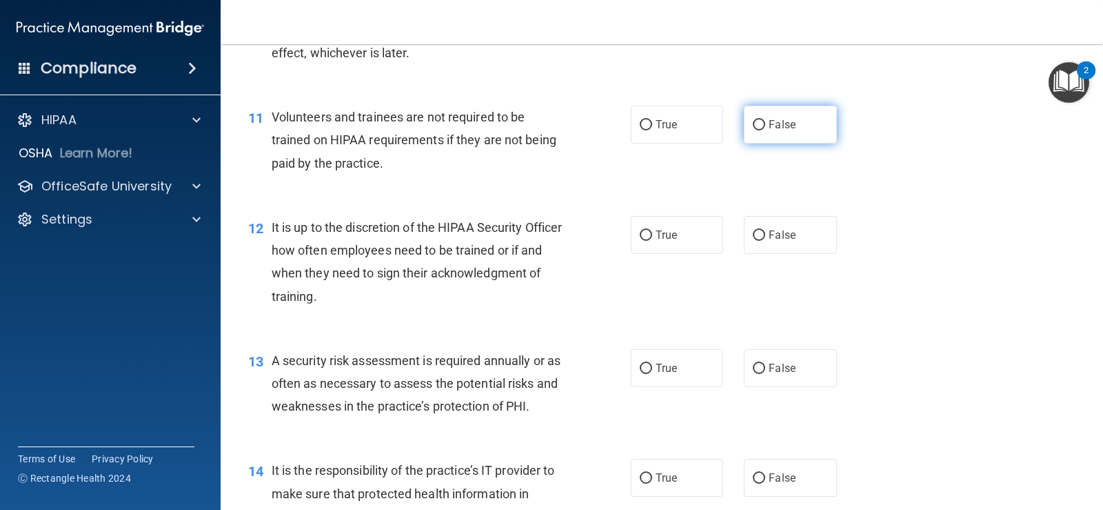
click at [753, 123] on input "False" at bounding box center [759, 125] width 12 height 10
radio input "true"
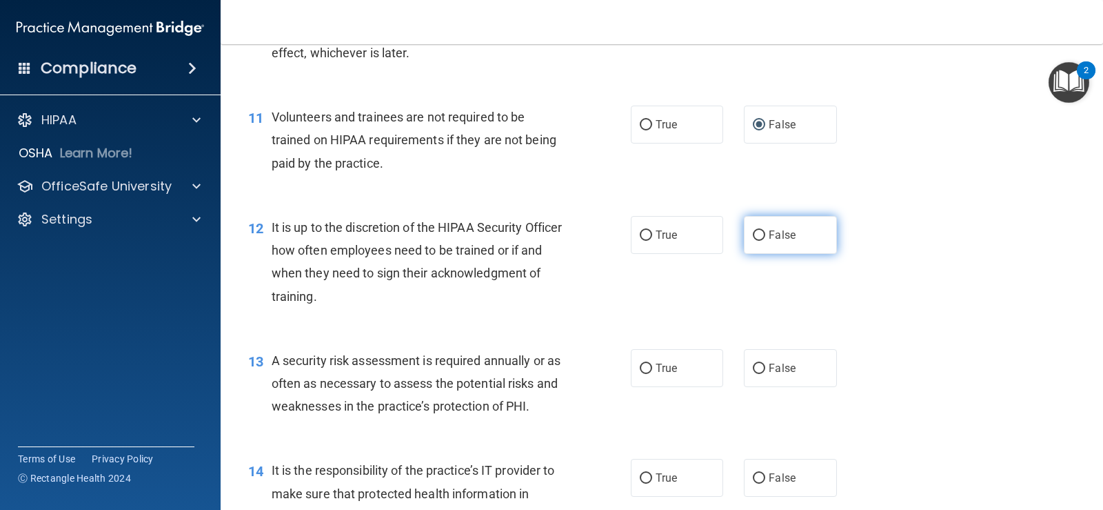
click at [753, 234] on input "False" at bounding box center [759, 235] width 12 height 10
radio input "true"
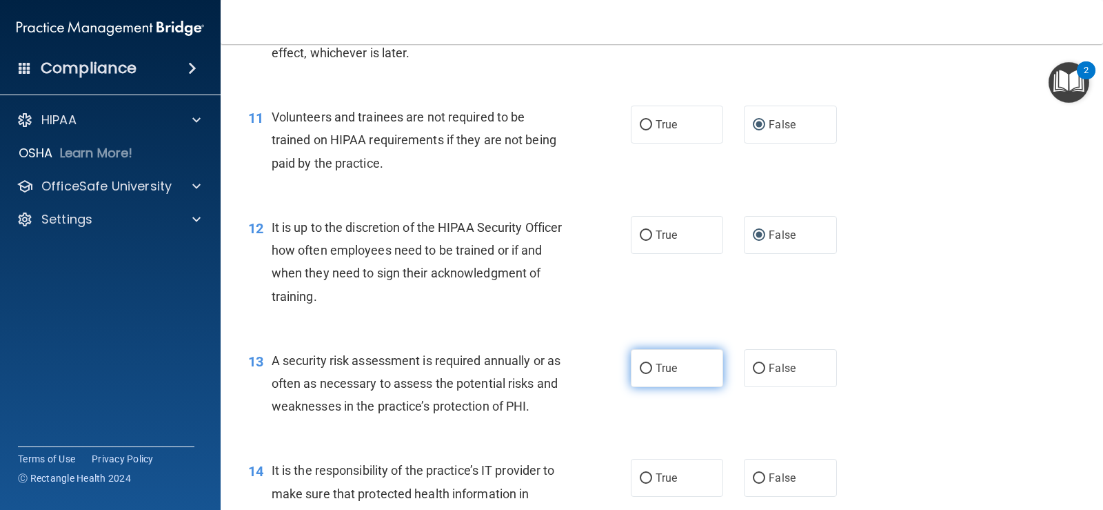
click at [643, 364] on input "True" at bounding box center [646, 368] width 12 height 10
radio input "true"
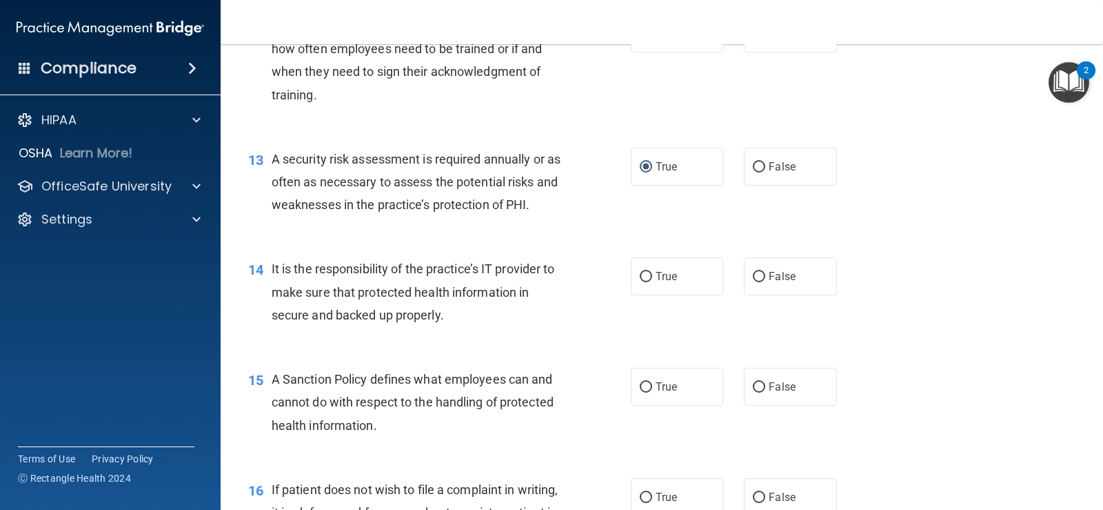
scroll to position [1724, 0]
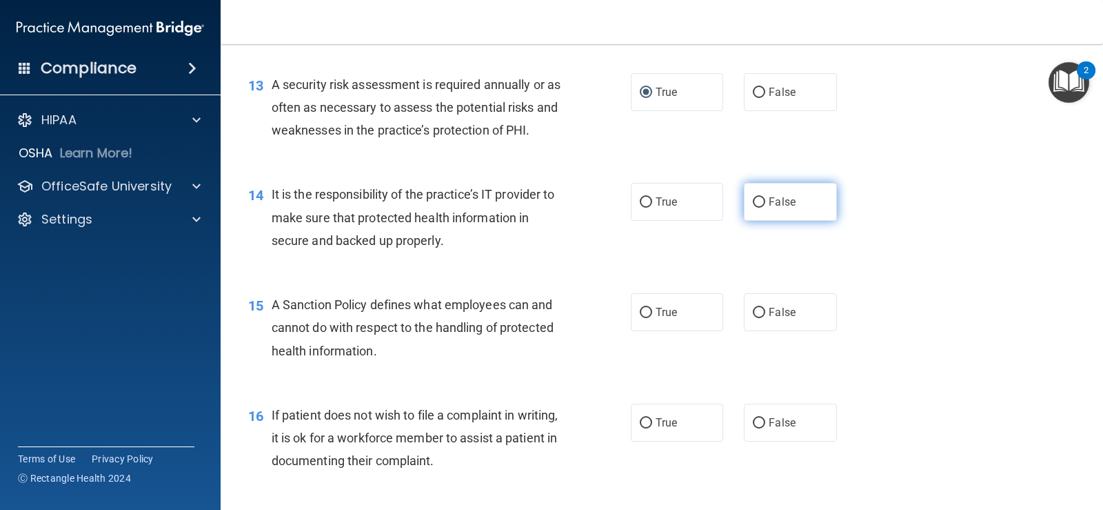
click at [753, 203] on input "False" at bounding box center [759, 202] width 12 height 10
radio input "true"
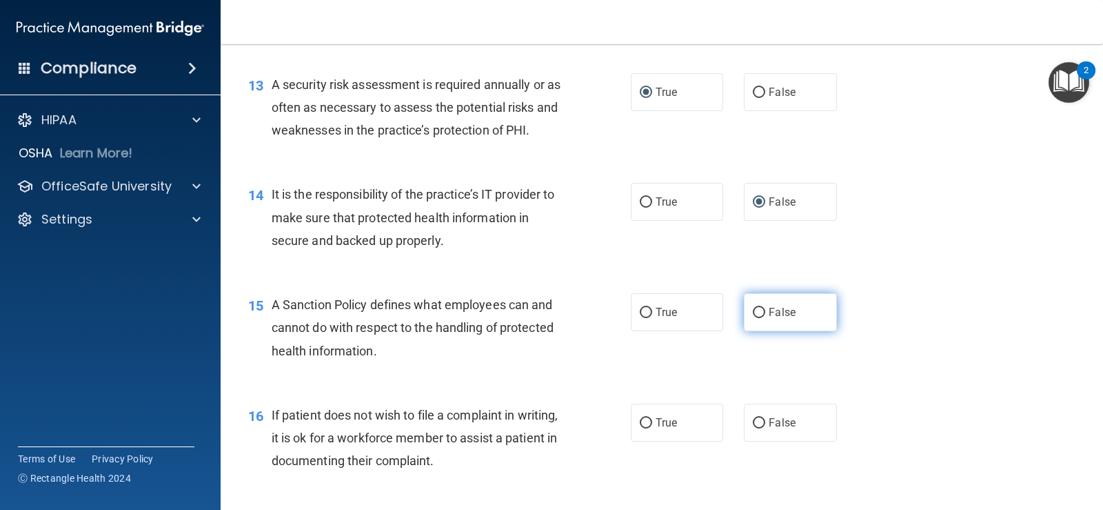
click at [754, 312] on input "False" at bounding box center [759, 313] width 12 height 10
radio input "true"
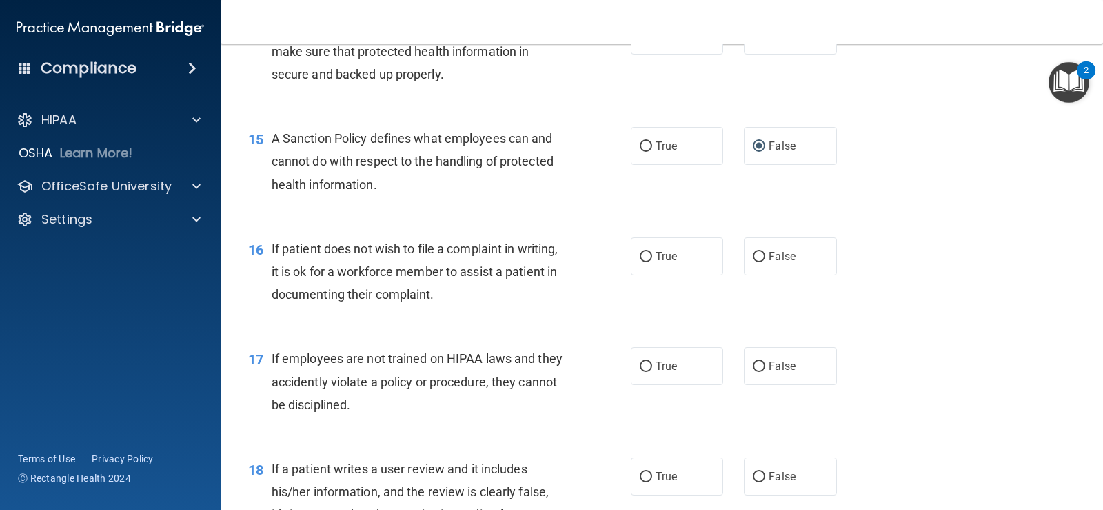
scroll to position [2000, 0]
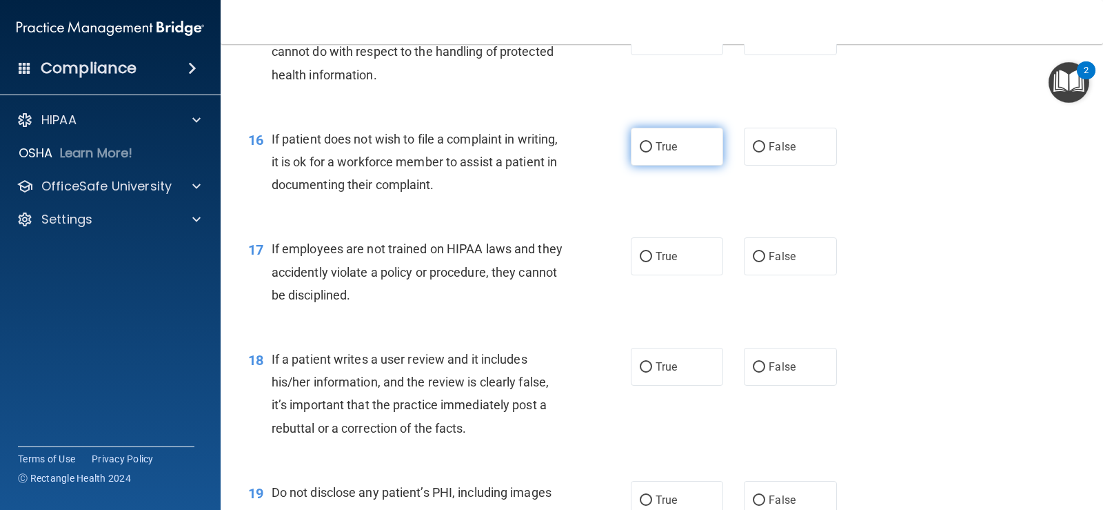
click at [642, 146] on input "True" at bounding box center [646, 147] width 12 height 10
radio input "true"
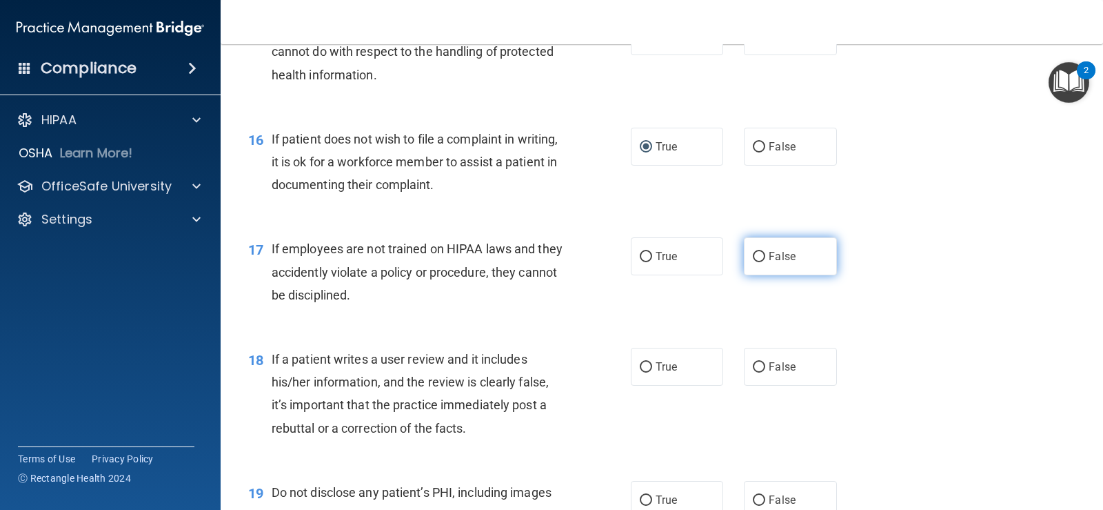
click at [757, 257] on input "False" at bounding box center [759, 257] width 12 height 10
radio input "true"
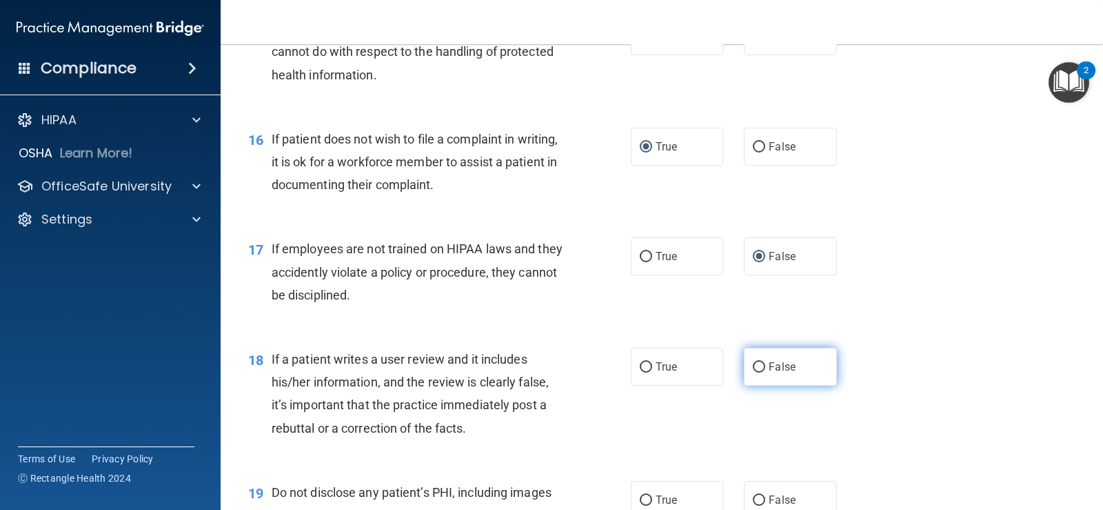
click at [755, 366] on input "False" at bounding box center [759, 367] width 12 height 10
radio input "true"
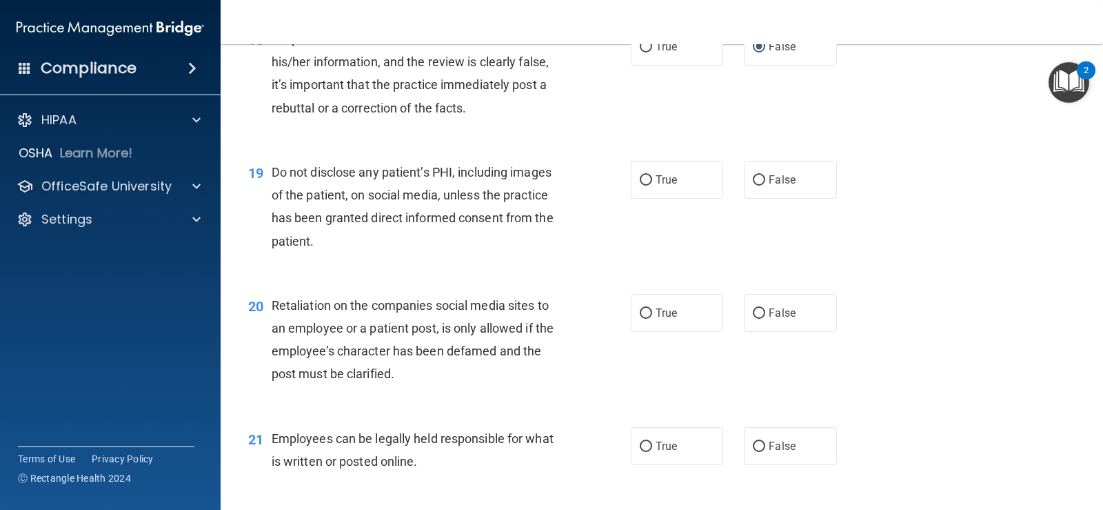
scroll to position [2345, 0]
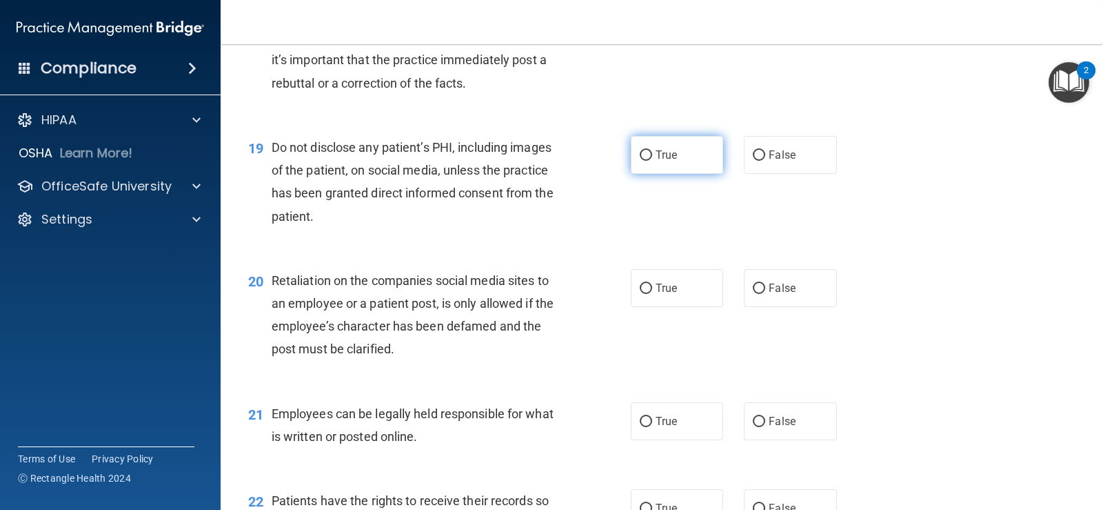
click at [641, 152] on input "True" at bounding box center [646, 155] width 12 height 10
radio input "true"
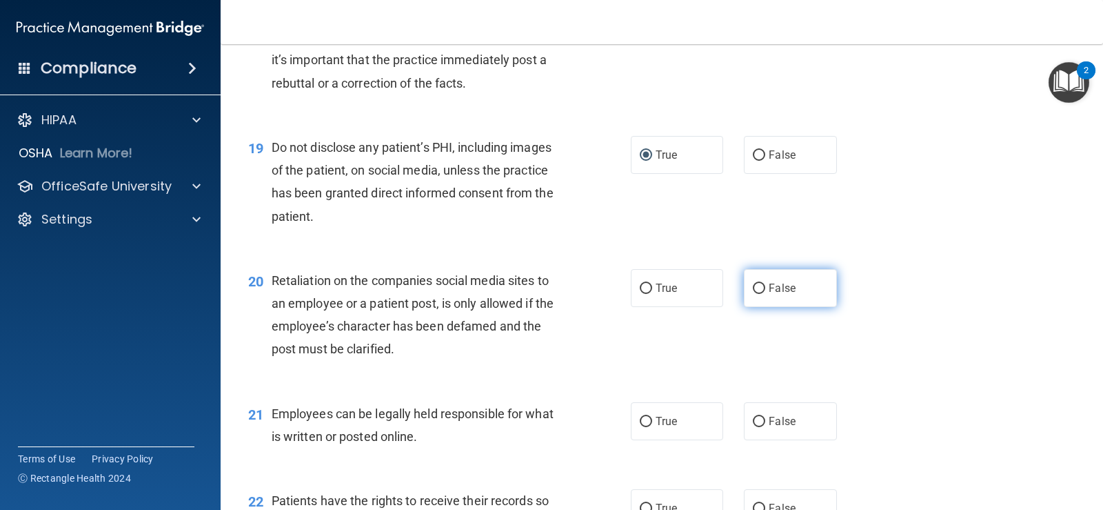
click at [753, 286] on input "False" at bounding box center [759, 288] width 12 height 10
radio input "true"
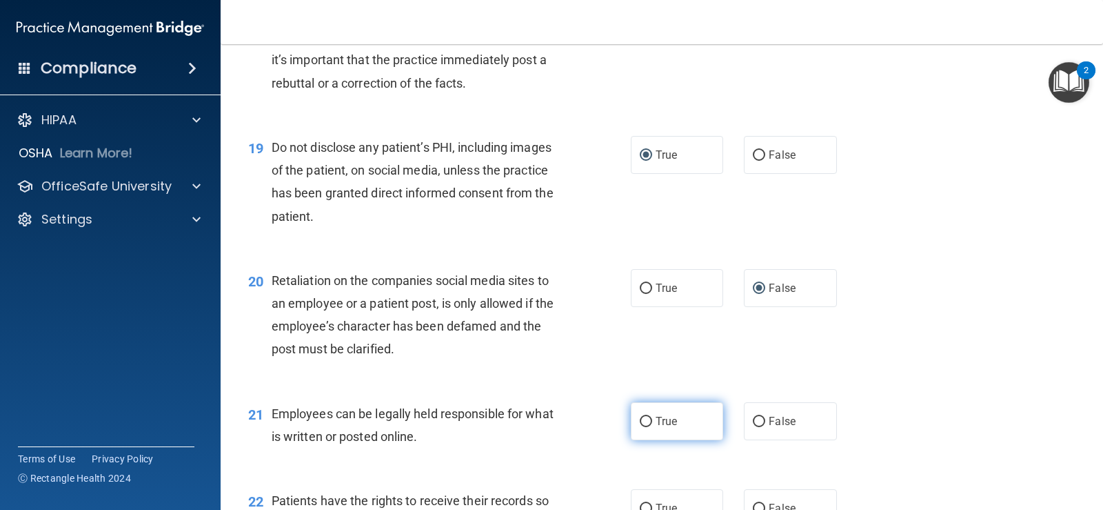
click at [640, 420] on input "True" at bounding box center [646, 422] width 12 height 10
radio input "true"
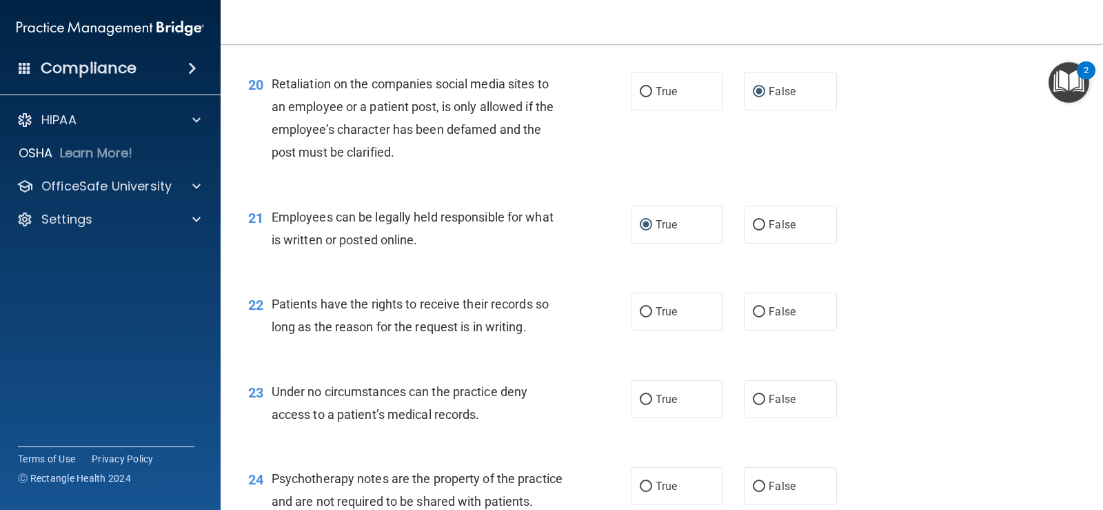
scroll to position [2690, 0]
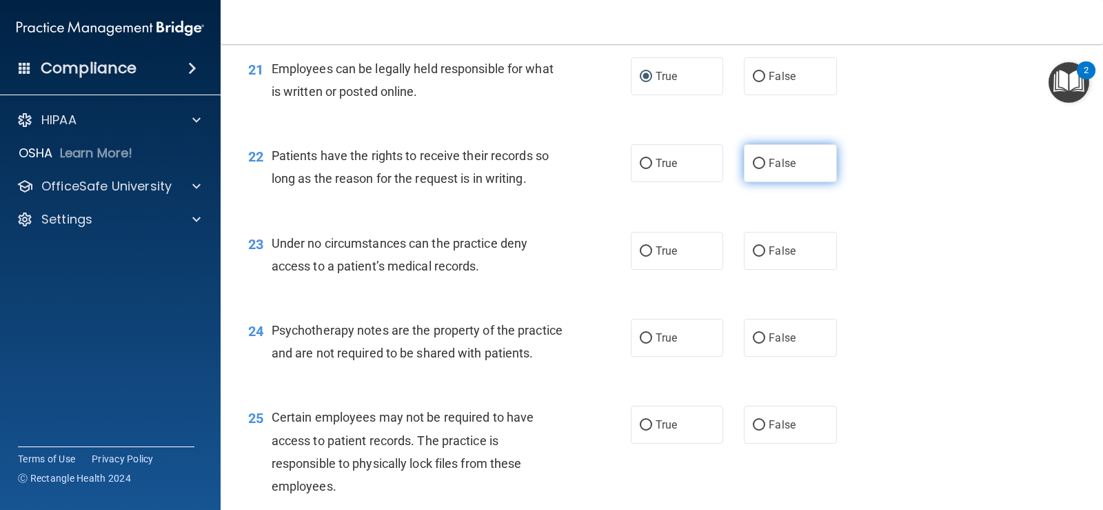
click at [754, 166] on input "False" at bounding box center [759, 164] width 12 height 10
radio input "true"
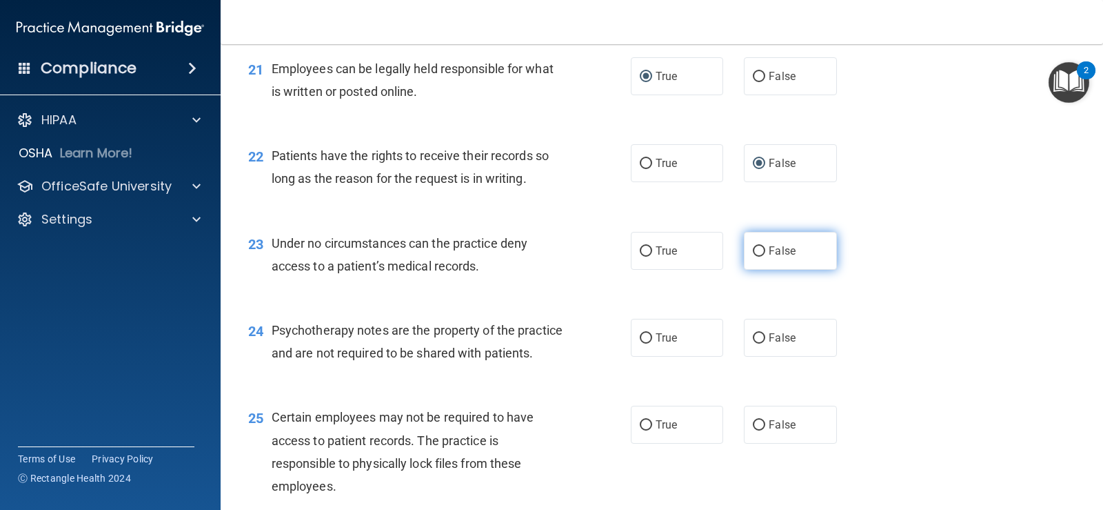
click at [753, 250] on input "False" at bounding box center [759, 251] width 12 height 10
radio input "true"
click at [640, 340] on input "True" at bounding box center [646, 338] width 12 height 10
radio input "true"
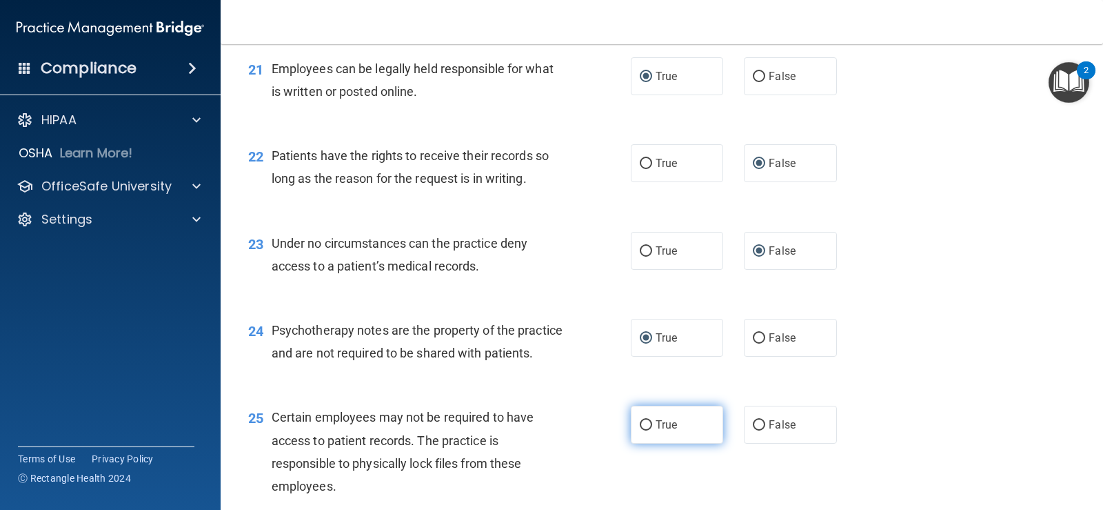
click at [641, 430] on input "True" at bounding box center [646, 425] width 12 height 10
radio input "true"
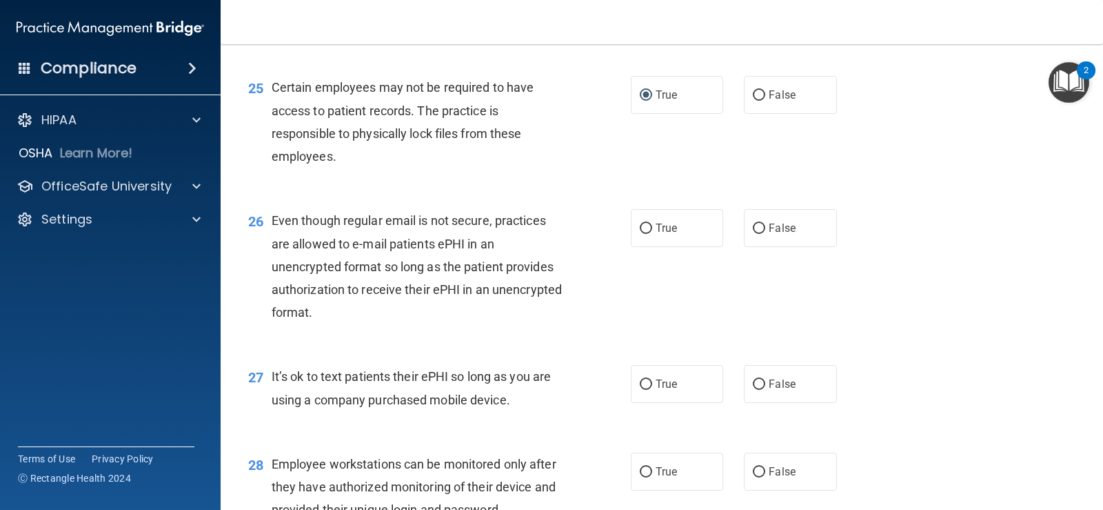
scroll to position [3035, 0]
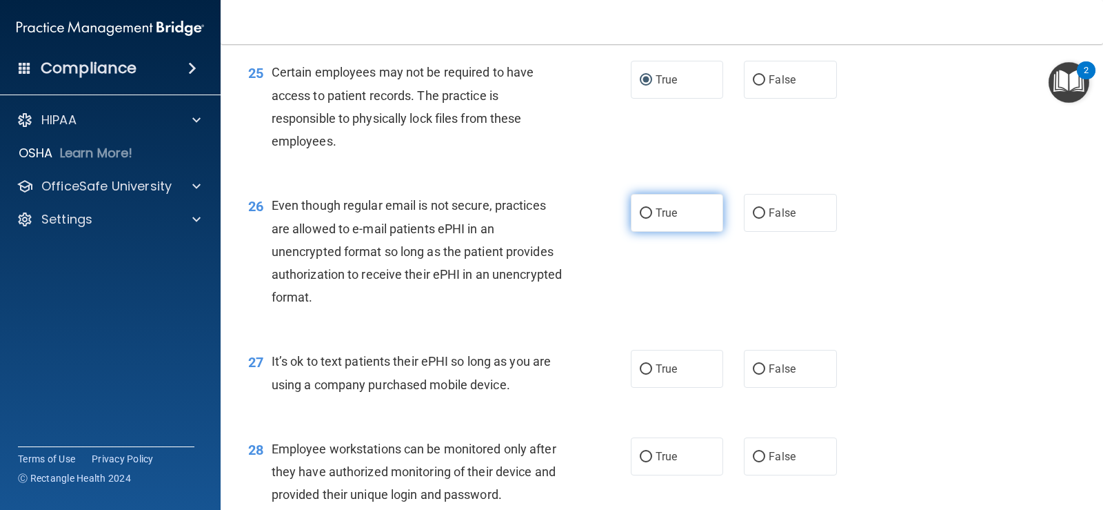
click at [642, 219] on input "True" at bounding box center [646, 213] width 12 height 10
radio input "true"
click at [755, 374] on input "False" at bounding box center [759, 369] width 12 height 10
radio input "true"
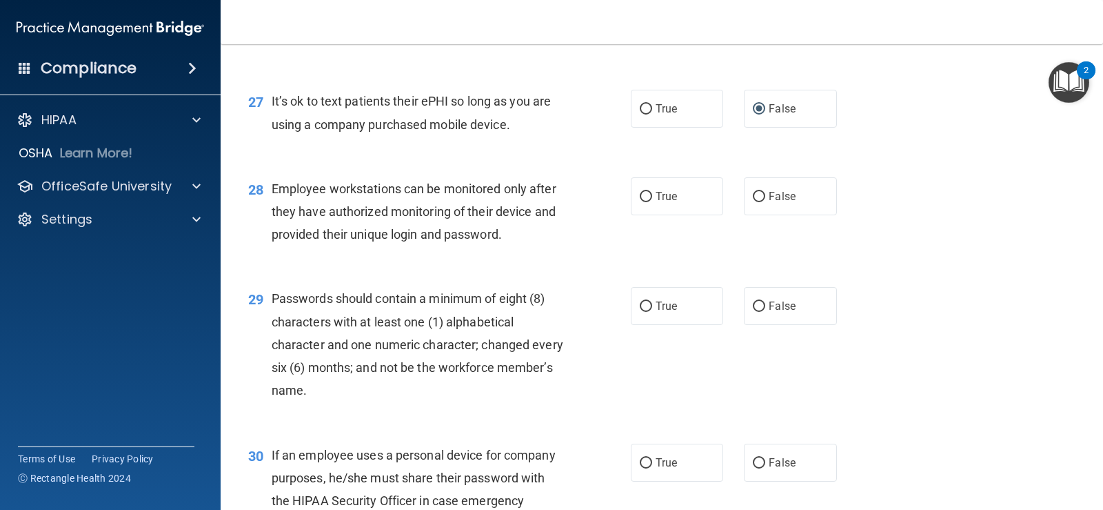
scroll to position [3310, 0]
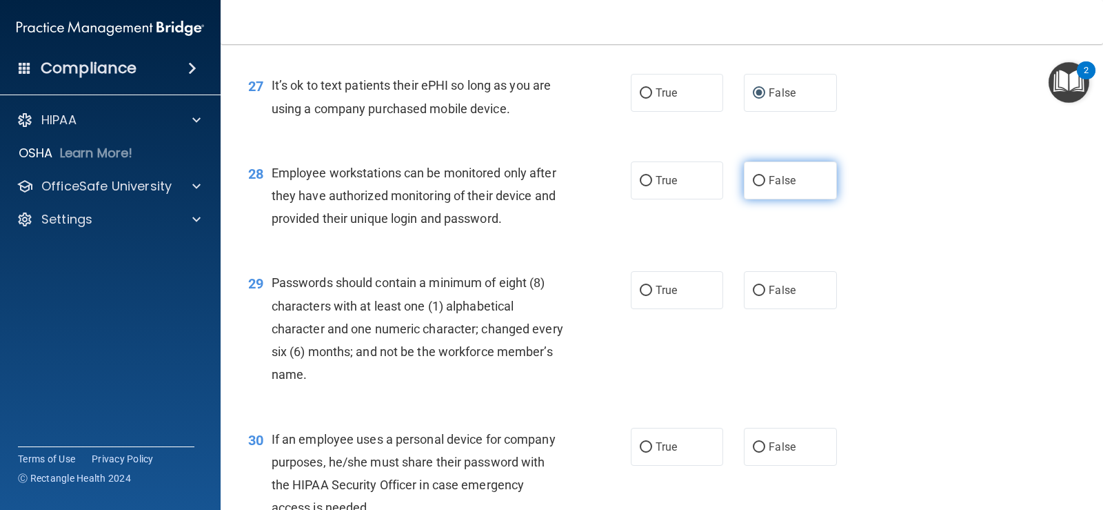
click at [753, 186] on input "False" at bounding box center [759, 181] width 12 height 10
radio input "true"
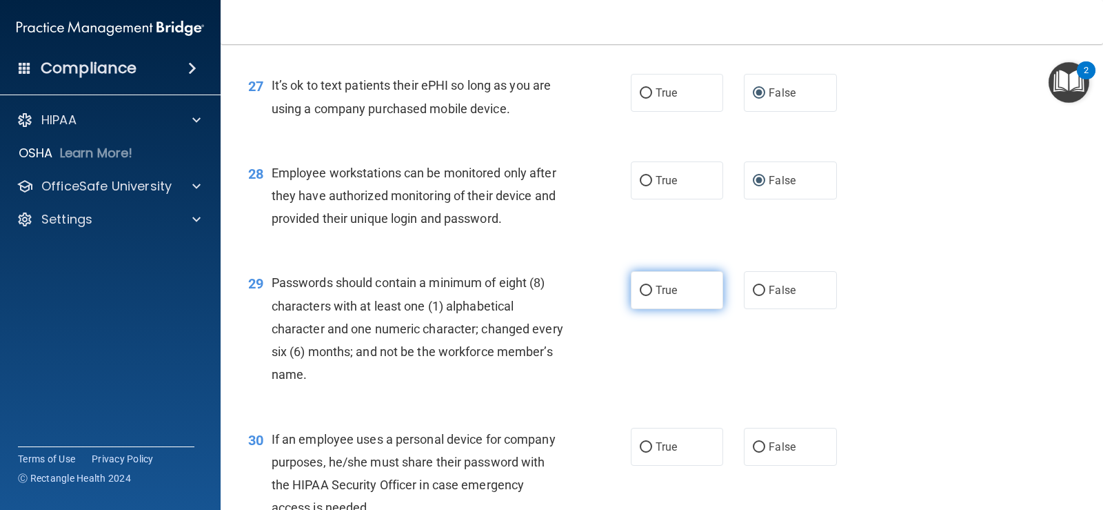
click at [640, 296] on input "True" at bounding box center [646, 291] width 12 height 10
radio input "true"
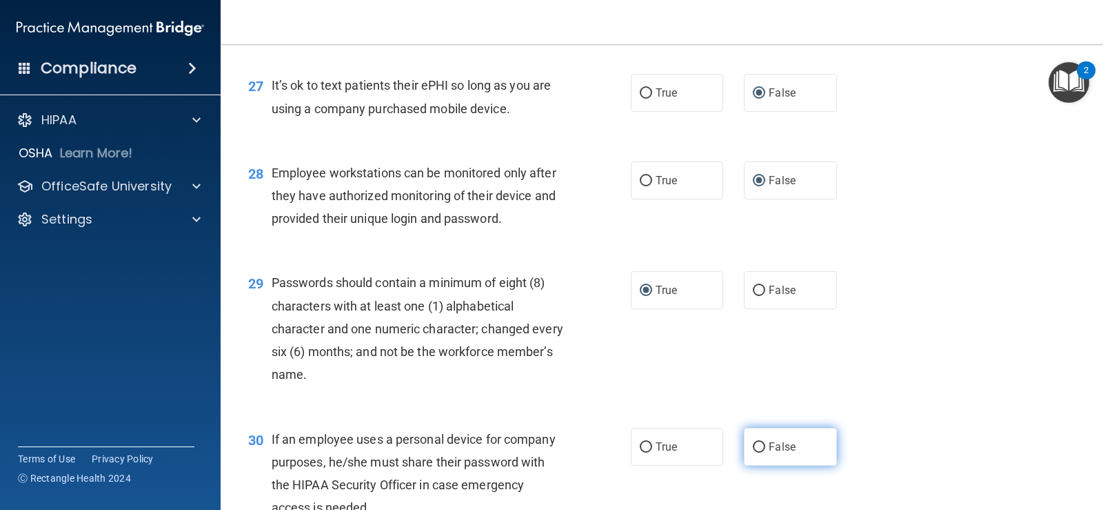
click at [756, 452] on input "False" at bounding box center [759, 447] width 12 height 10
radio input "true"
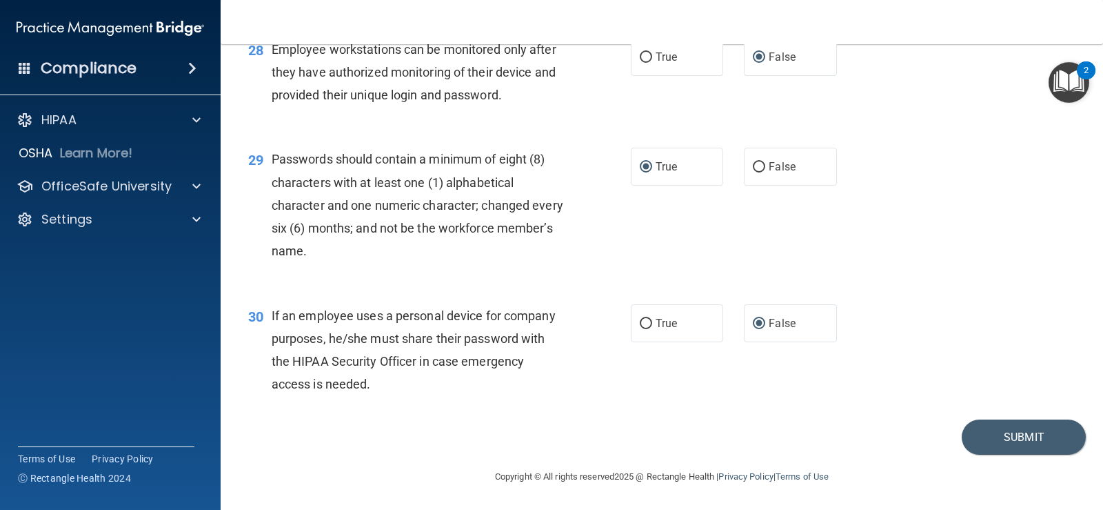
scroll to position [3457, 0]
click at [1003, 434] on button "Submit" at bounding box center [1024, 436] width 124 height 35
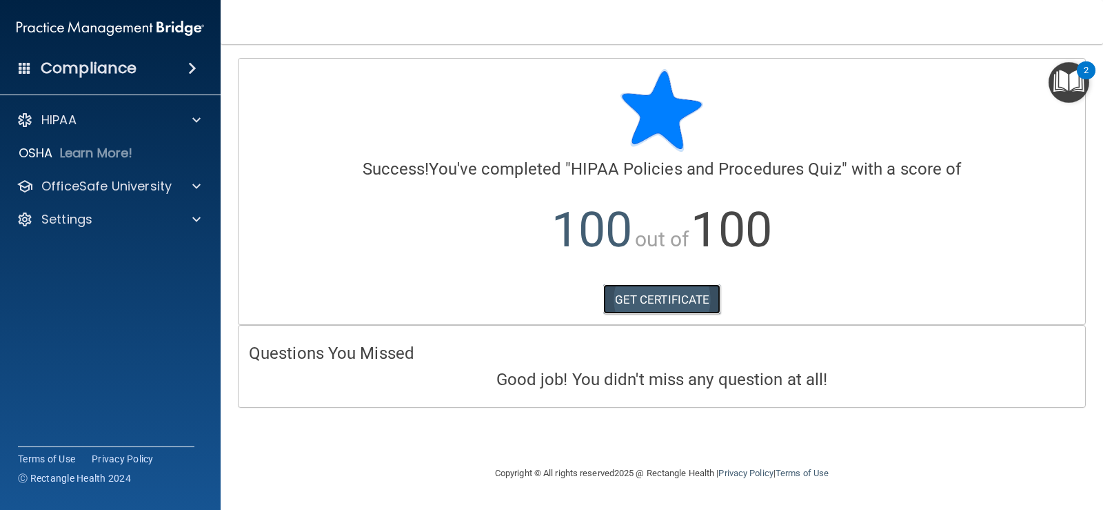
click at [690, 297] on link "GET CERTIFICATE" at bounding box center [662, 299] width 118 height 30
click at [59, 116] on p "HIPAA" at bounding box center [58, 120] width 35 height 17
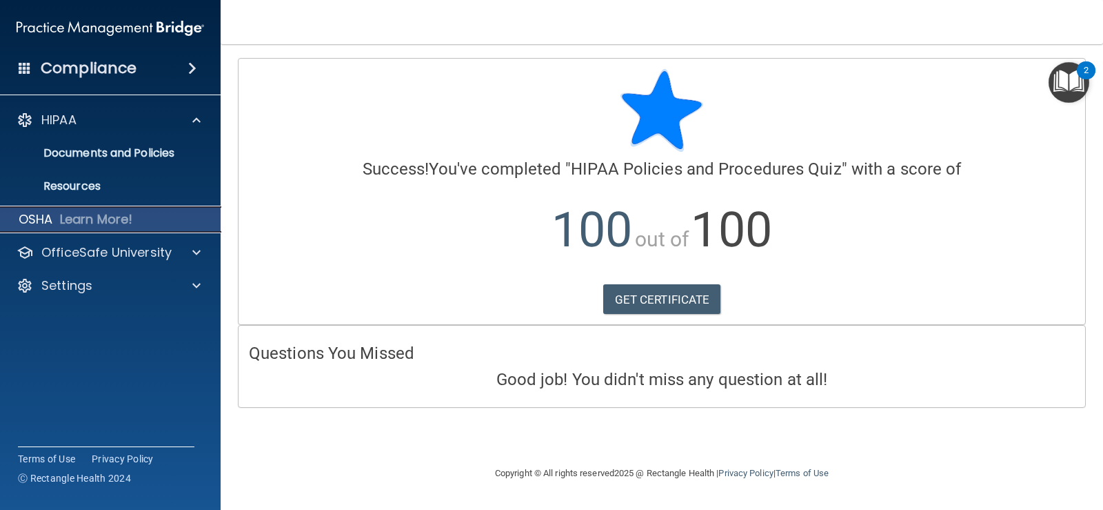
click at [30, 218] on p "OSHA" at bounding box center [36, 219] width 34 height 17
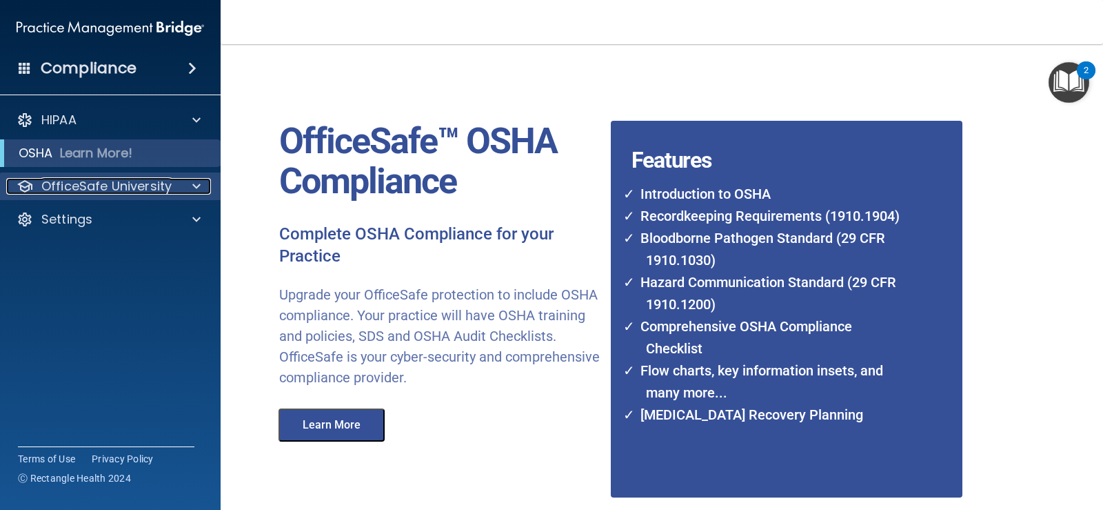
click at [113, 190] on p "OfficeSafe University" at bounding box center [106, 186] width 130 height 17
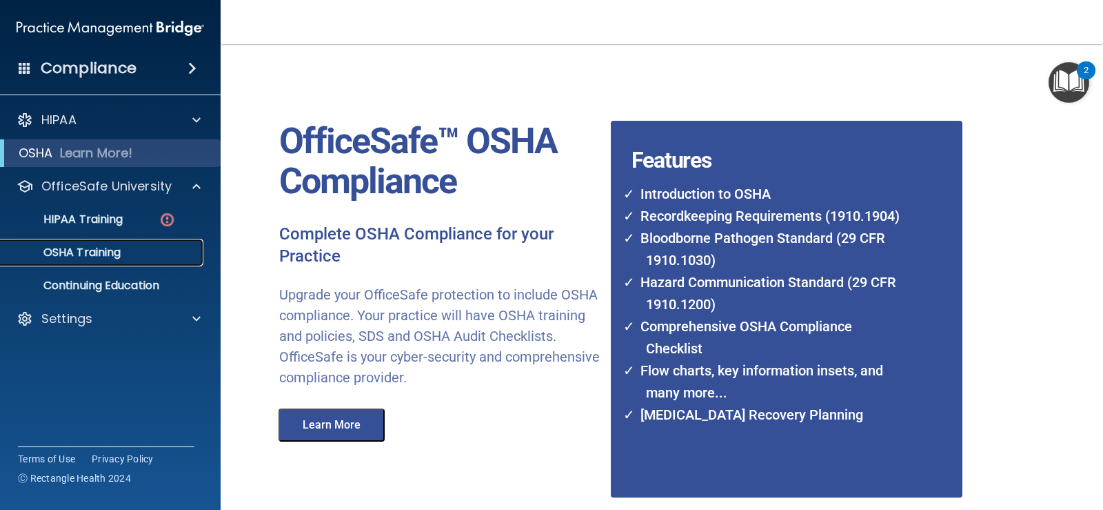
click at [99, 252] on p "OSHA Training" at bounding box center [65, 253] width 112 height 14
click at [77, 217] on p "HIPAA Training" at bounding box center [66, 219] width 114 height 14
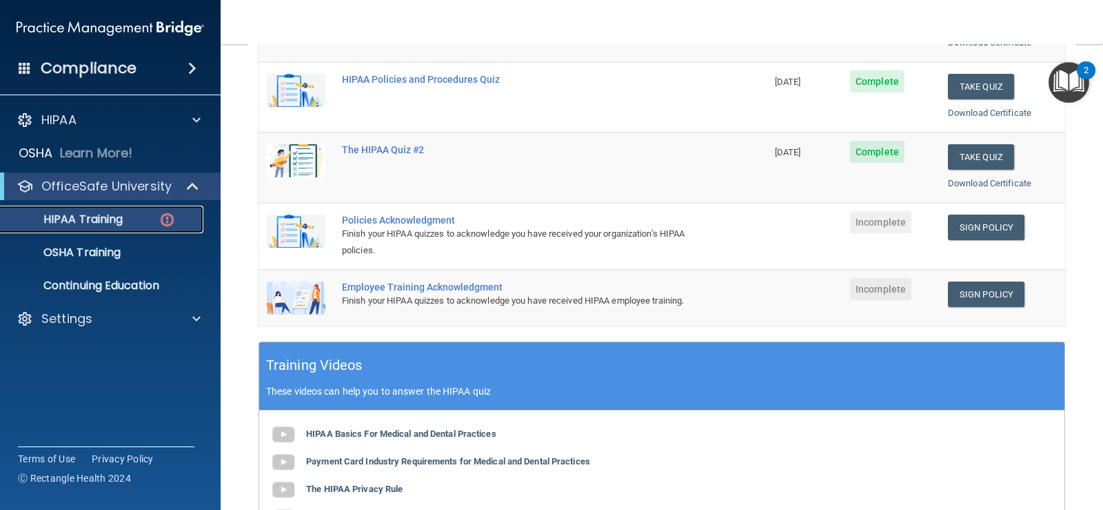
scroll to position [276, 0]
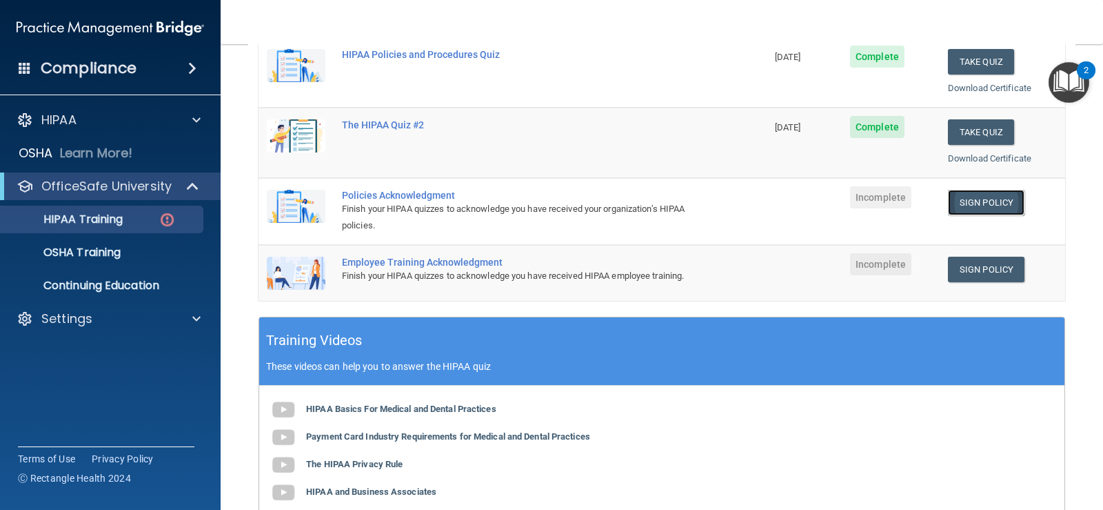
click at [983, 200] on link "Sign Policy" at bounding box center [986, 203] width 77 height 26
click at [975, 270] on link "Sign Policy" at bounding box center [986, 270] width 77 height 26
click at [530, 177] on td "The HIPAA Quiz #2" at bounding box center [550, 143] width 433 height 70
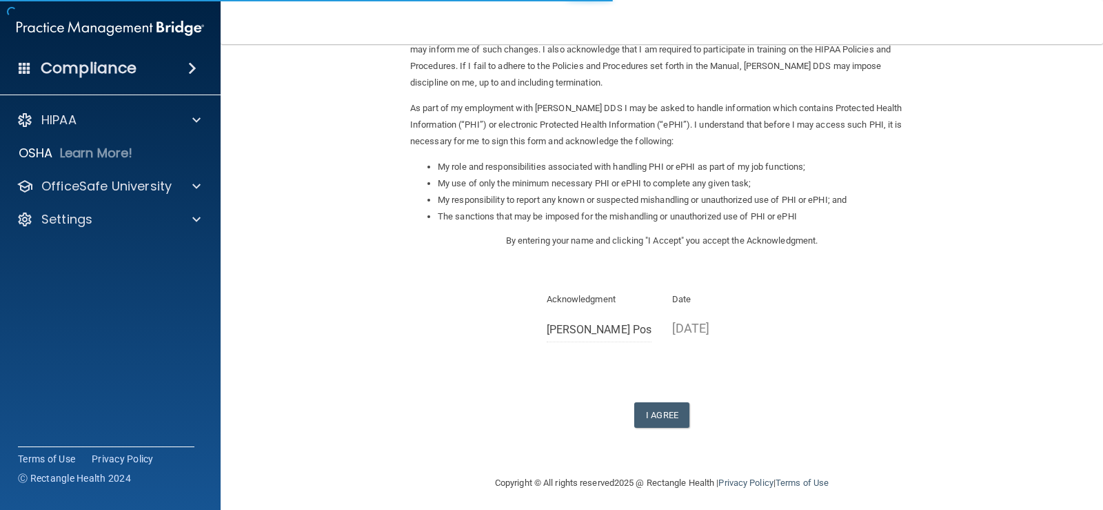
scroll to position [122, 0]
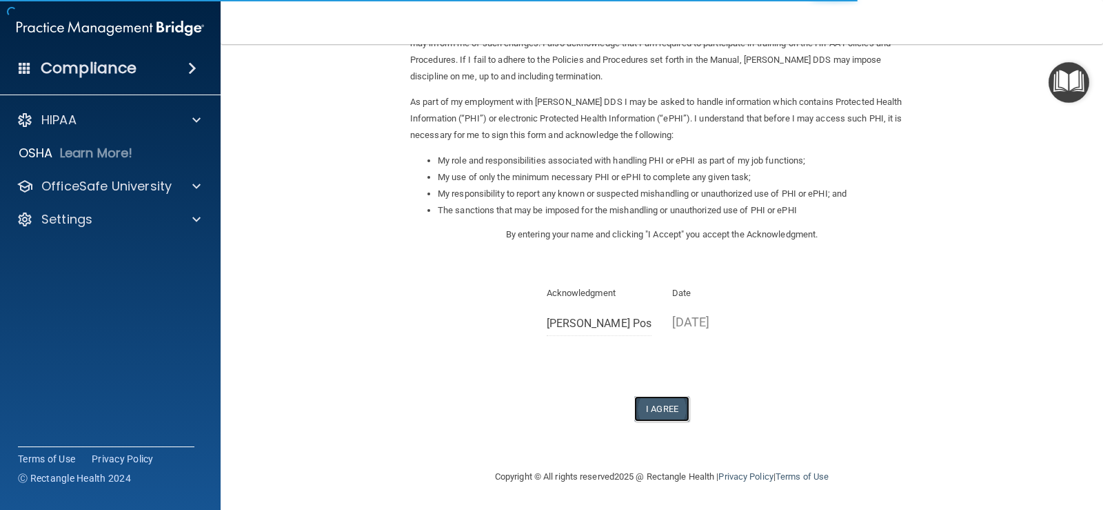
click at [655, 406] on button "I Agree" at bounding box center [662, 409] width 55 height 26
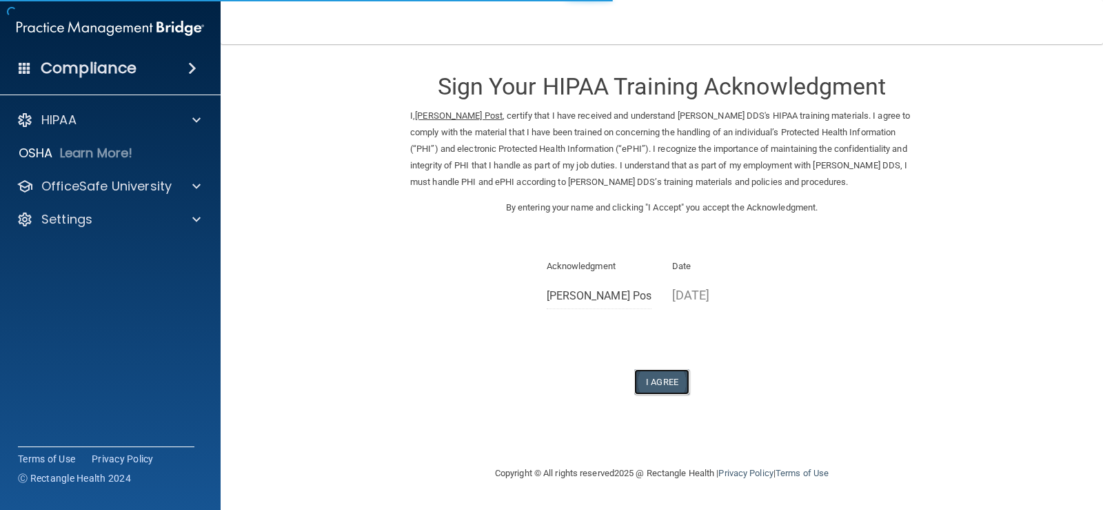
click at [668, 383] on button "I Agree" at bounding box center [662, 382] width 55 height 26
